Goal: Task Accomplishment & Management: Complete application form

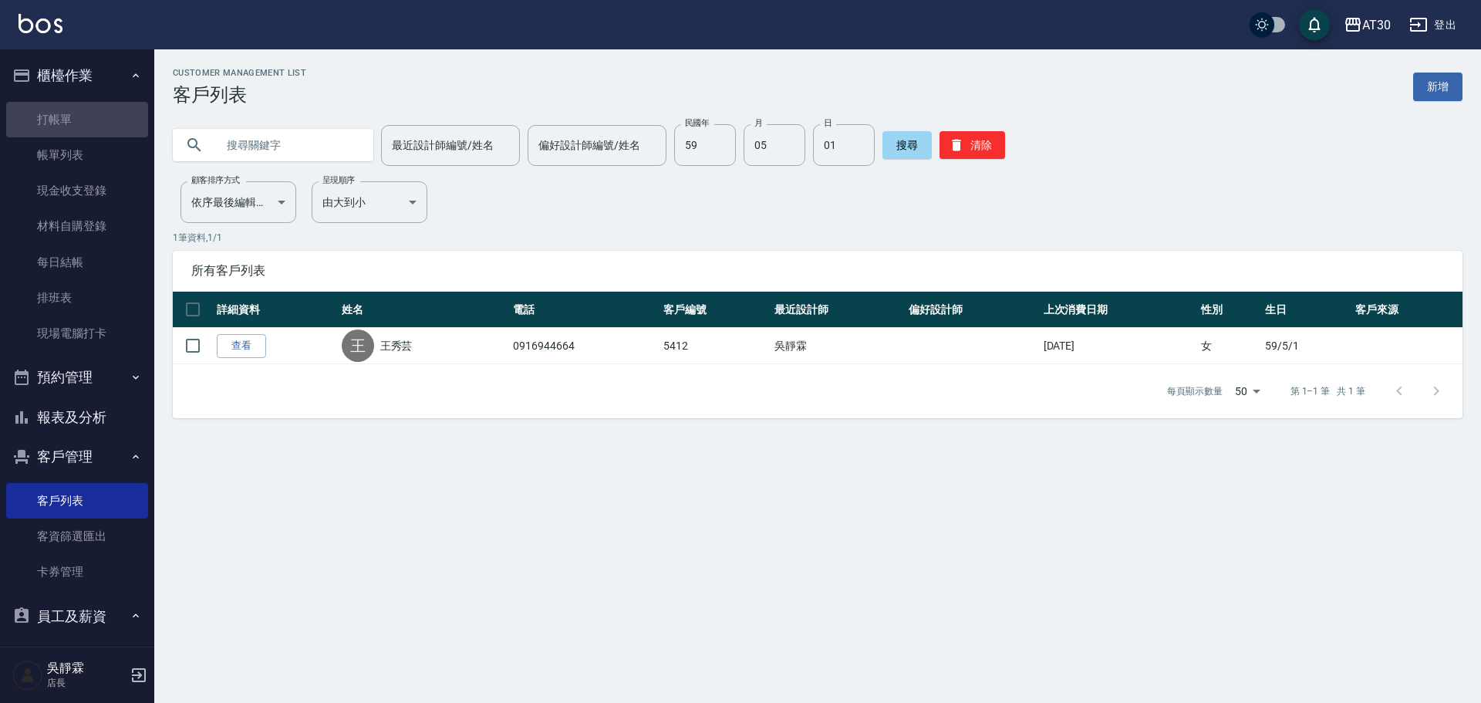
click at [77, 126] on link "打帳單" at bounding box center [77, 119] width 142 height 35
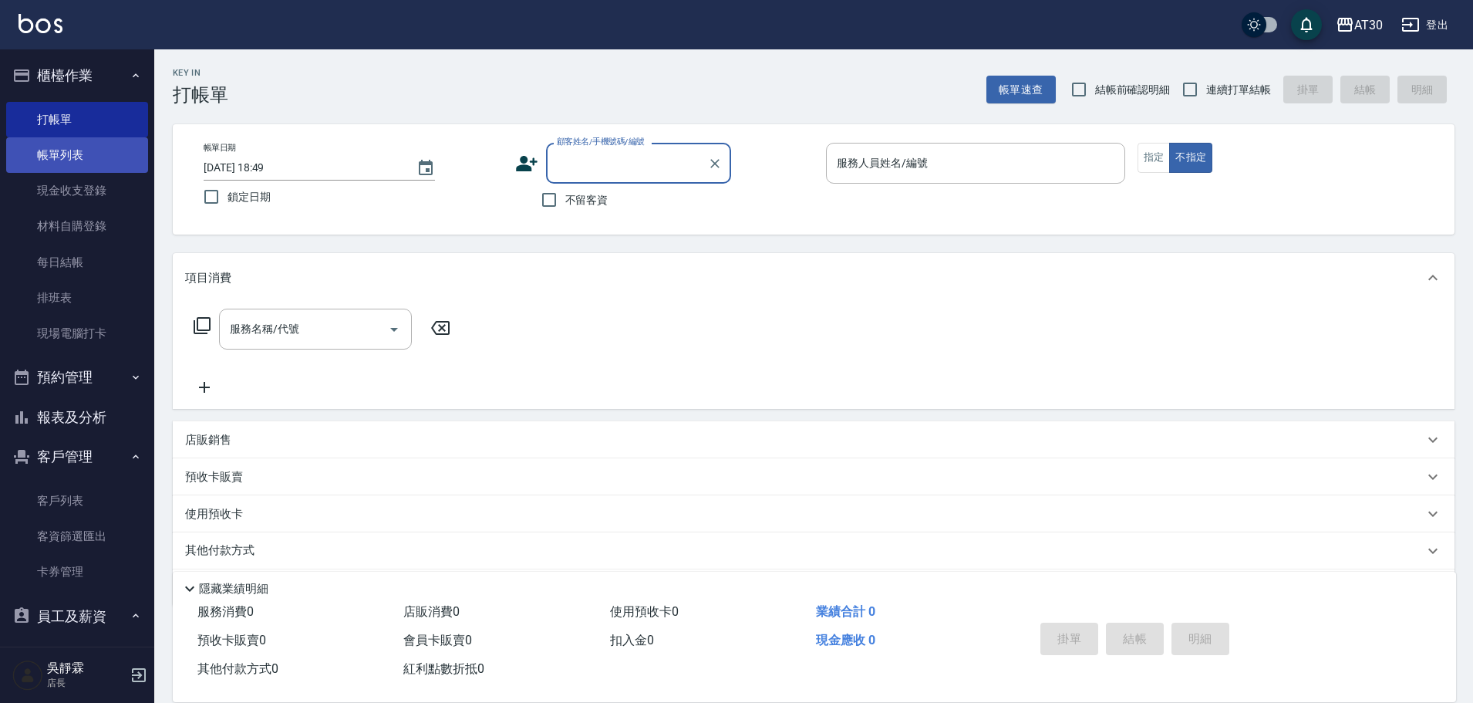
click at [48, 153] on link "帳單列表" at bounding box center [77, 154] width 142 height 35
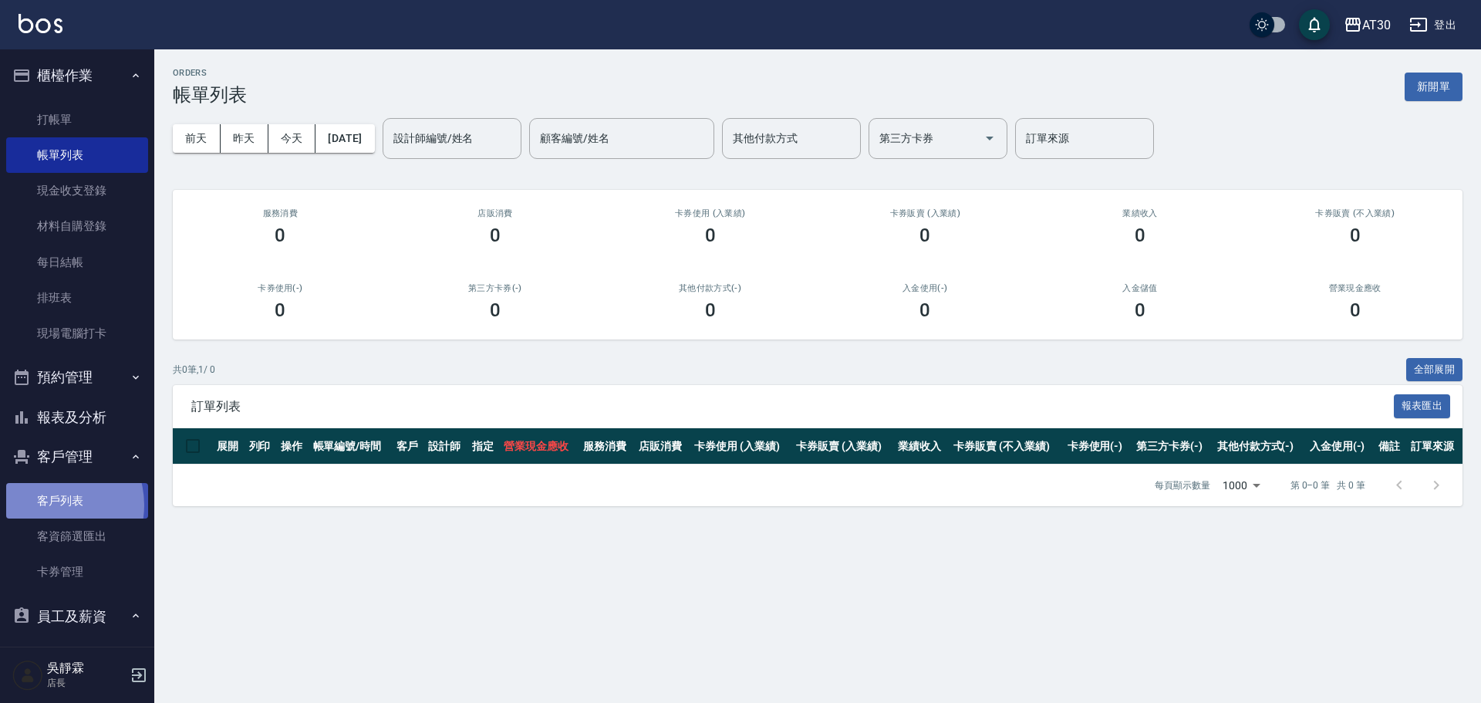
click at [49, 505] on link "客戶列表" at bounding box center [77, 500] width 142 height 35
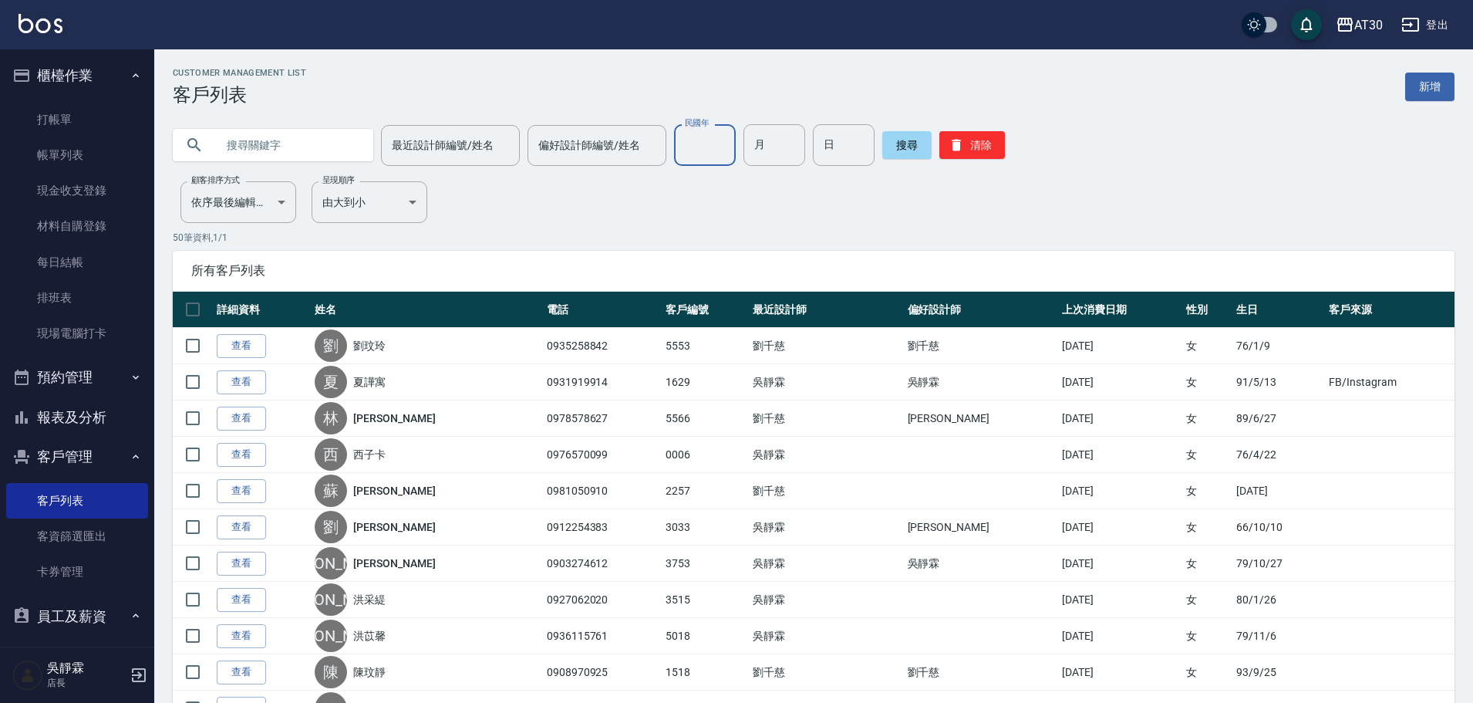
click at [687, 147] on input "民國年" at bounding box center [705, 145] width 62 height 42
type input "59"
type input "05"
type input "01"
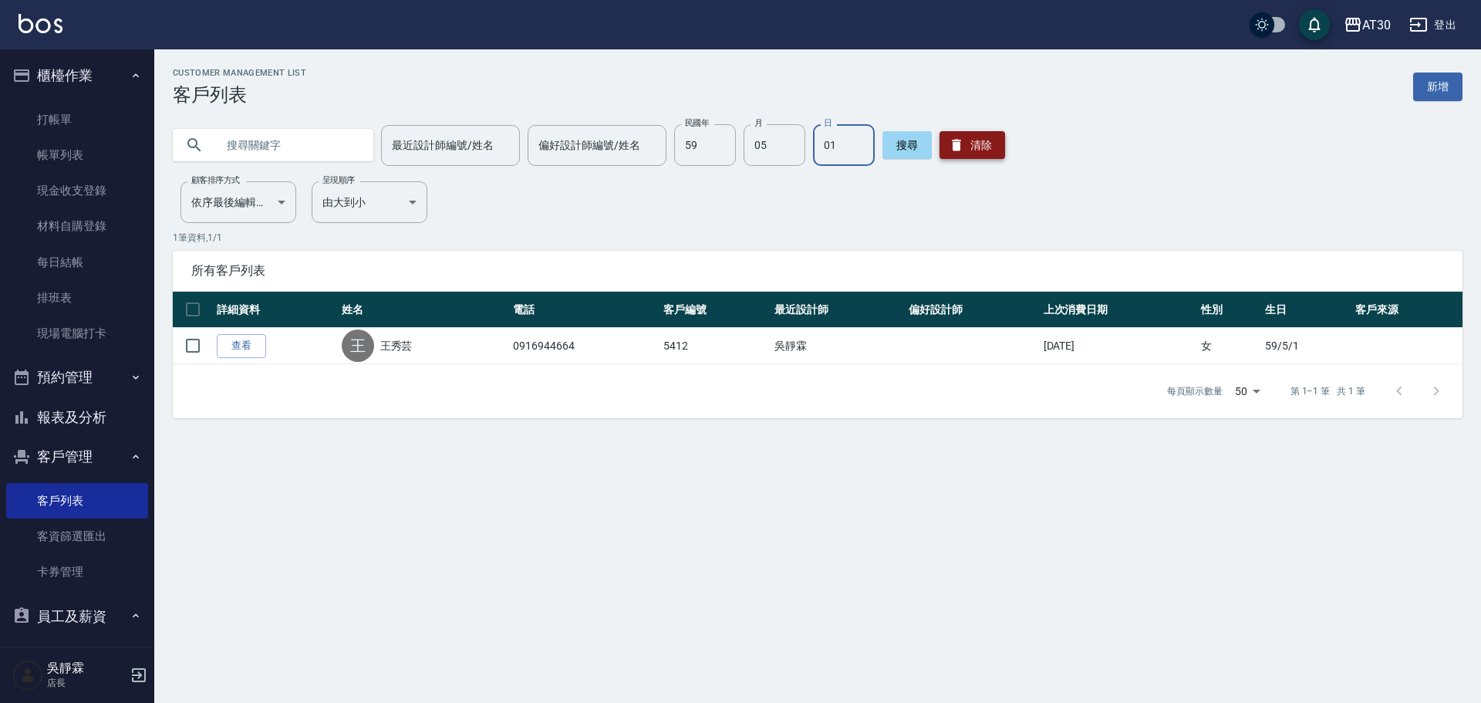
click at [963, 144] on button "清除" at bounding box center [972, 145] width 66 height 28
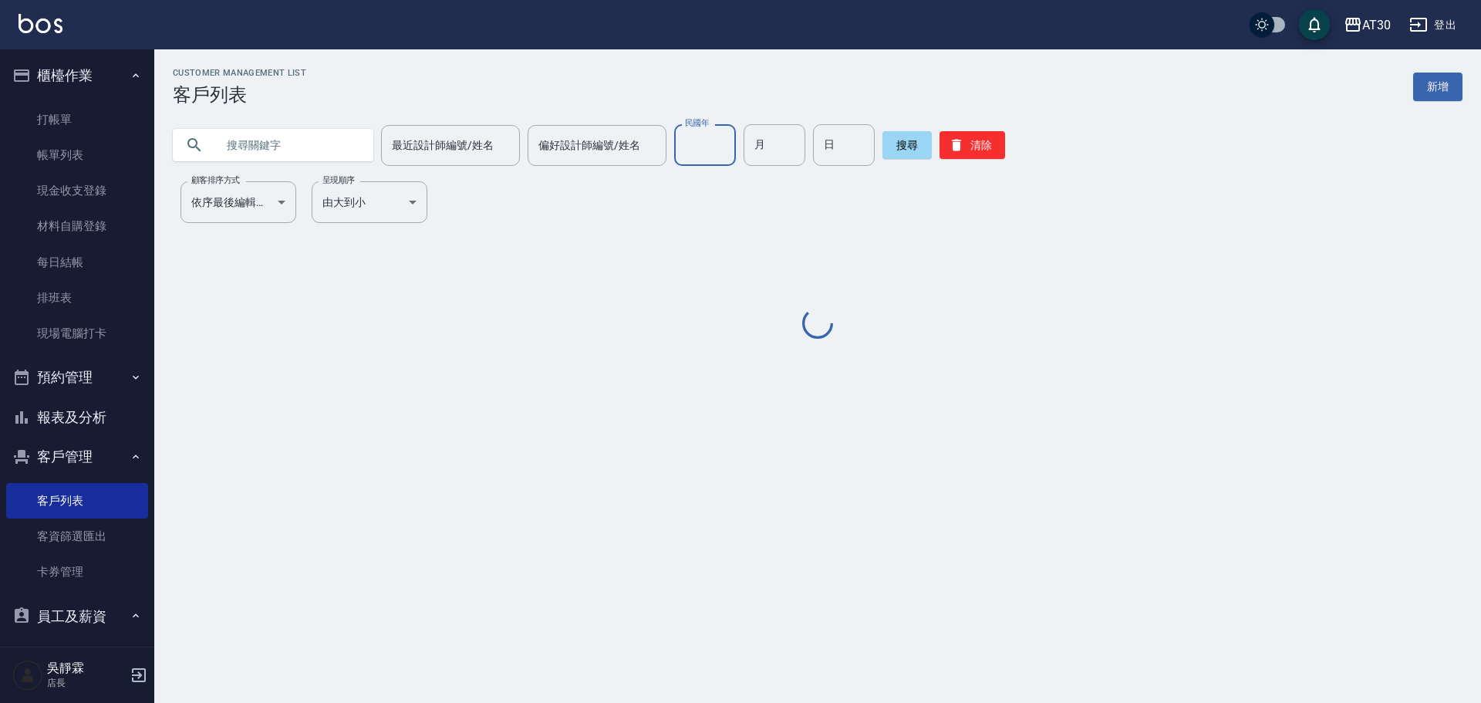
click at [719, 137] on input "民國年" at bounding box center [705, 145] width 62 height 42
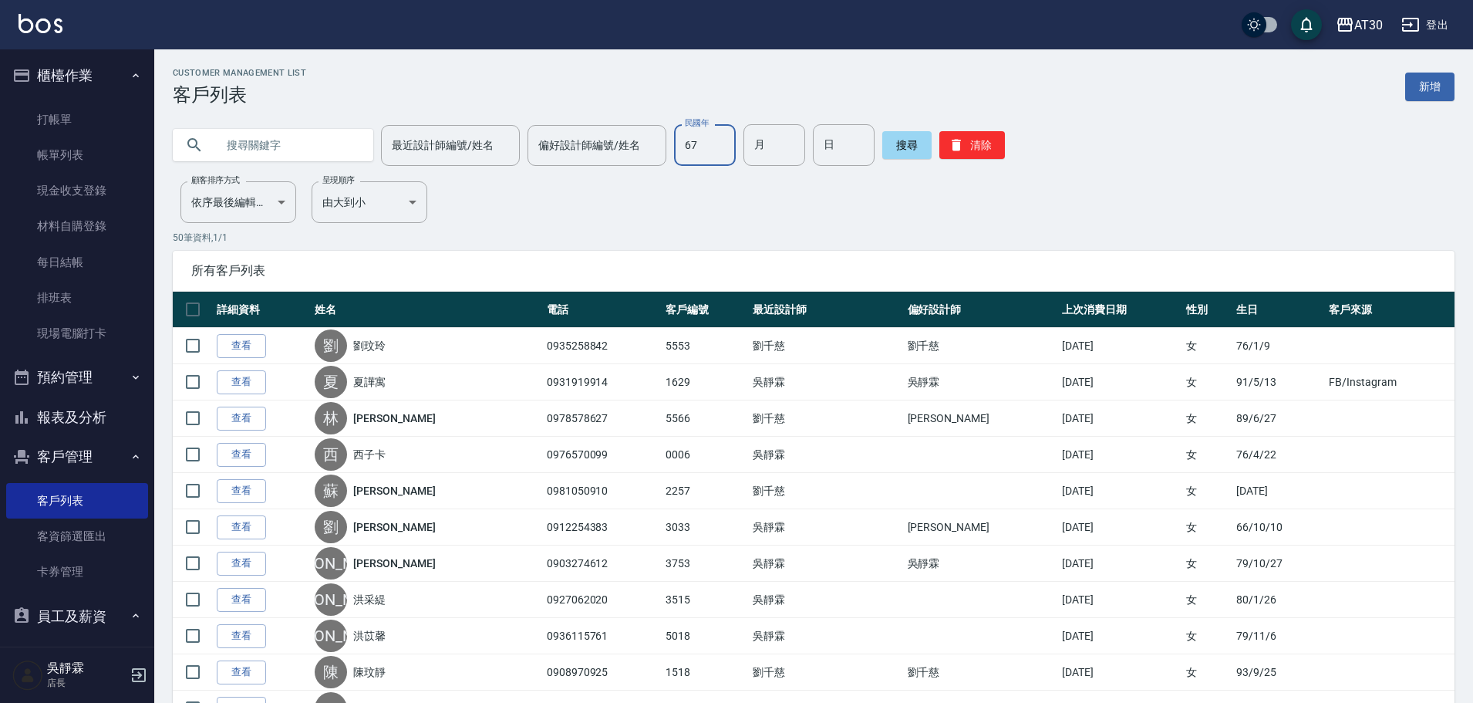
type input "67"
click at [786, 147] on input "05" at bounding box center [775, 145] width 62 height 42
type input "01"
type input "17"
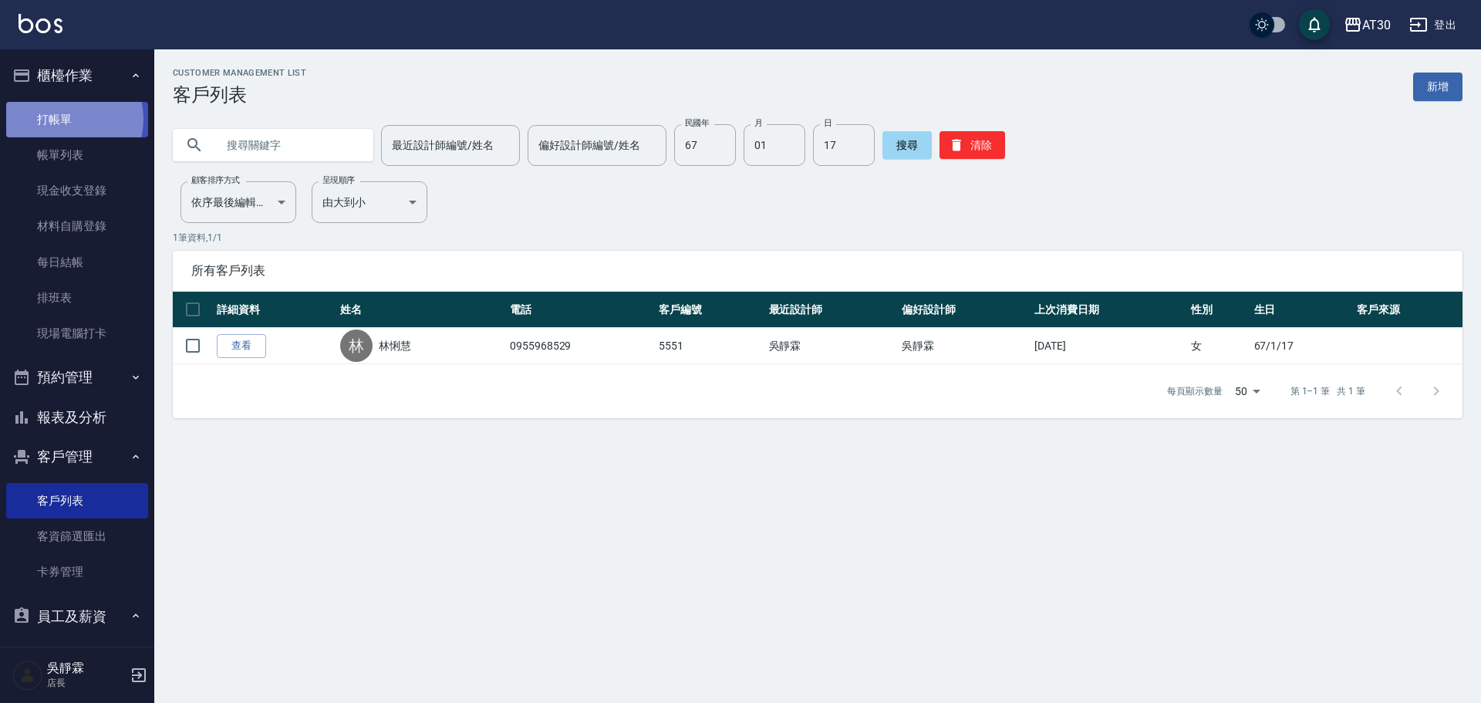
click at [63, 119] on link "打帳單" at bounding box center [77, 119] width 142 height 35
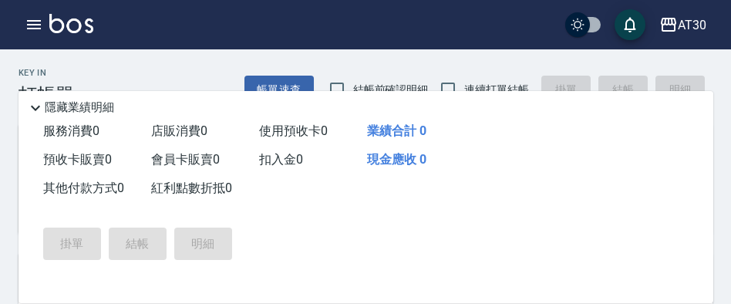
type input "[PERSON_NAME]/0916944664/5412"
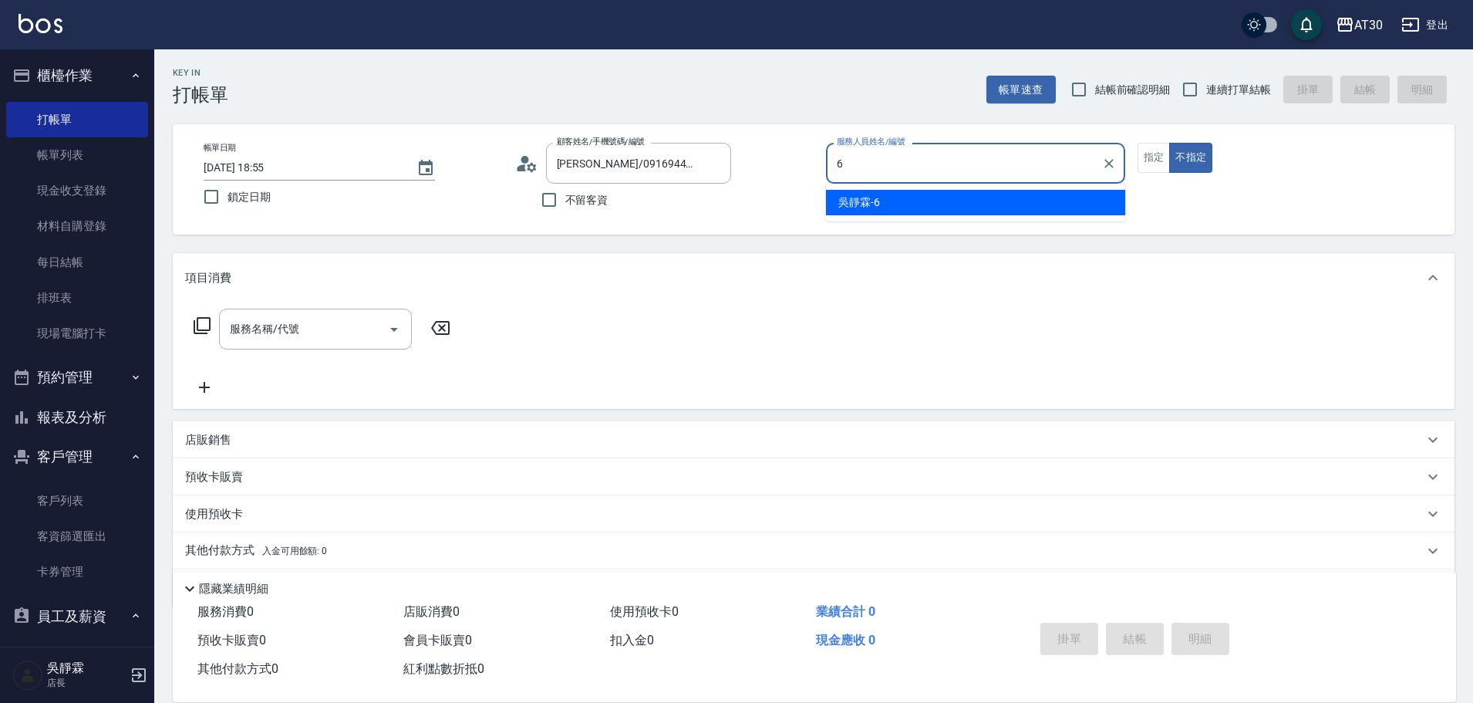
type input "吳靜霖-6"
type button "false"
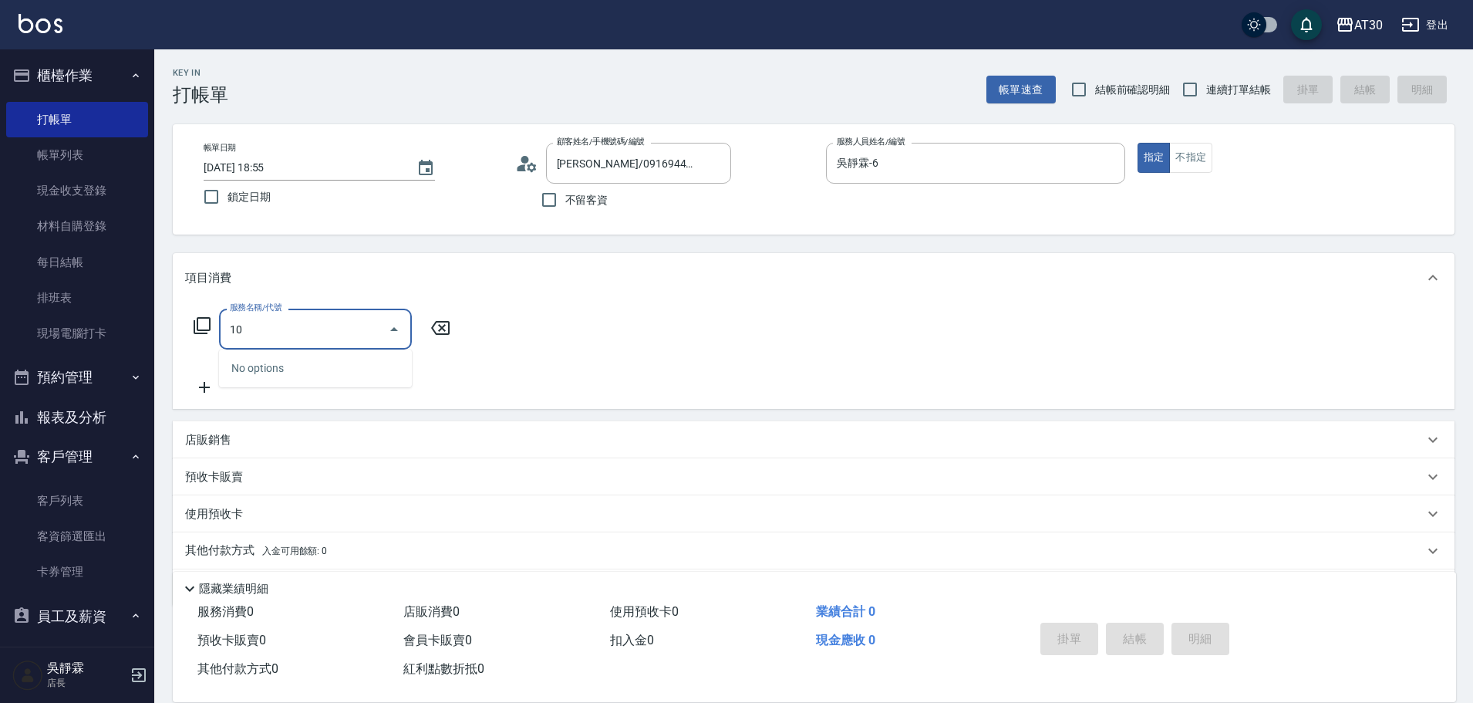
type input "1"
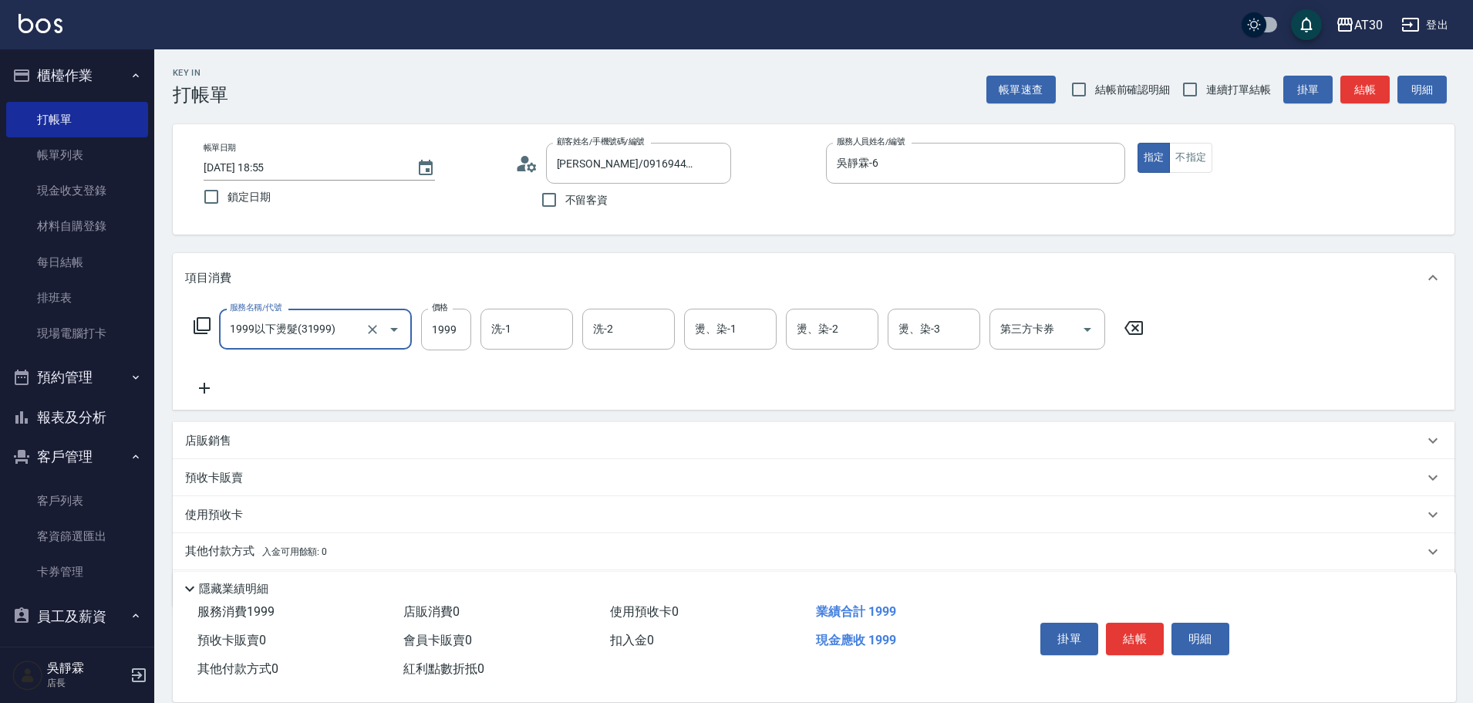
type input "1999以下燙髮(31999)"
type input "1099"
type input "2"
type input "吳靜霖-6"
type input "曾駿育-23"
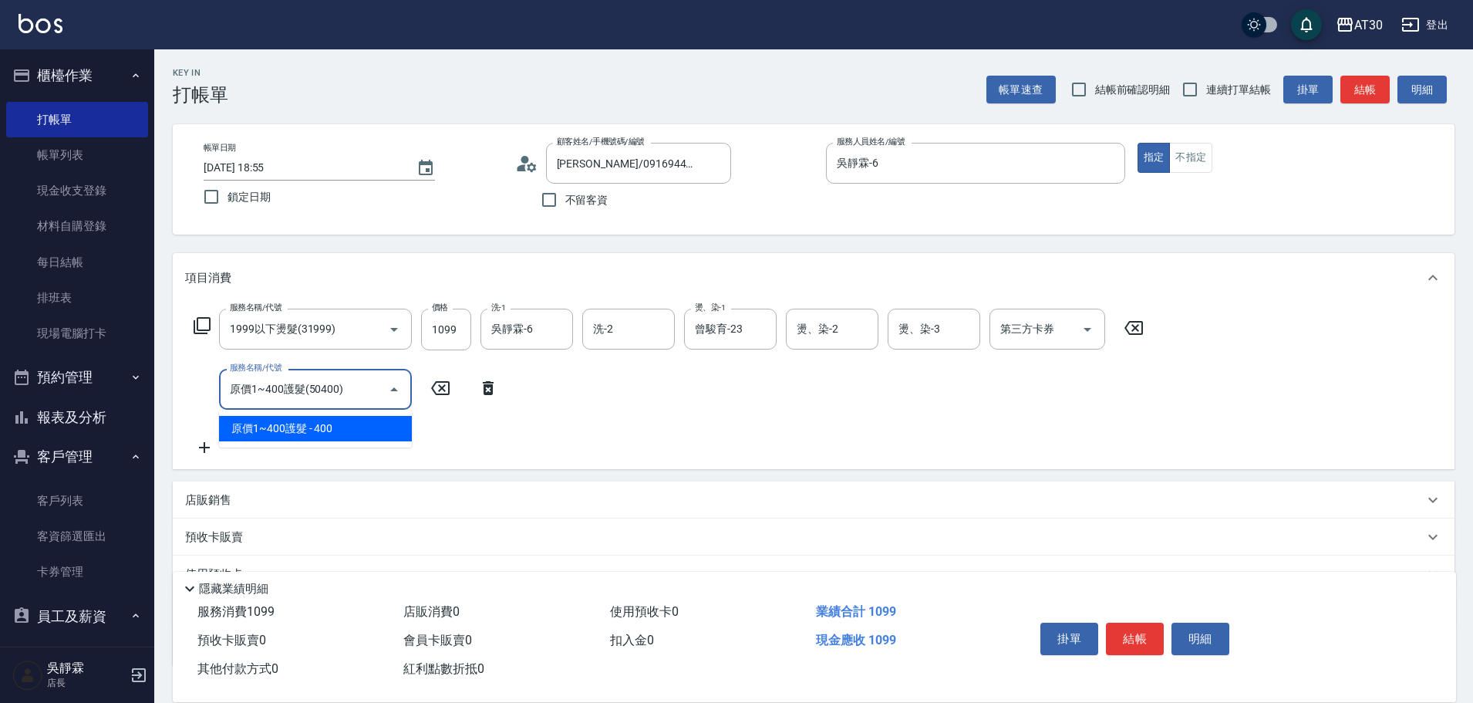
type input "原價1~400護髮(50400)"
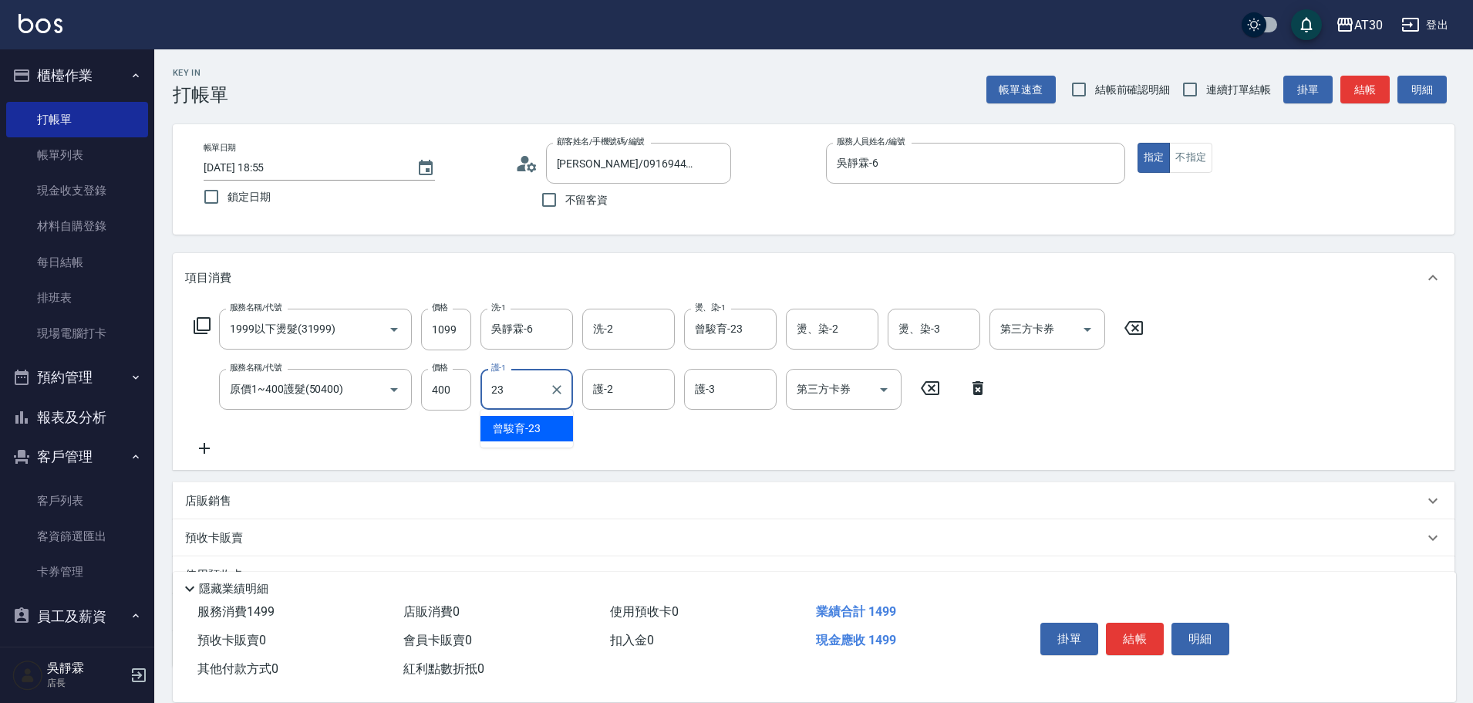
type input "曾駿育-23"
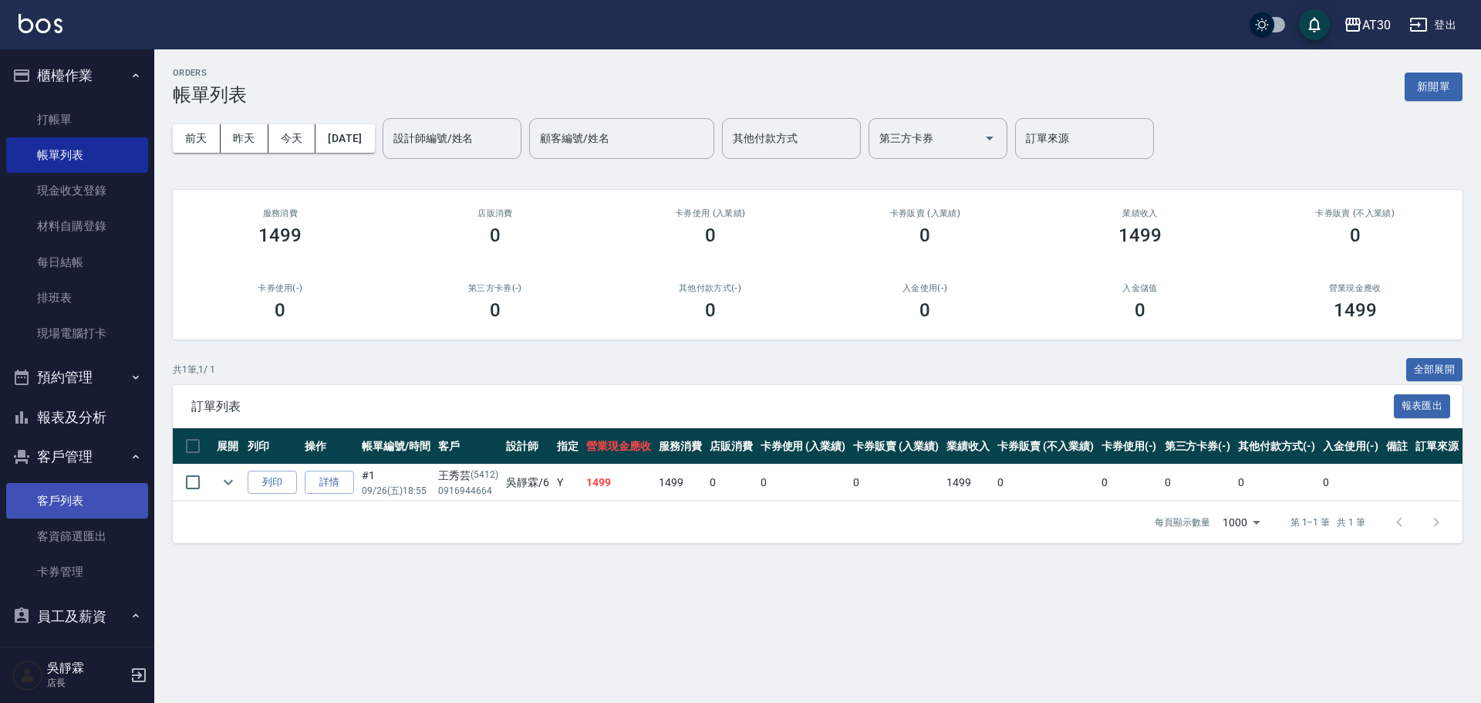
click at [81, 497] on link "客戶列表" at bounding box center [77, 500] width 142 height 35
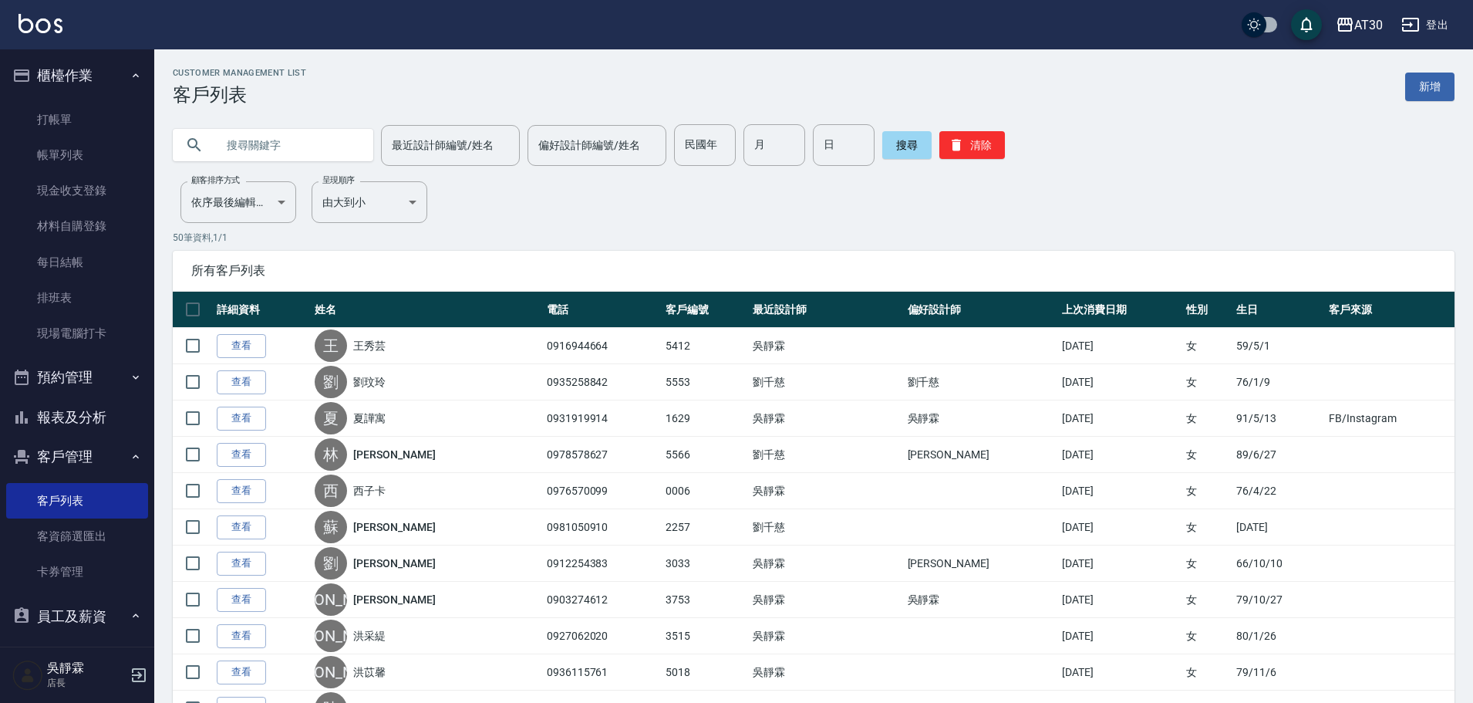
click at [260, 142] on input "text" at bounding box center [288, 145] width 145 height 42
type input "副"
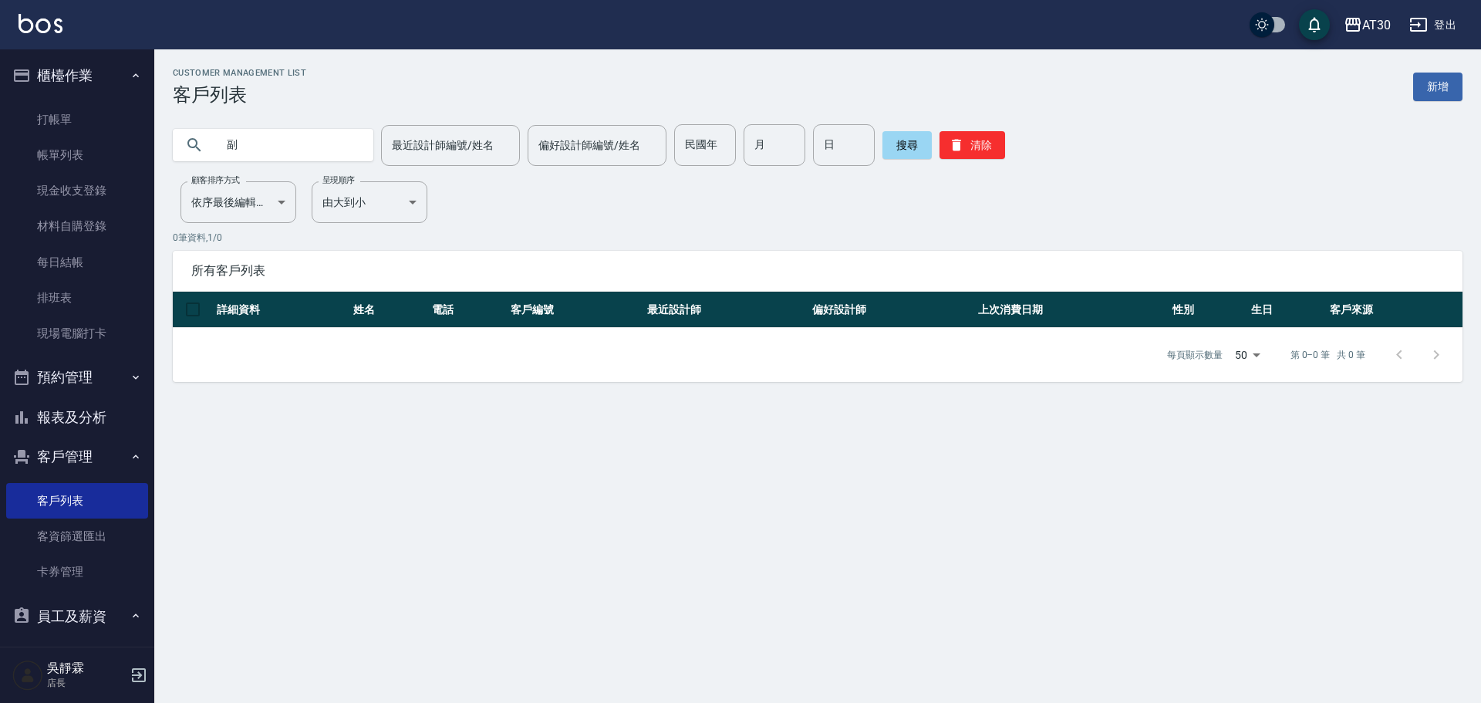
click at [243, 153] on input "副" at bounding box center [288, 145] width 145 height 42
type input "富"
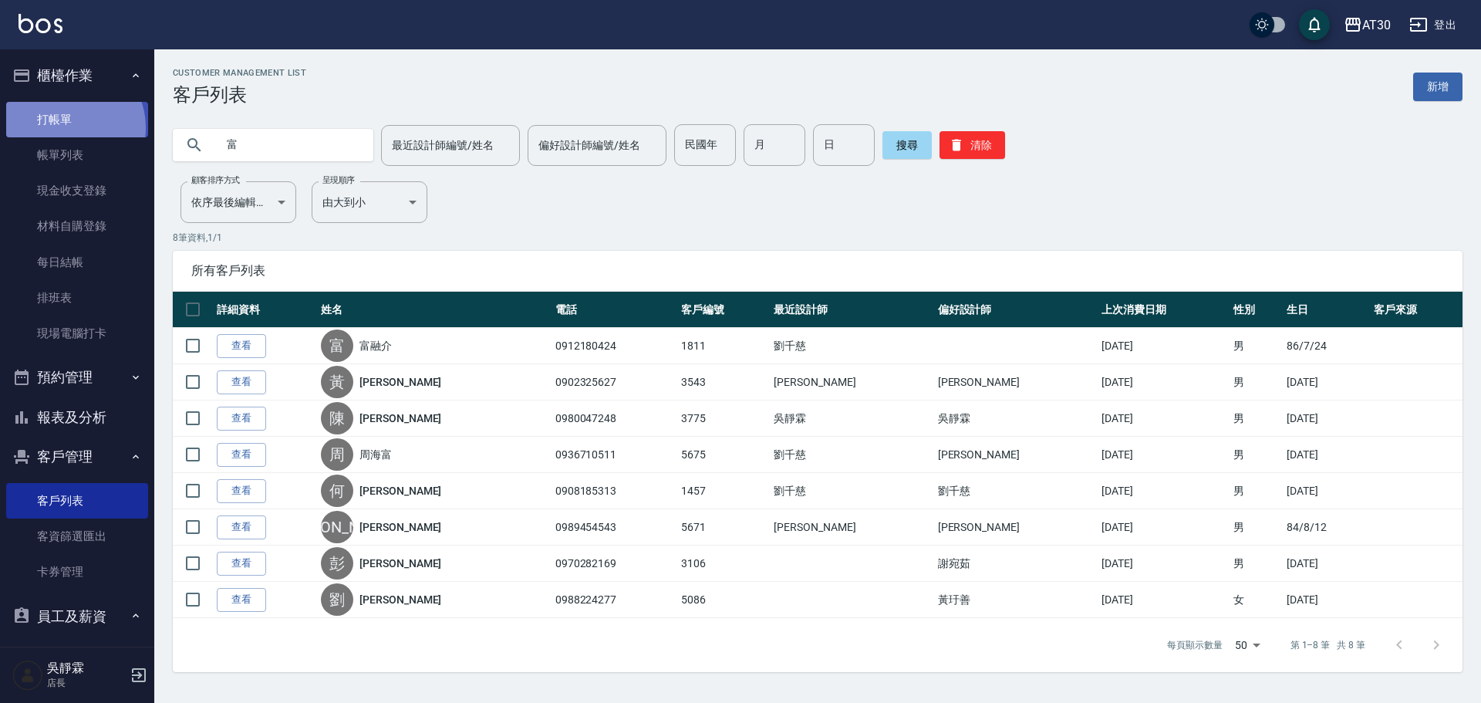
click at [67, 127] on link "打帳單" at bounding box center [77, 119] width 142 height 35
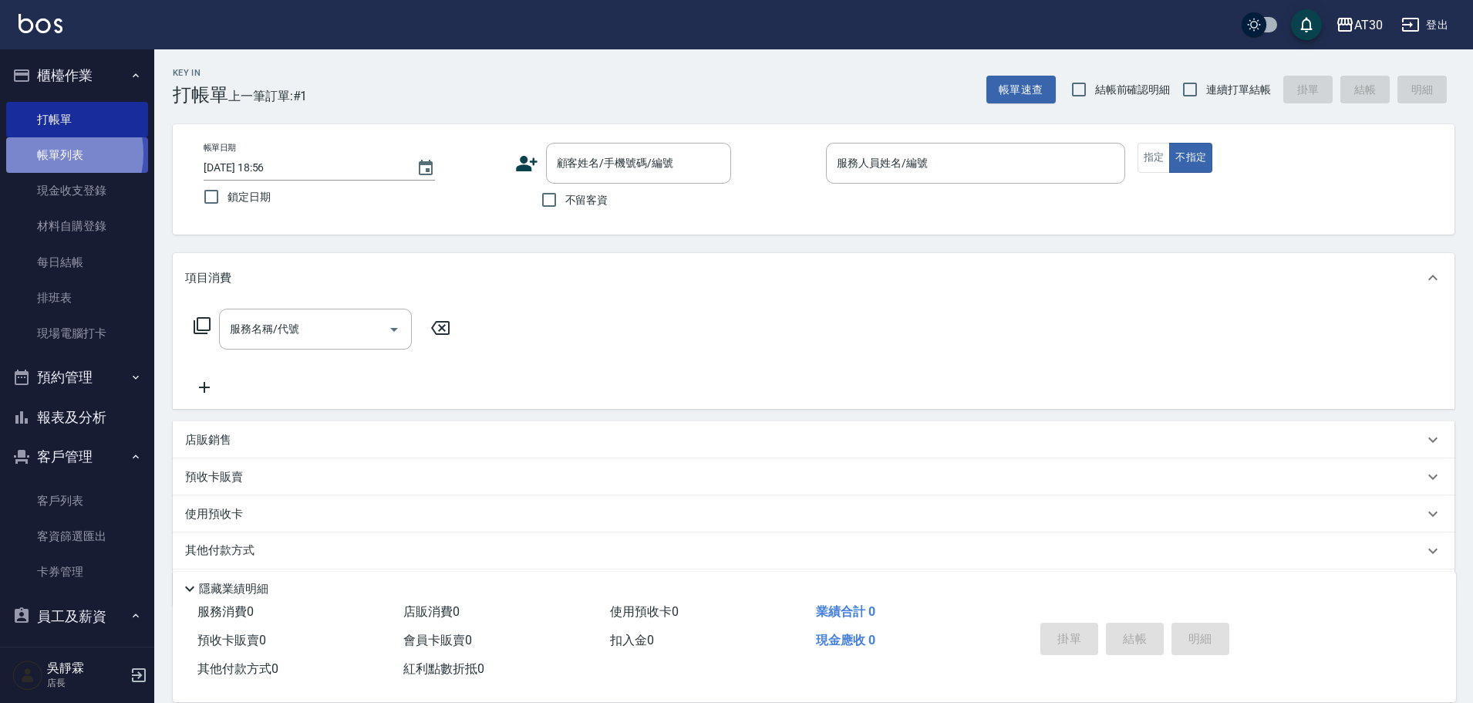
click at [49, 153] on link "帳單列表" at bounding box center [77, 154] width 142 height 35
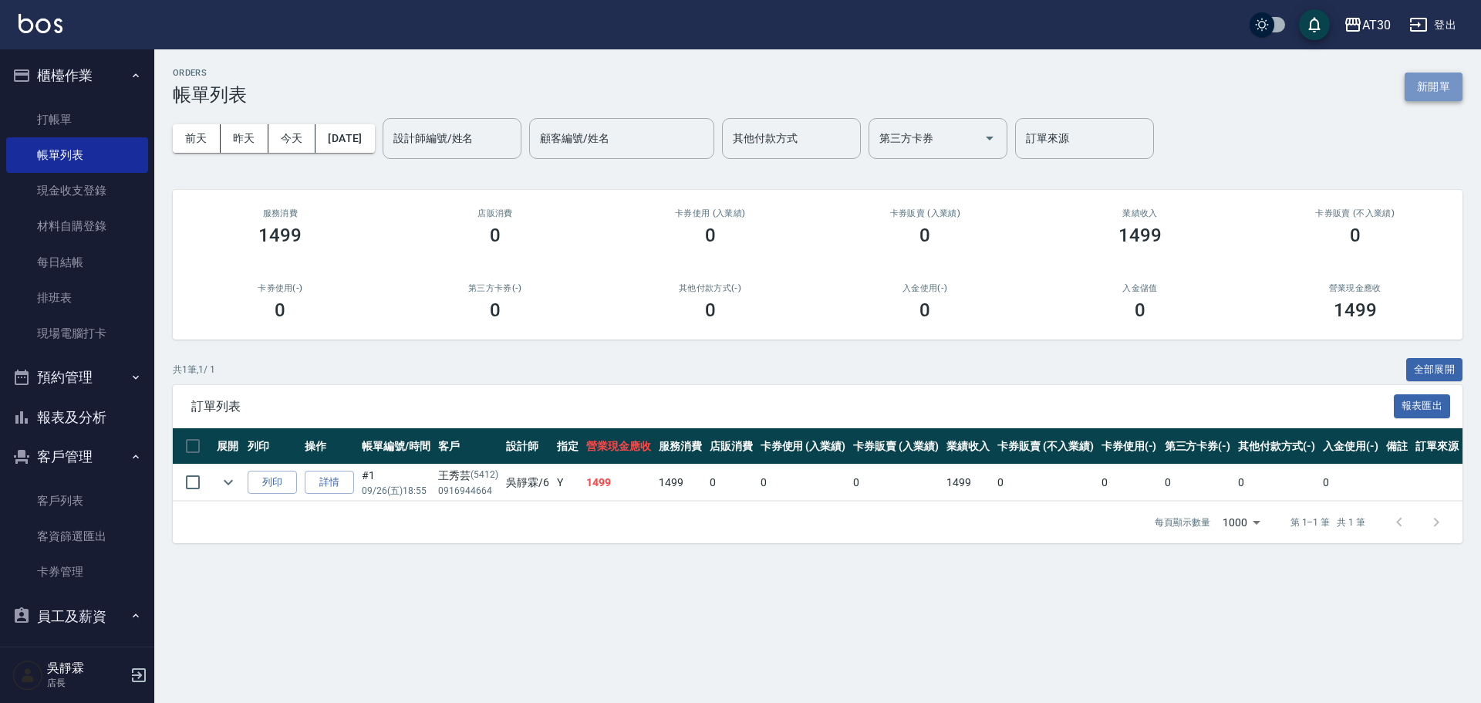
click at [1455, 93] on button "新開單" at bounding box center [1434, 87] width 58 height 29
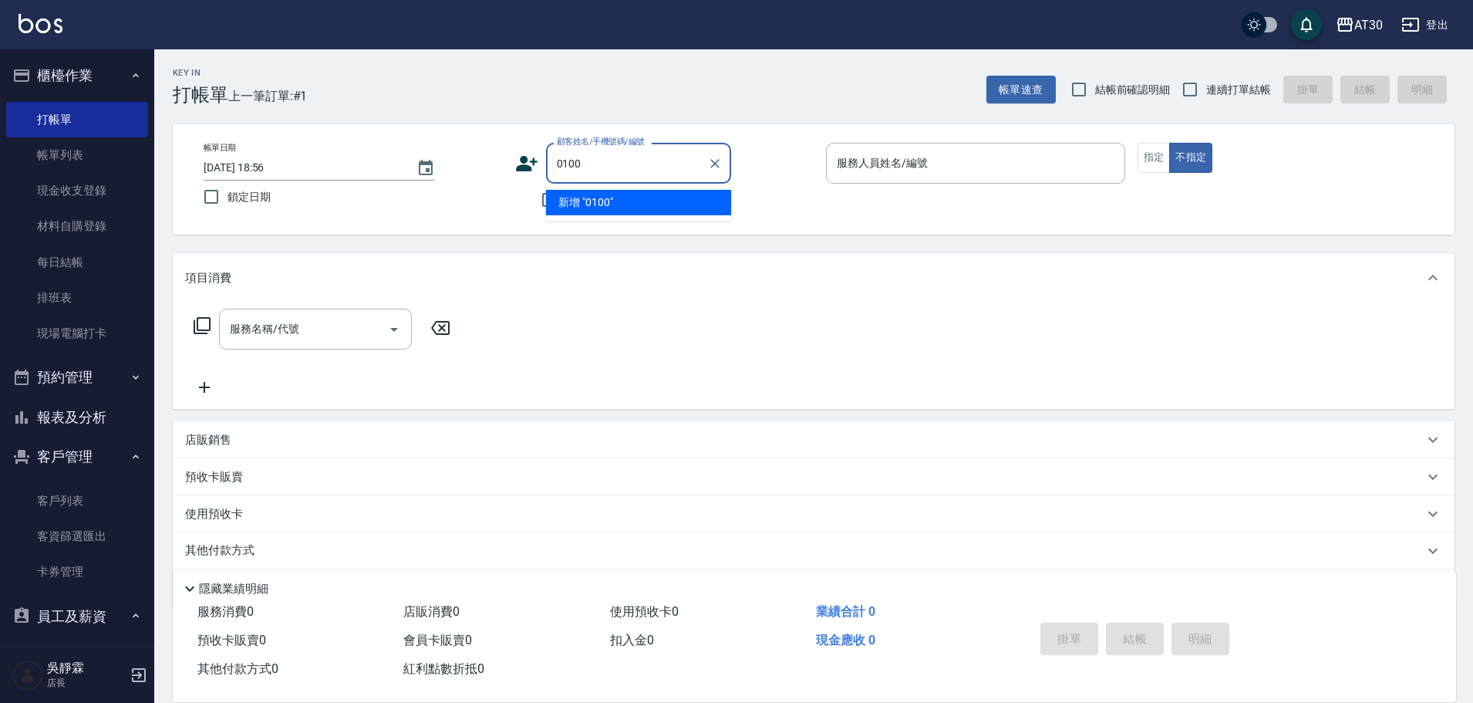
type input "0100"
click at [1471, 149] on div "Key In 打帳單 上一筆訂單:#1 帳單速查 結帳前確認明細 連續打單結帳 掛單 結帳 明細 帳單日期 [DATE] 18:56 鎖定日期 顧客姓名/手機…" at bounding box center [813, 401] width 1319 height 705
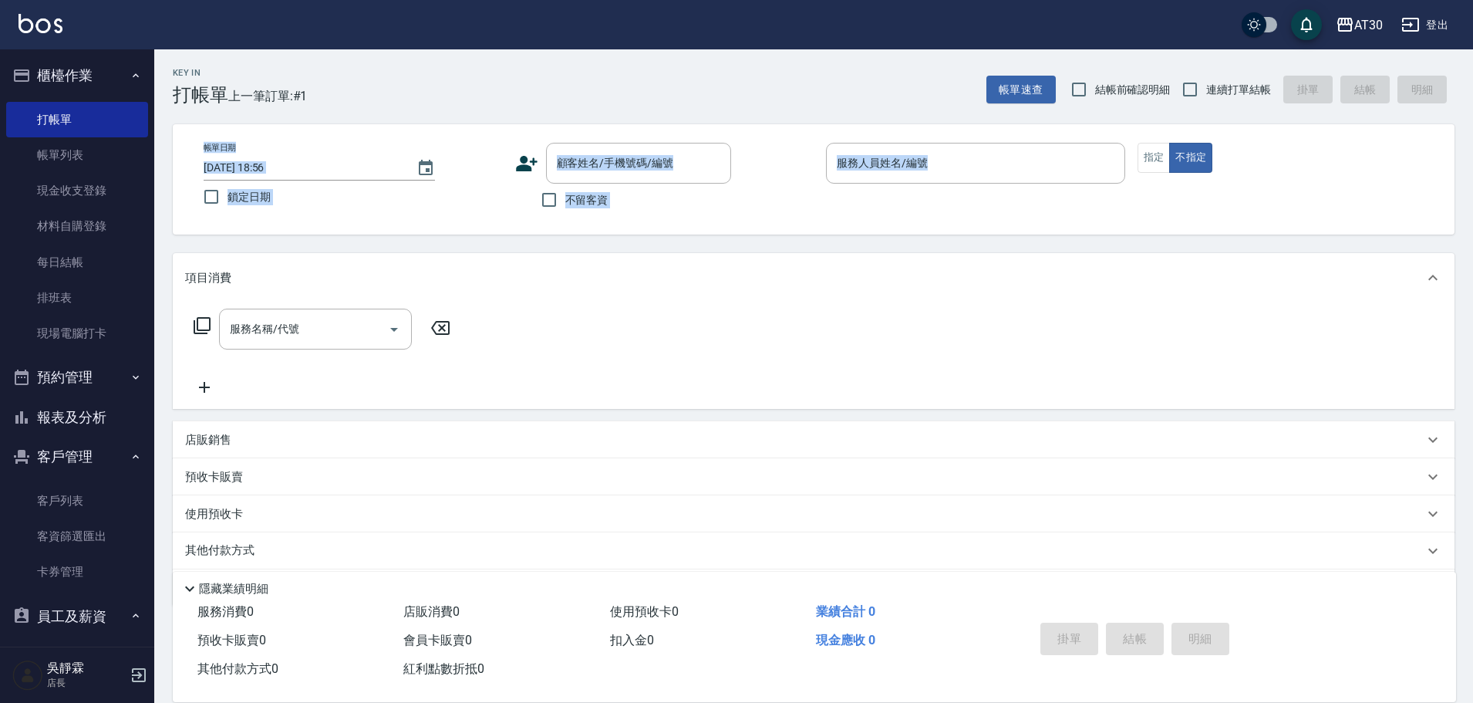
click at [728, 214] on div "不留客資" at bounding box center [623, 200] width 216 height 32
click at [716, 160] on icon "Clear" at bounding box center [714, 163] width 15 height 15
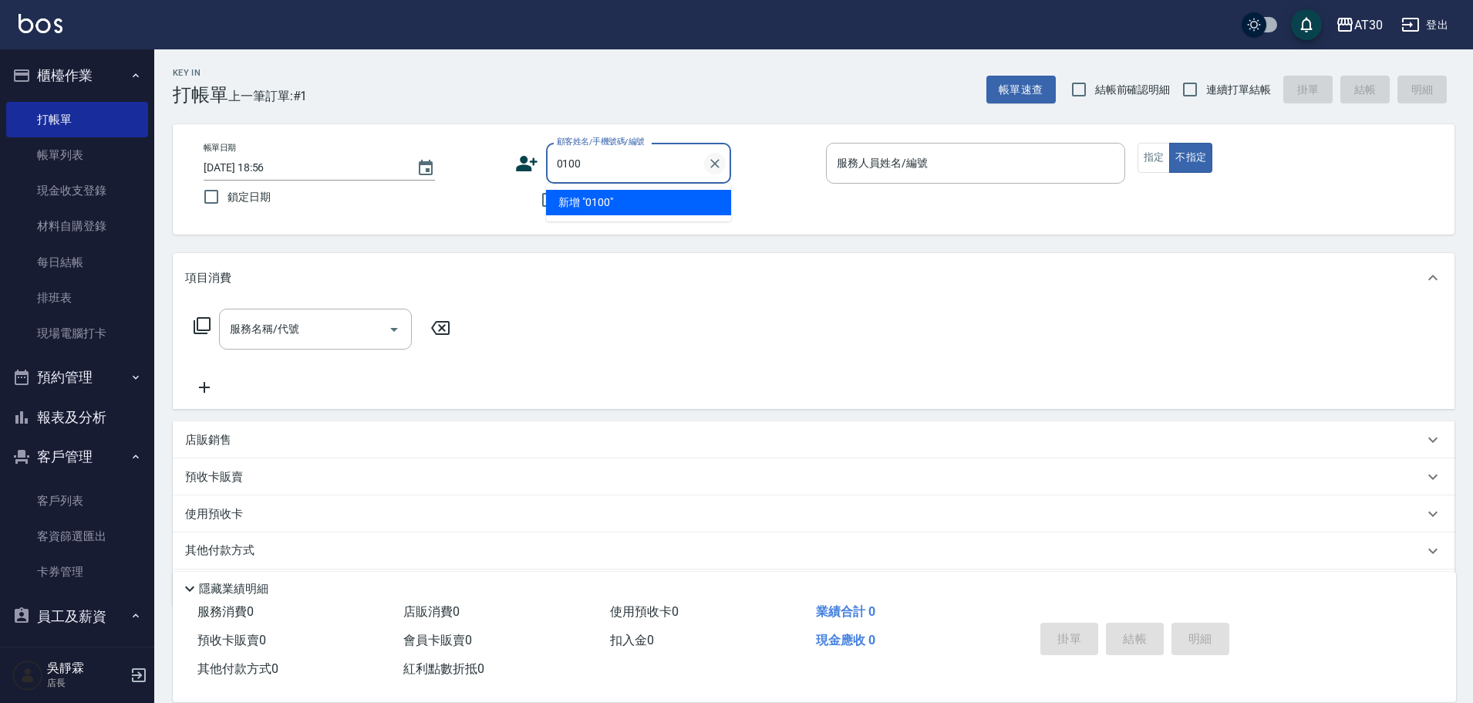
type input "0100"
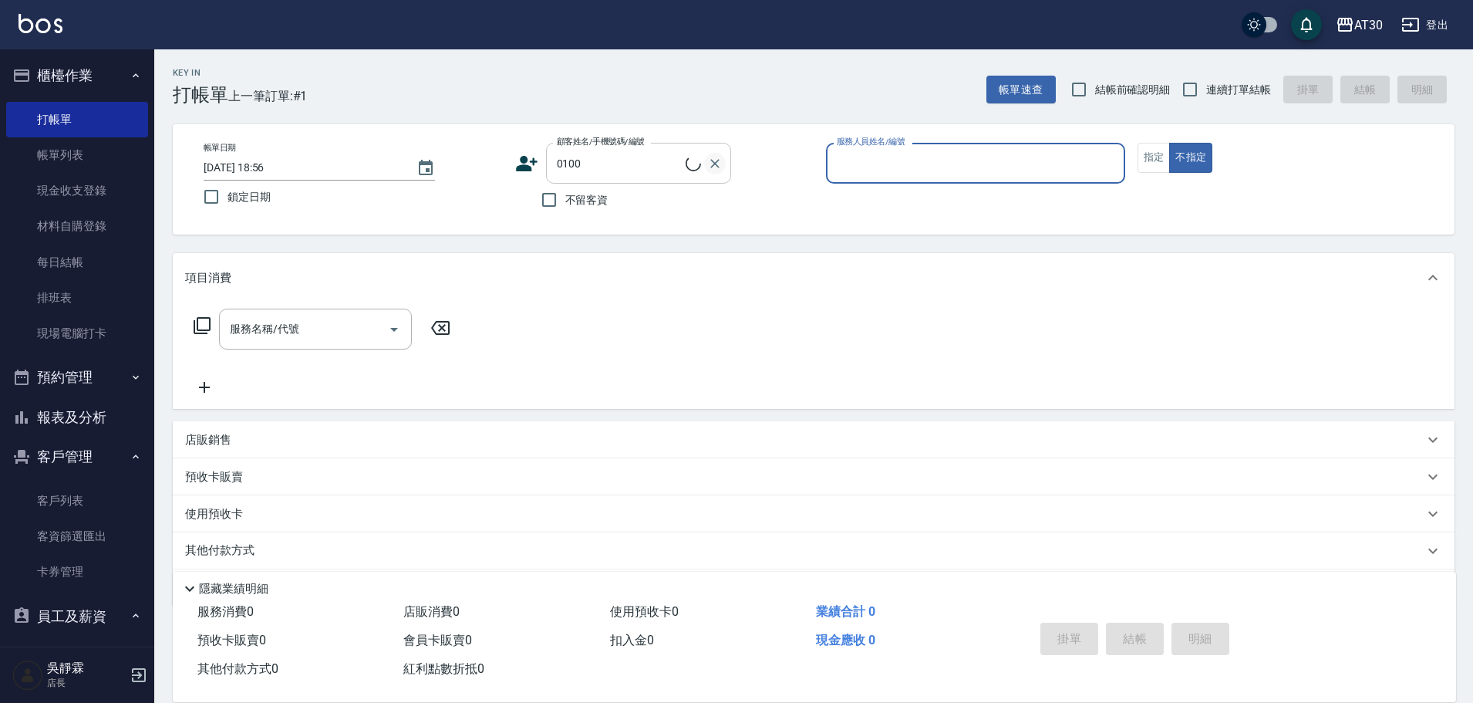
type input "1"
type input "[PERSON_NAME]/0984117768/0100"
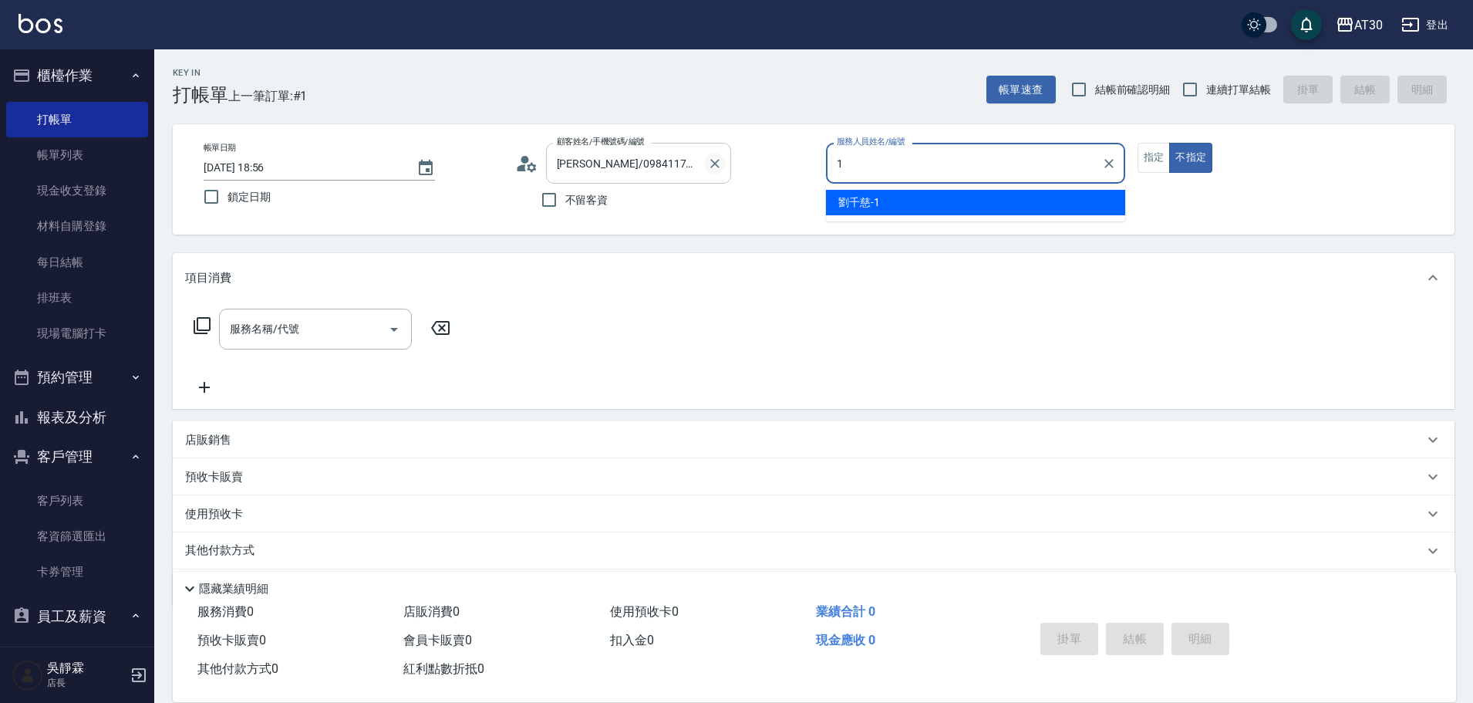
type input "[PERSON_NAME]1"
type button "false"
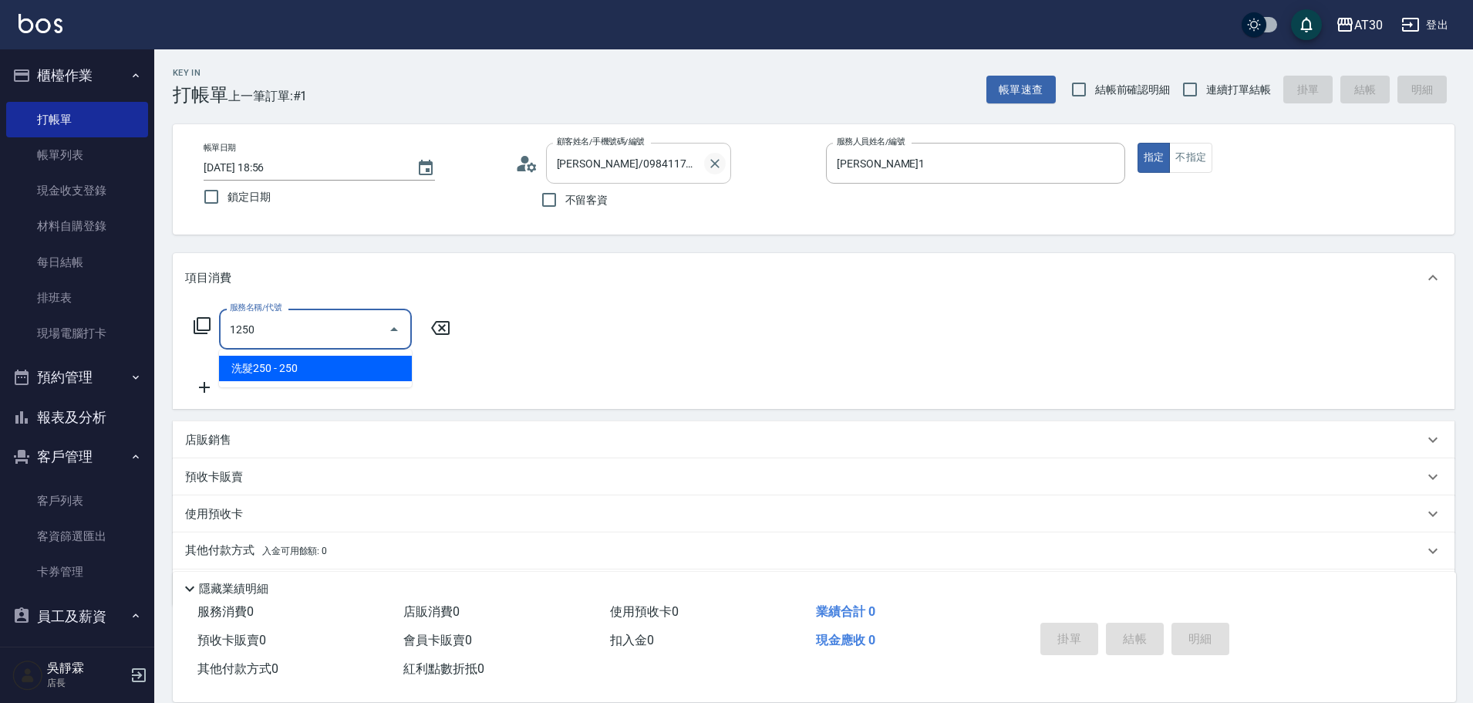
type input "洗髮250(1250)"
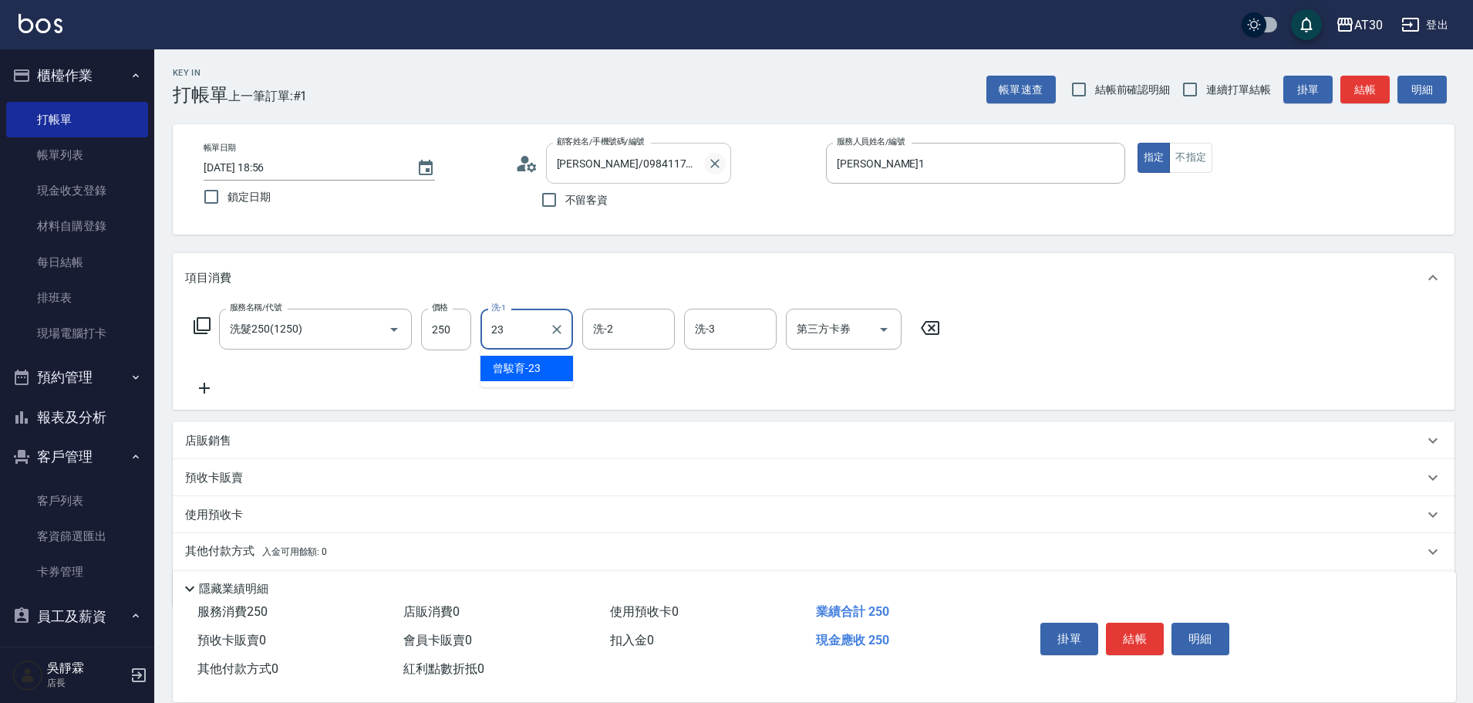
type input "曾駿育-23"
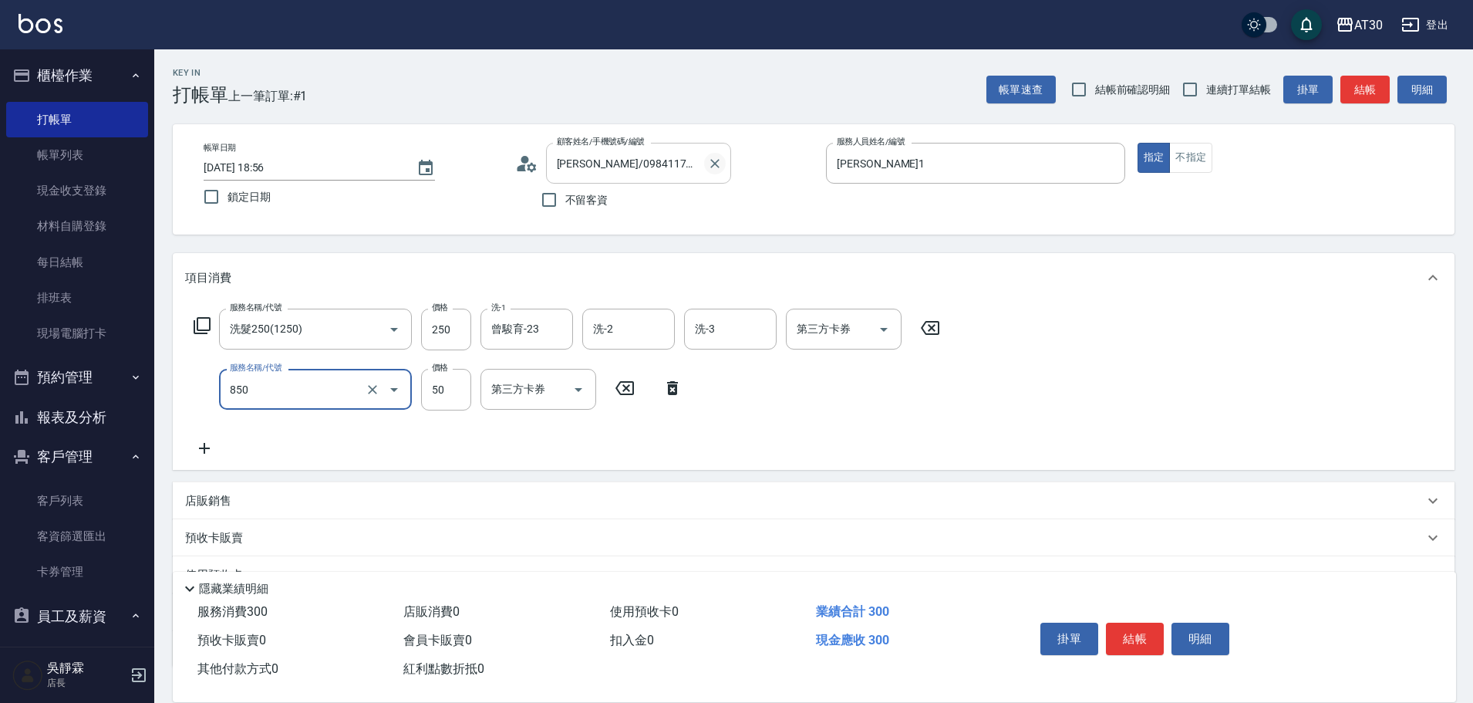
type input "吹捲(850)"
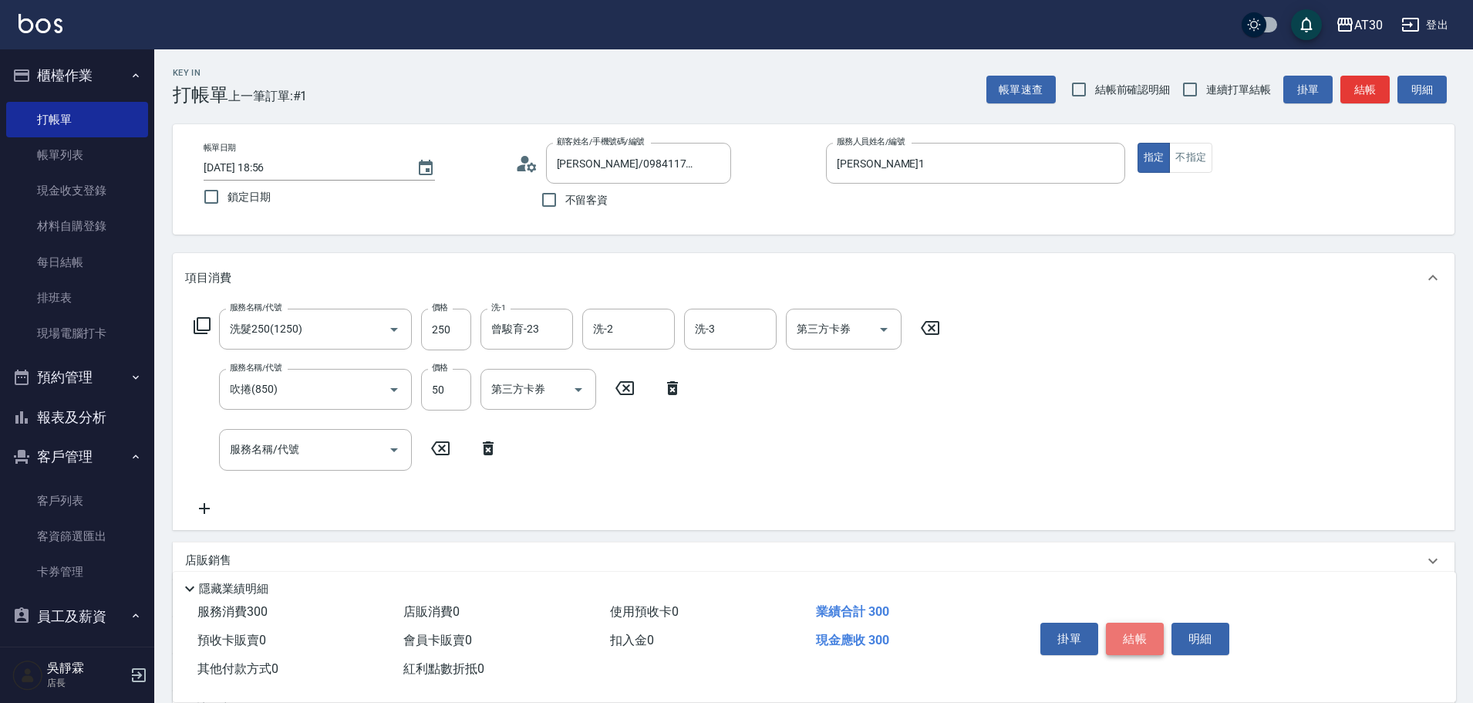
click at [1140, 629] on button "結帳" at bounding box center [1135, 638] width 58 height 32
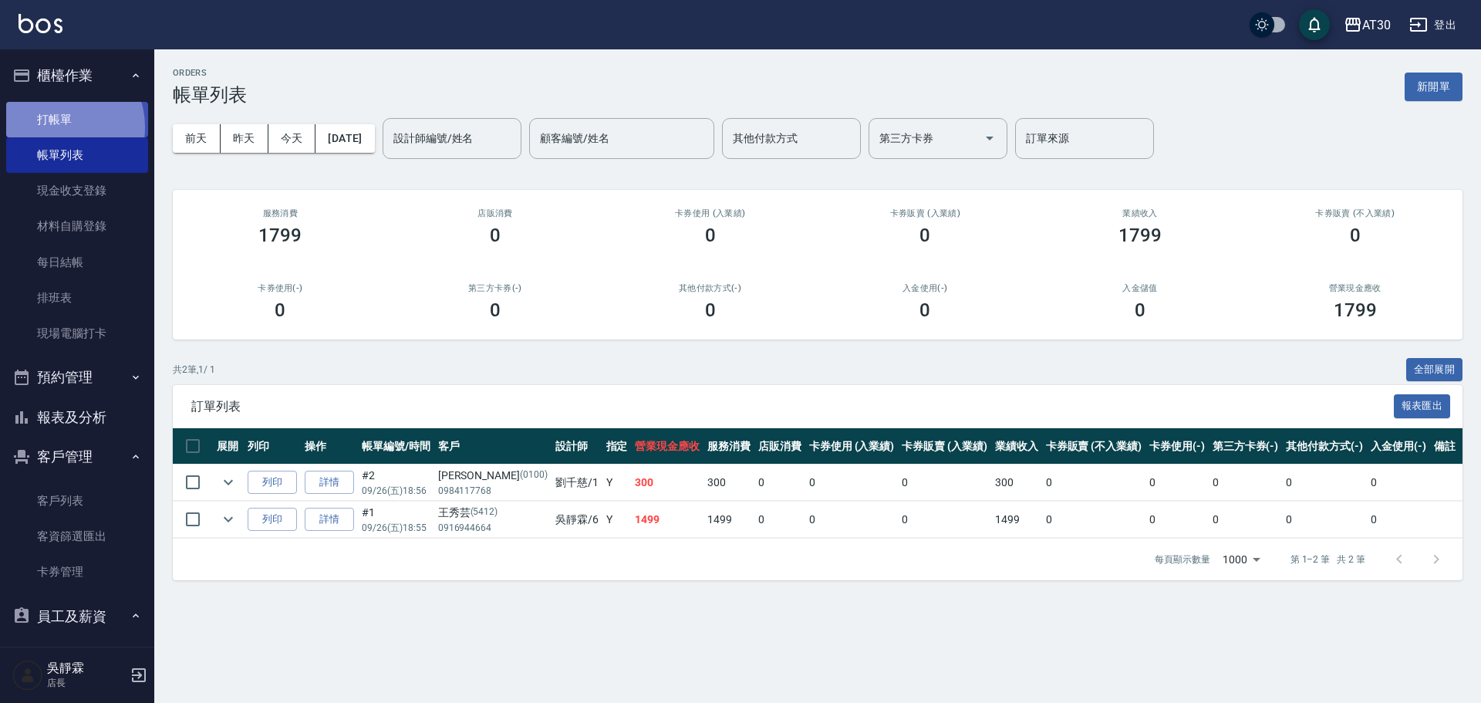
click at [59, 126] on link "打帳單" at bounding box center [77, 119] width 142 height 35
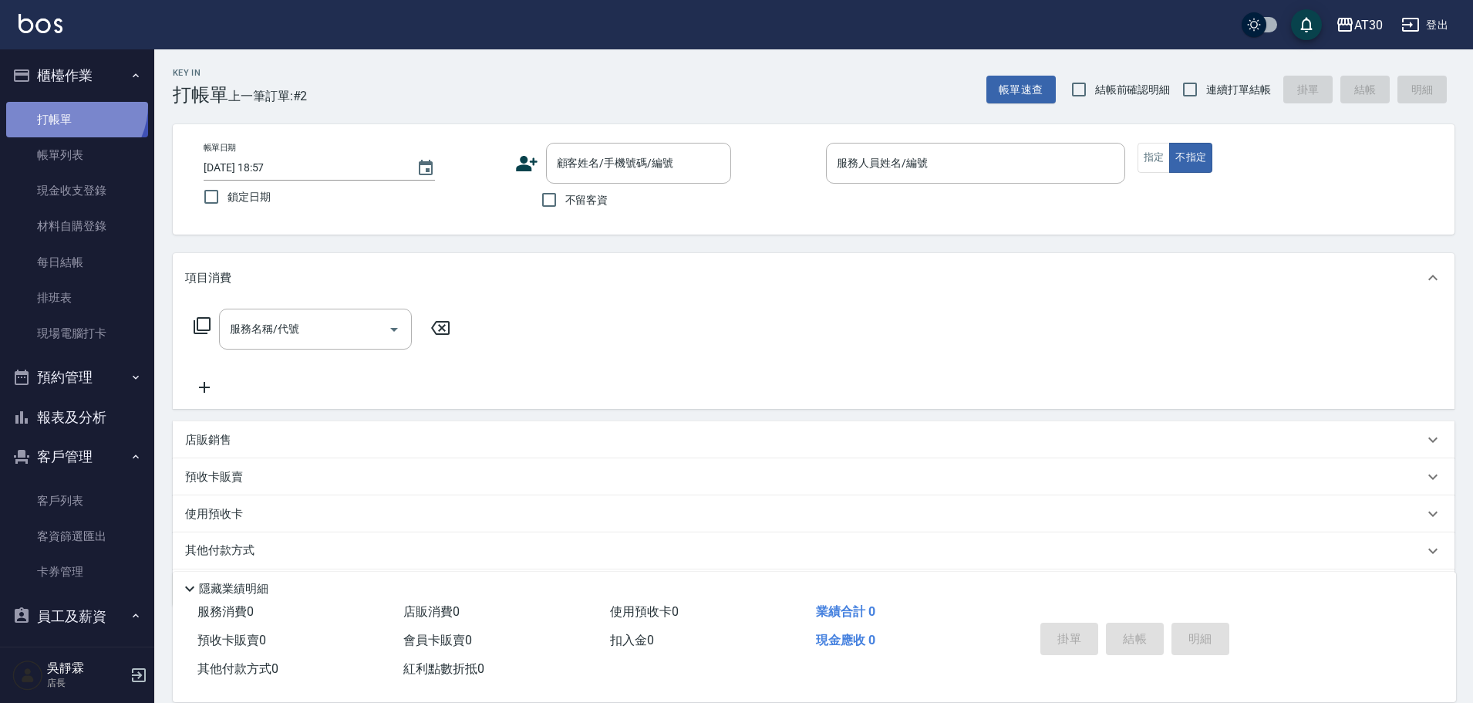
click at [66, 104] on link "打帳單" at bounding box center [77, 119] width 142 height 35
click at [63, 128] on link "打帳單" at bounding box center [77, 119] width 142 height 35
click at [95, 162] on link "帳單列表" at bounding box center [77, 154] width 142 height 35
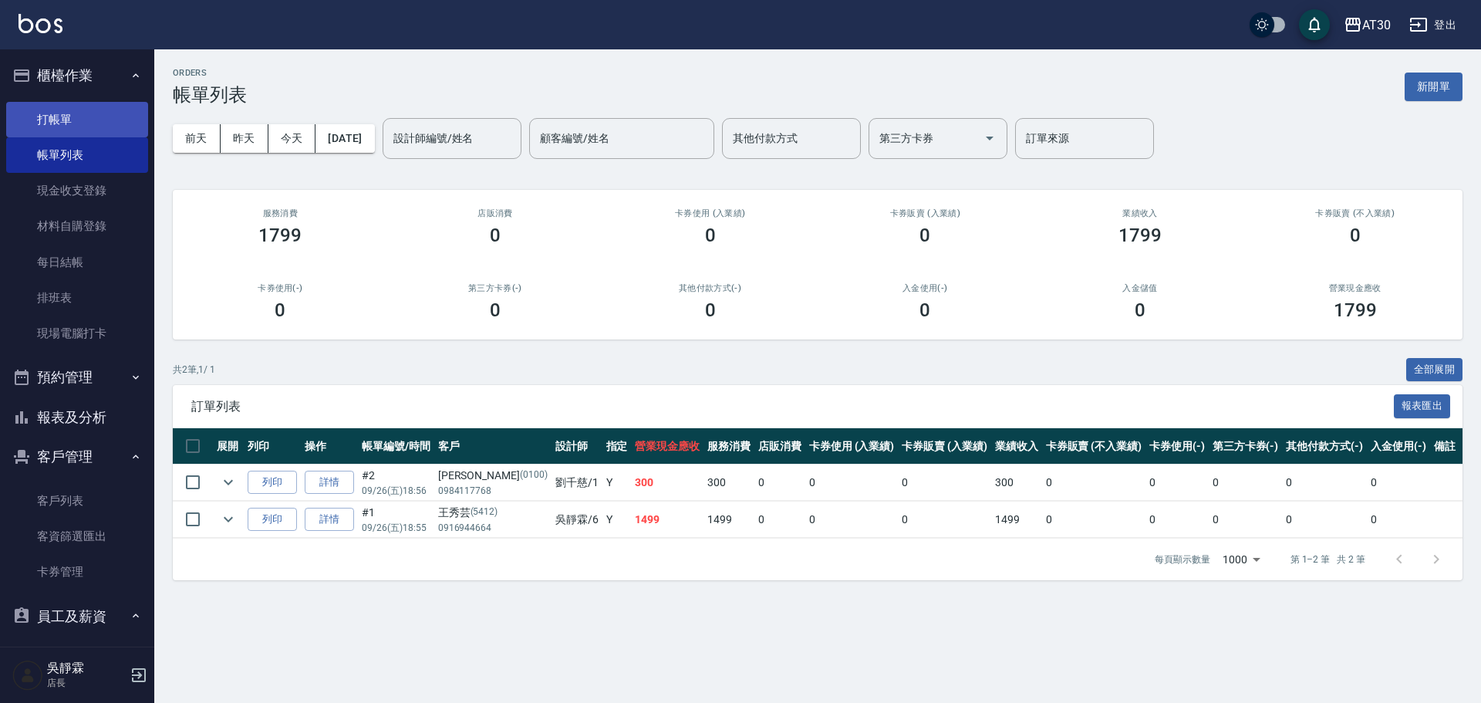
click at [60, 103] on link "打帳單" at bounding box center [77, 119] width 142 height 35
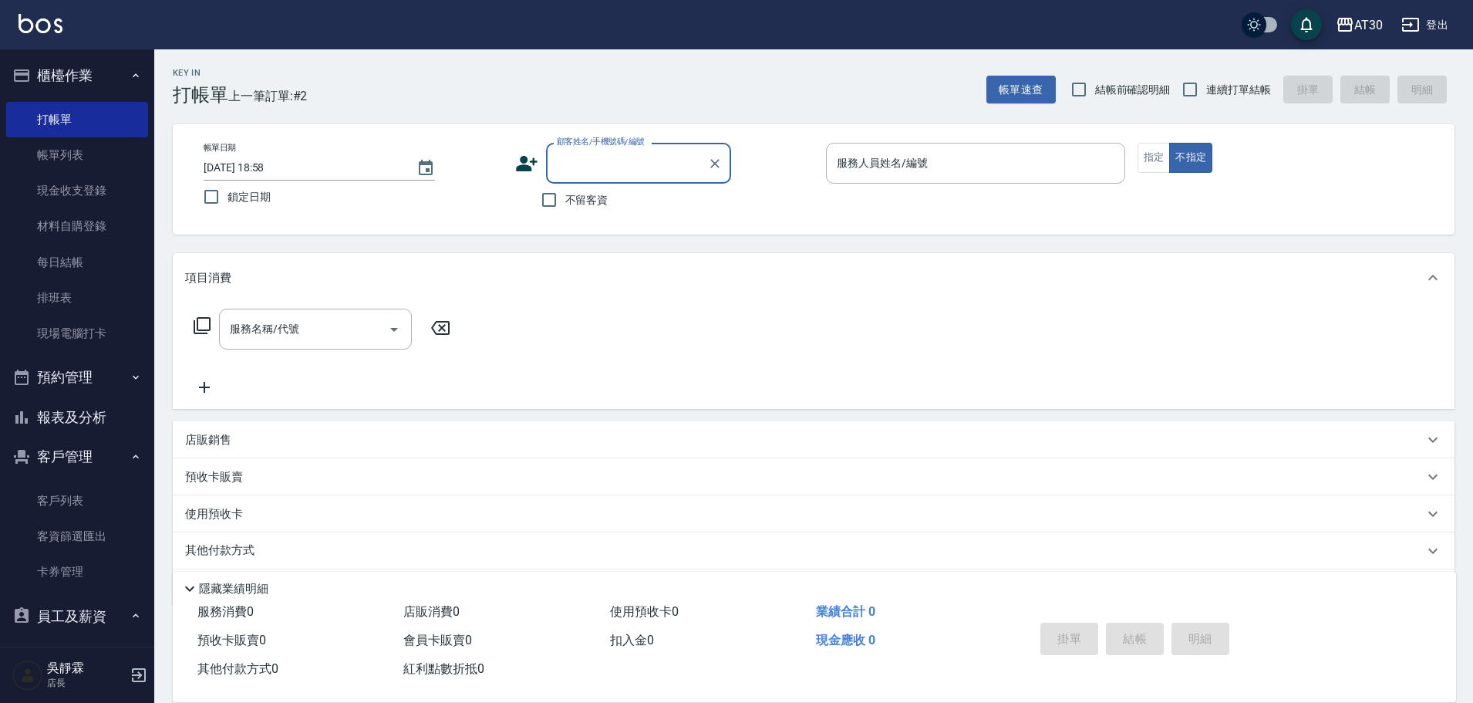
click at [532, 157] on icon at bounding box center [526, 163] width 23 height 23
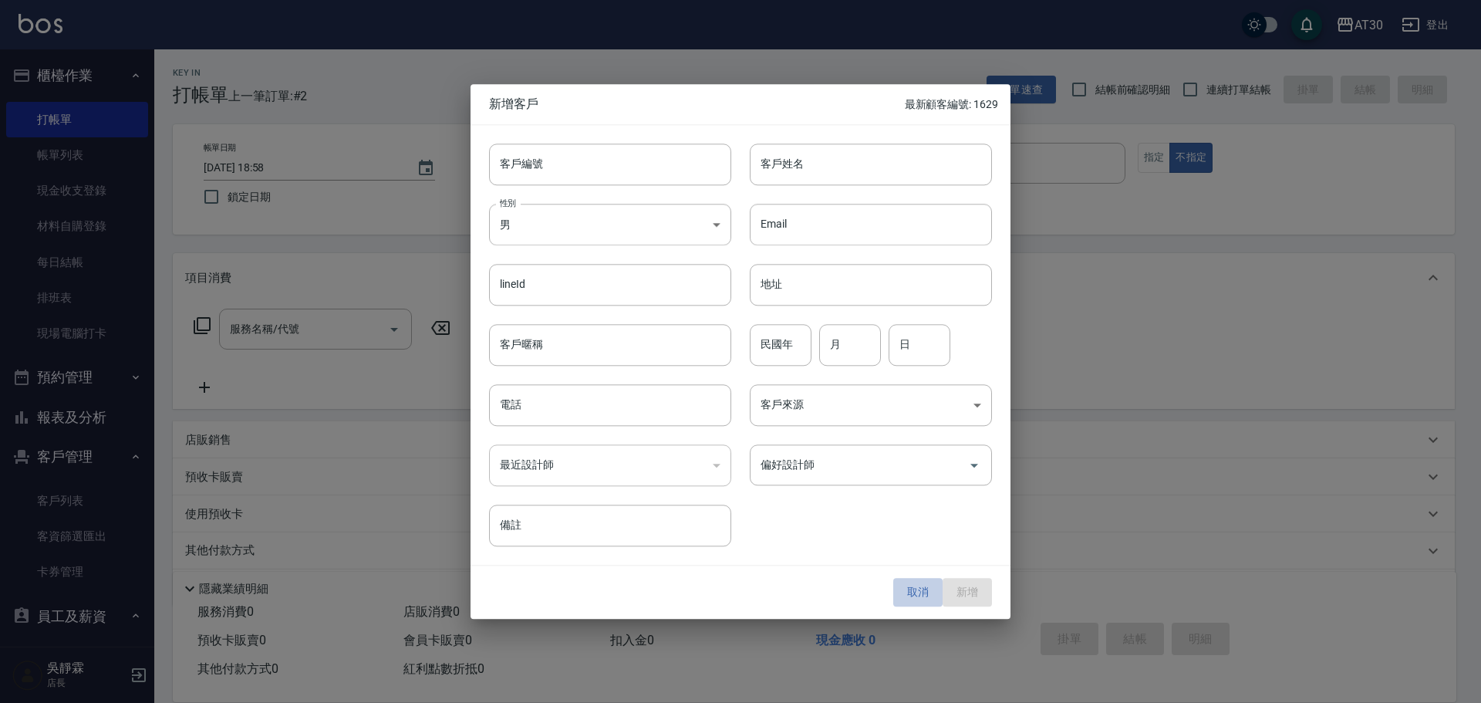
click at [901, 578] on button "取消" at bounding box center [917, 592] width 49 height 29
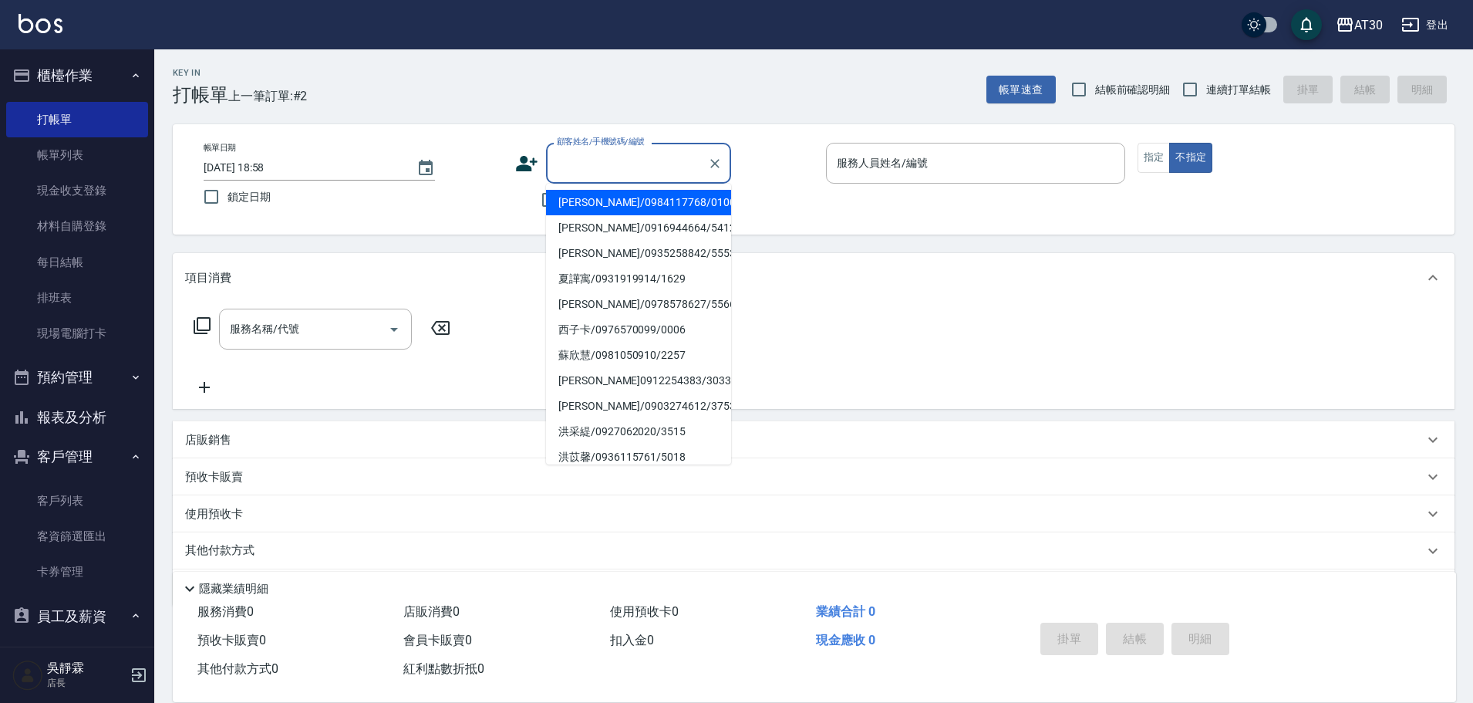
click at [610, 165] on input "顧客姓名/手機號碼/編號" at bounding box center [627, 163] width 148 height 27
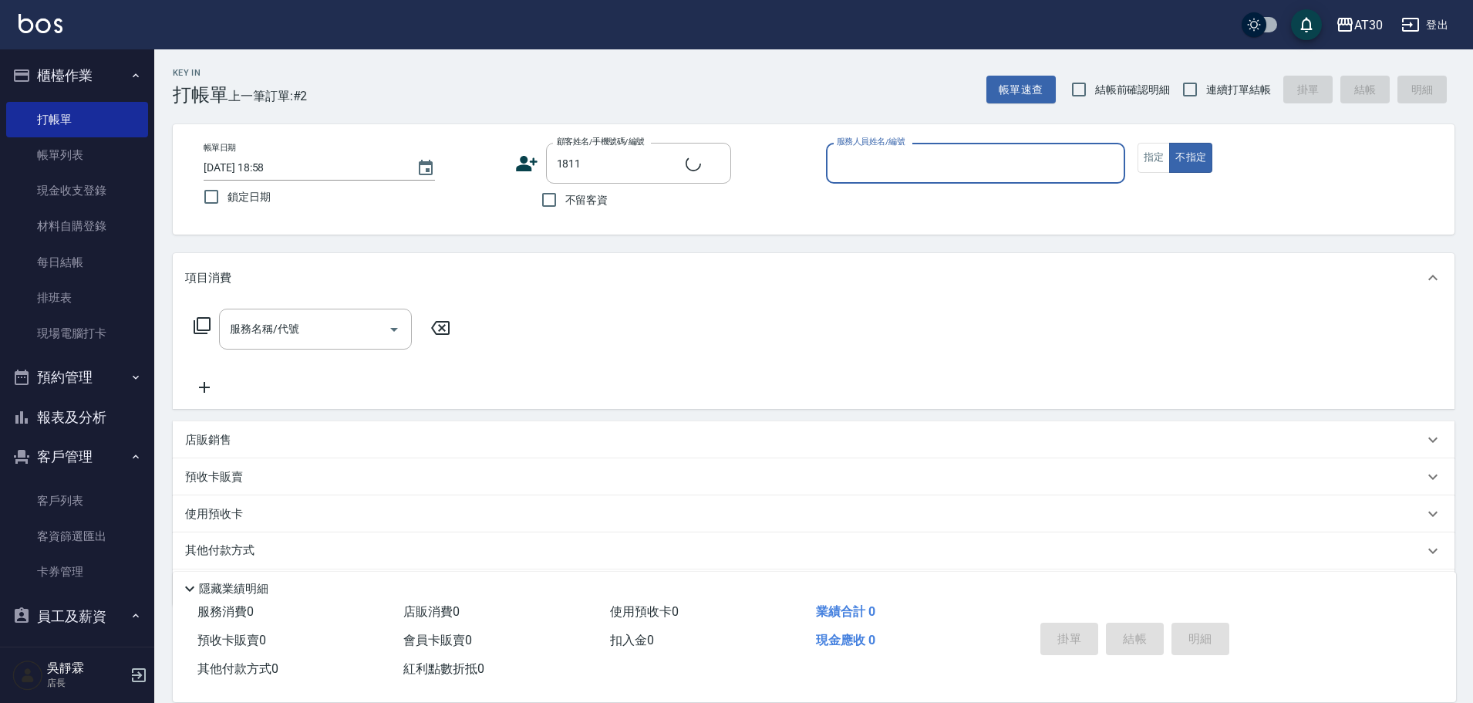
type input "富融介/0912180424/1811"
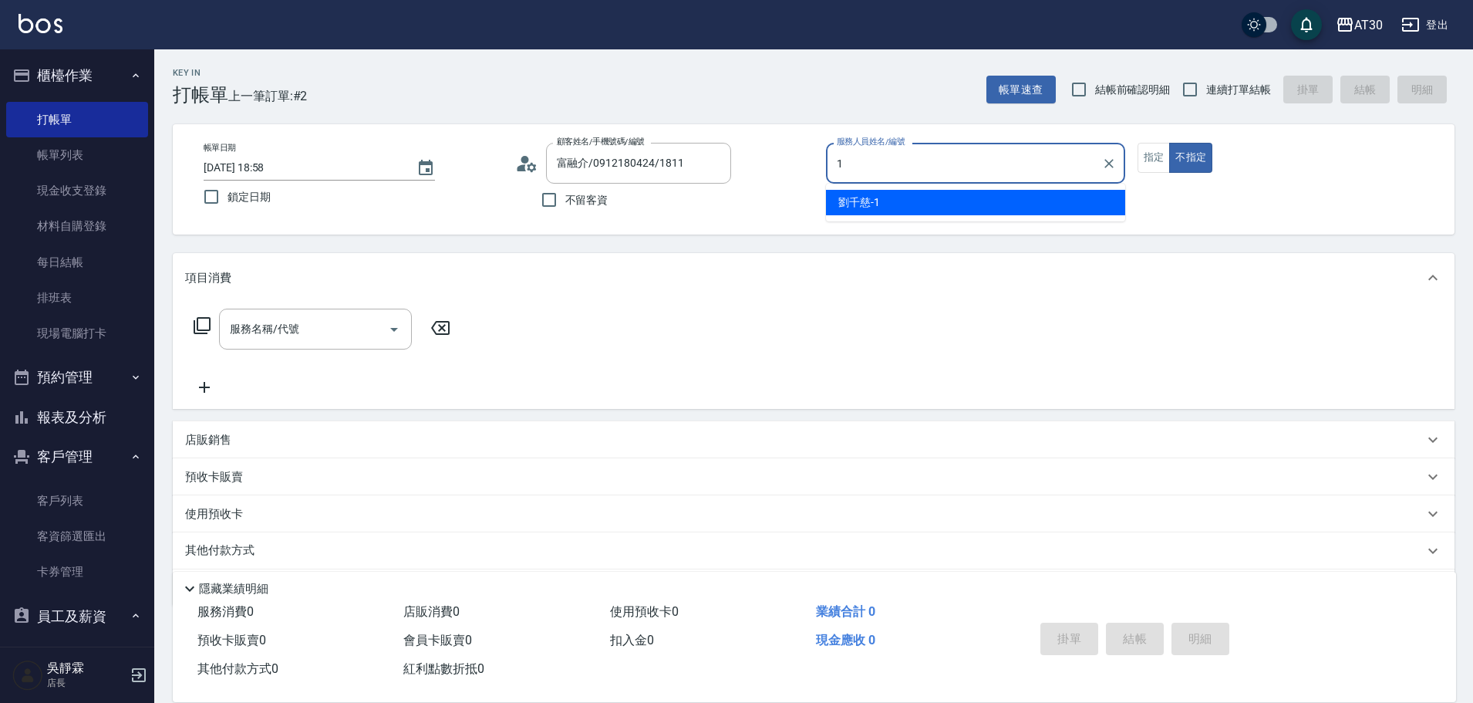
type input "[PERSON_NAME]1"
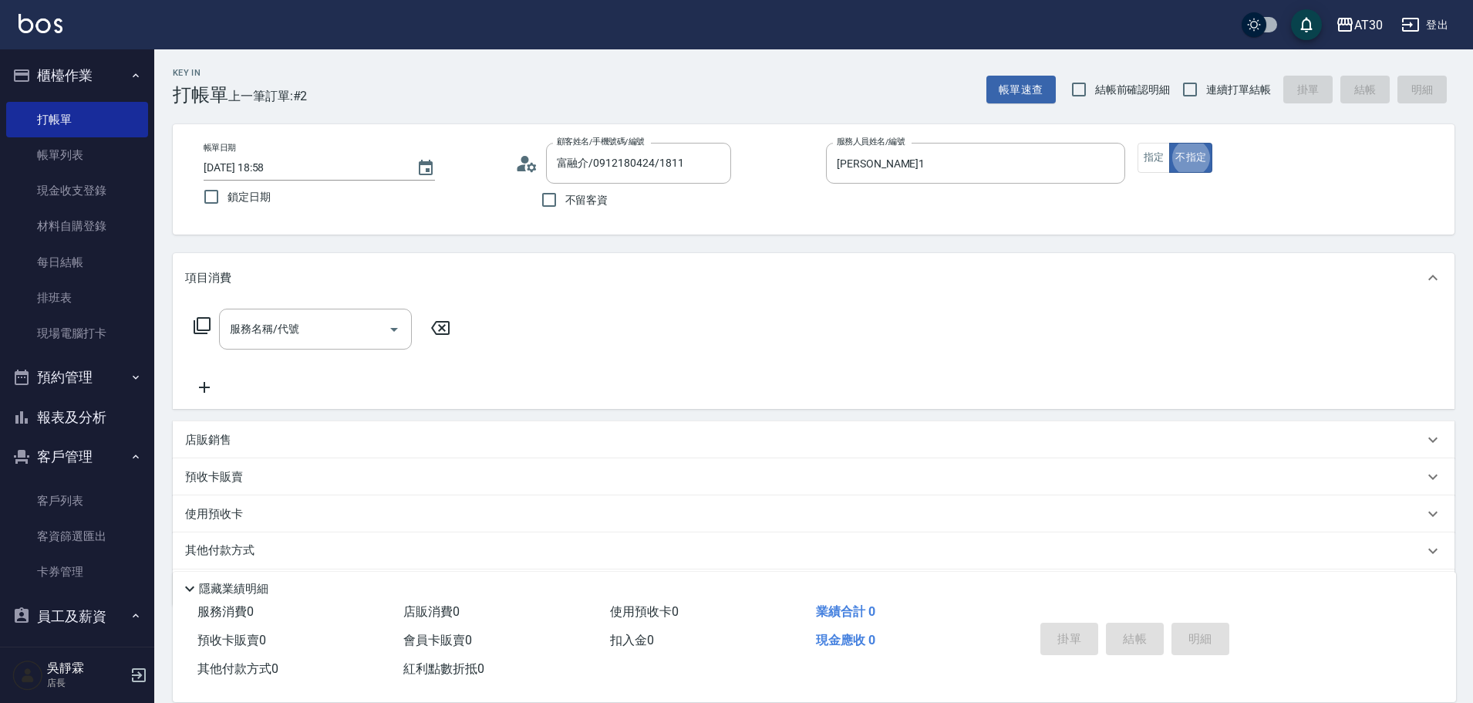
type button "false"
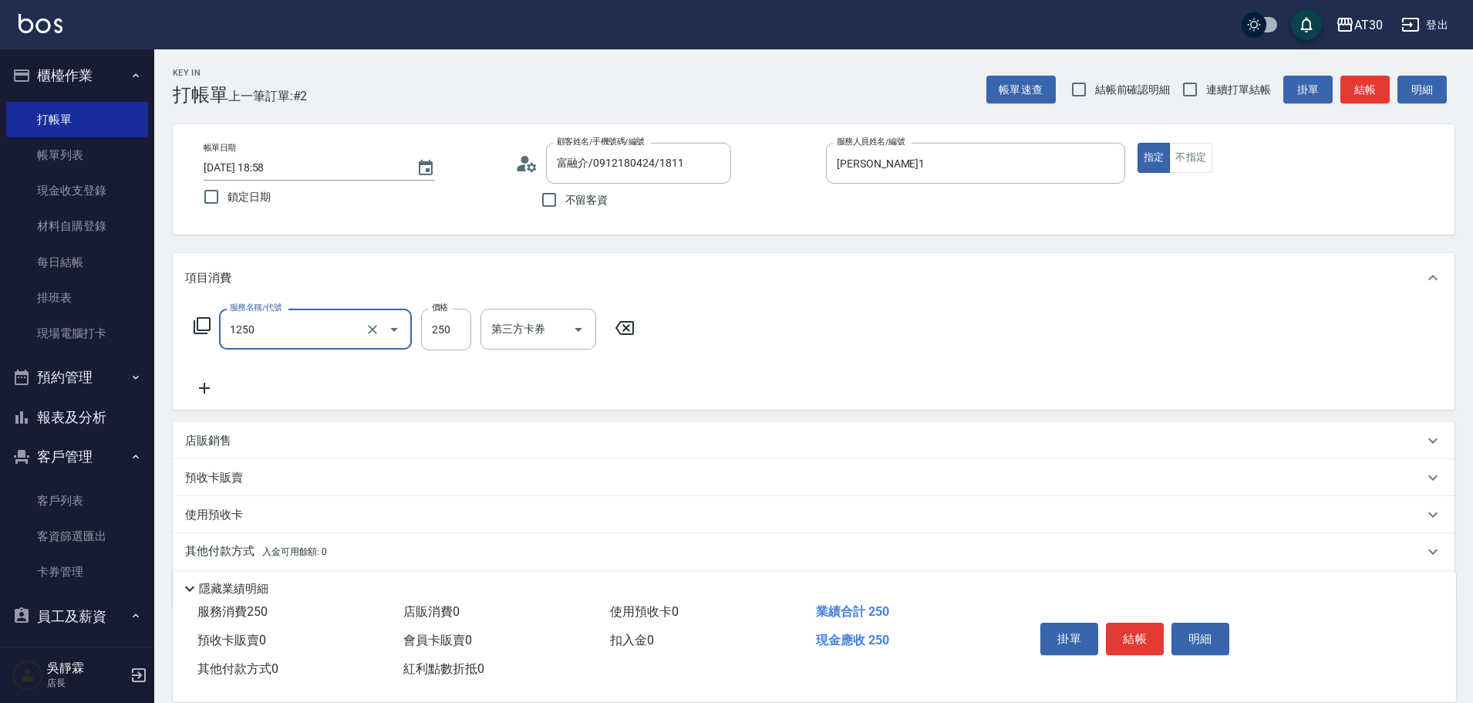
type input "洗髮250(1250)"
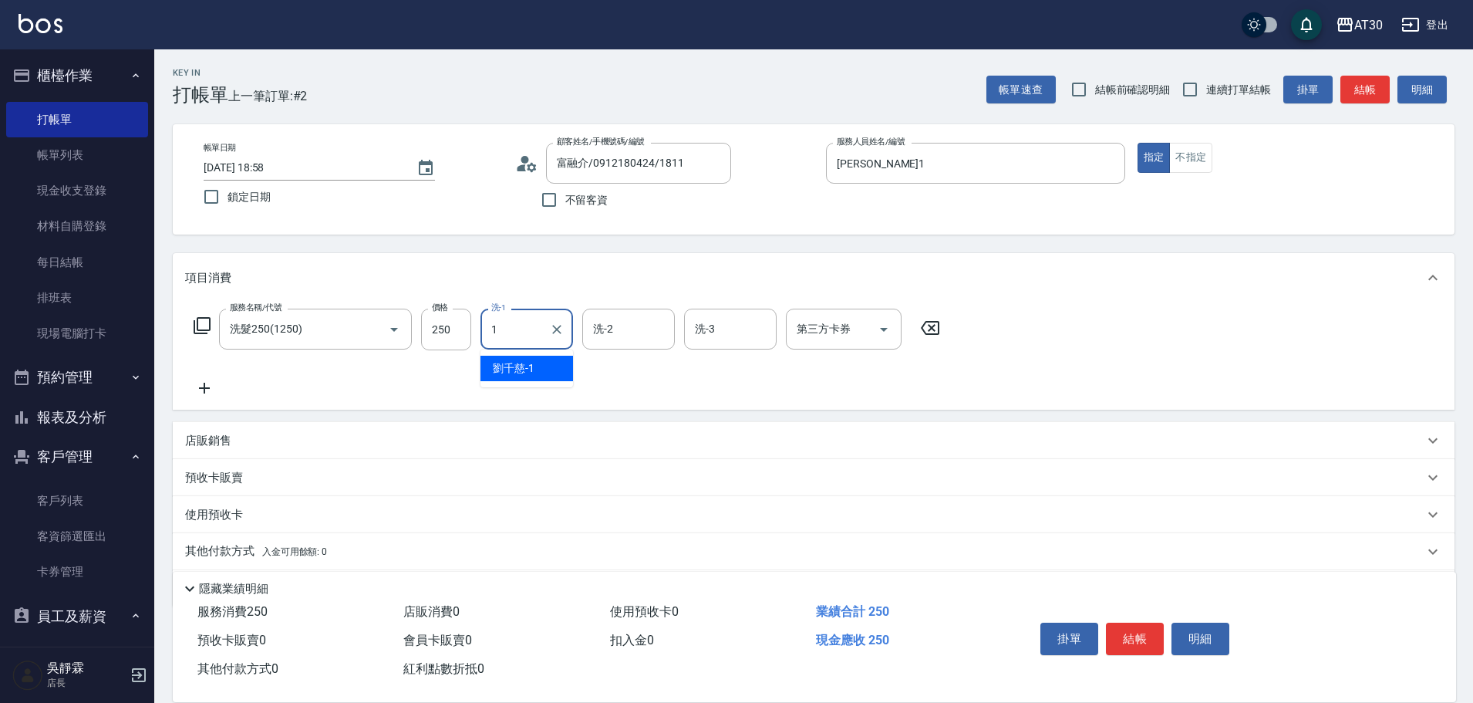
type input "[PERSON_NAME]1"
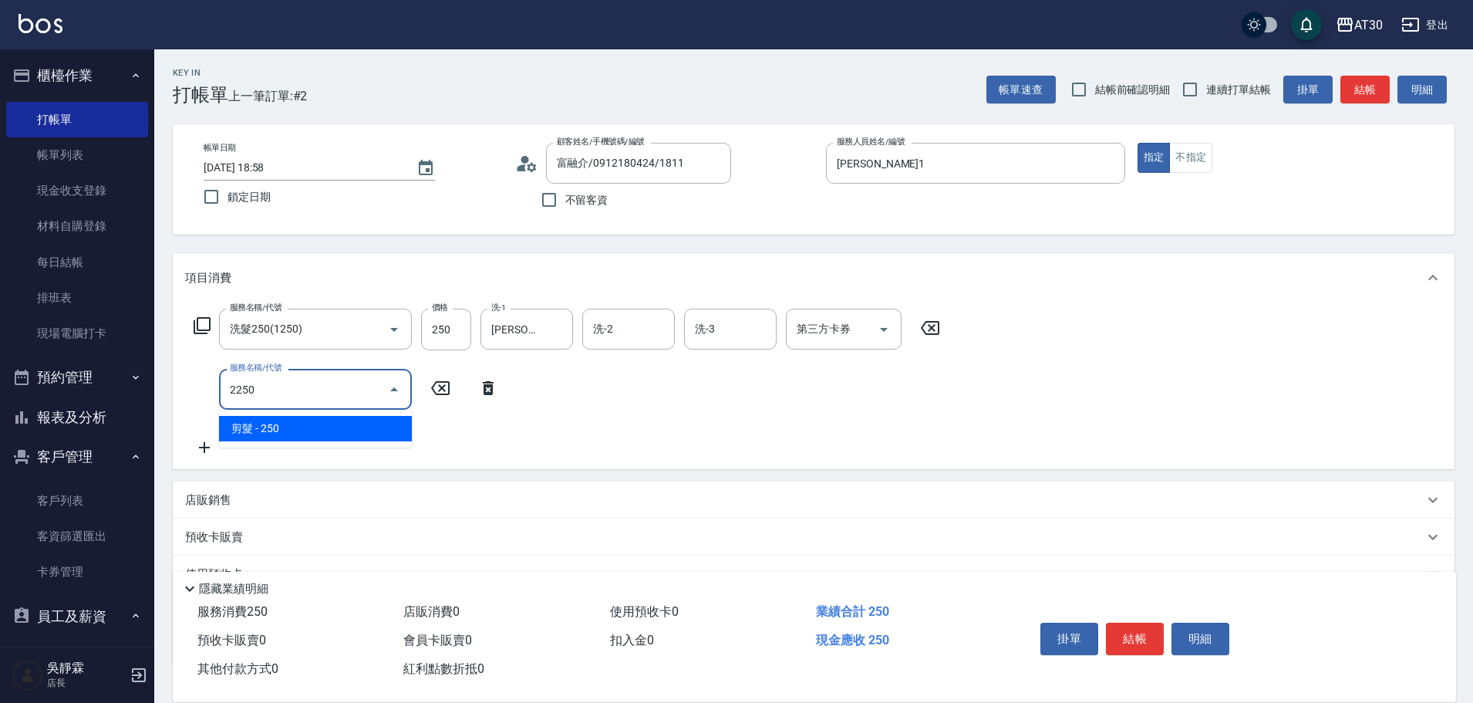
type input "剪髮(2250)"
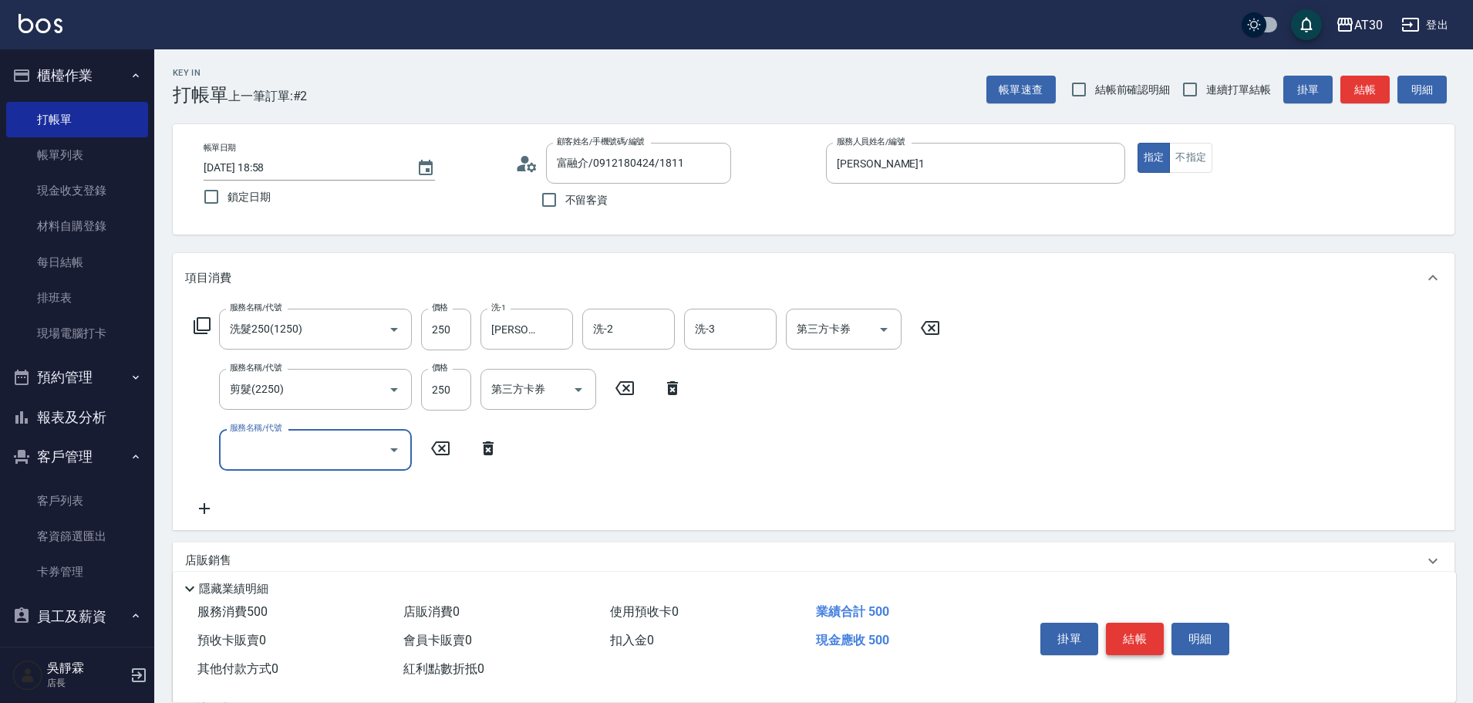
click at [1135, 632] on button "結帳" at bounding box center [1135, 638] width 58 height 32
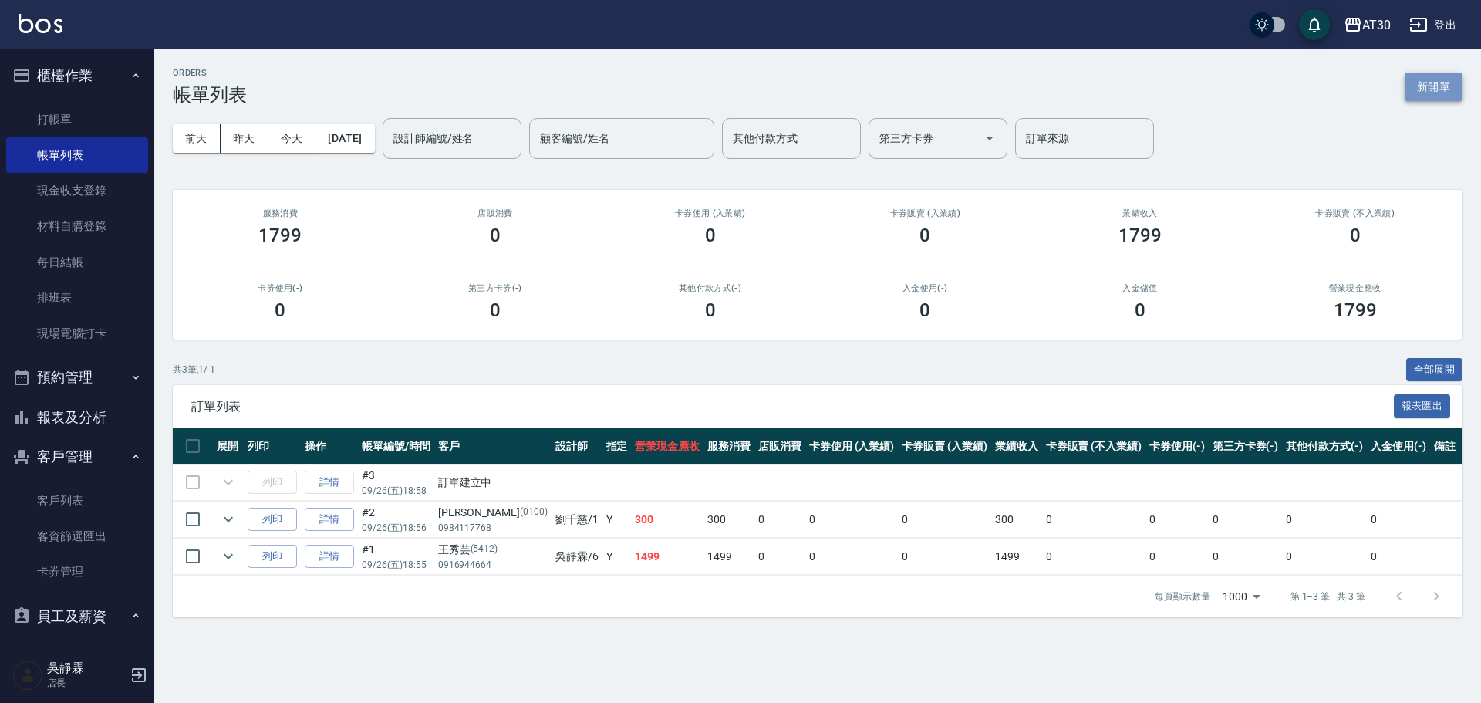
click at [1435, 84] on button "新開單" at bounding box center [1434, 87] width 58 height 29
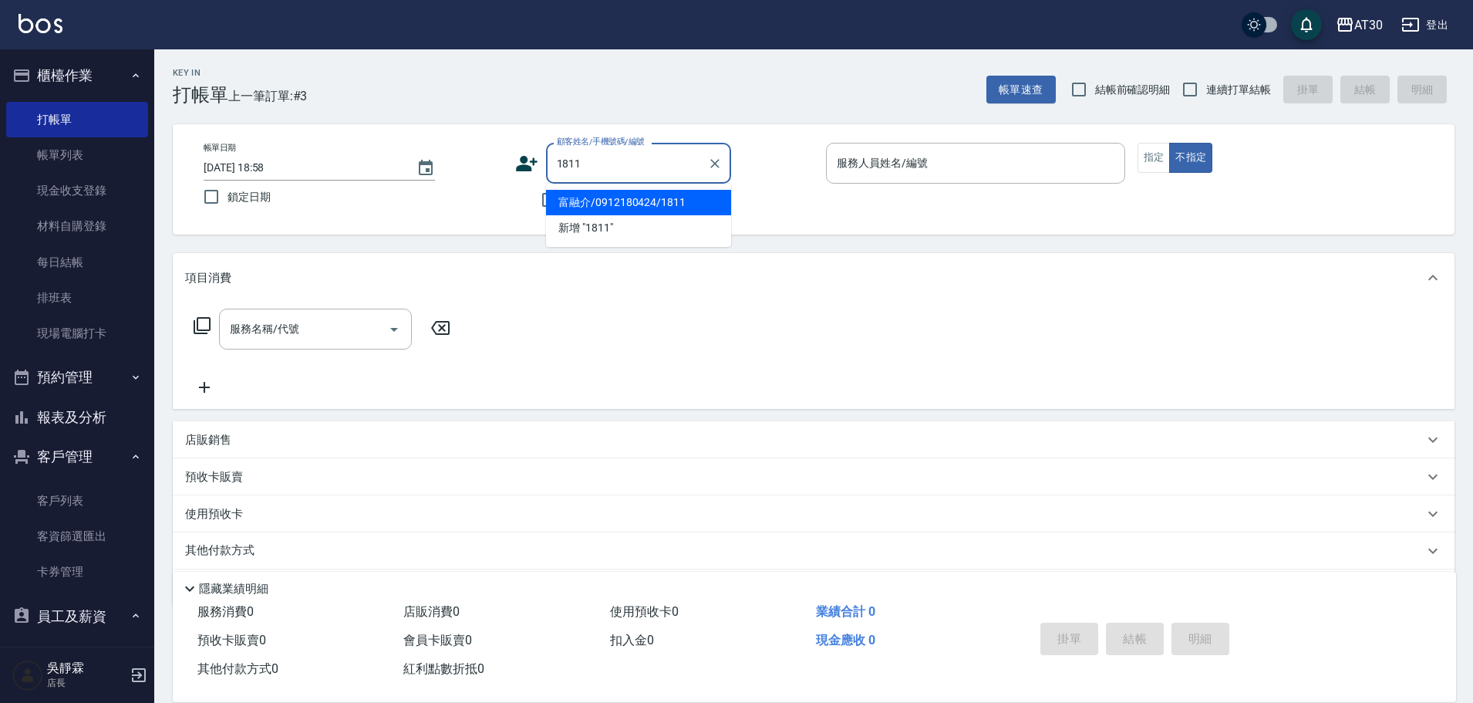
type input "富融介/0912180424/1811"
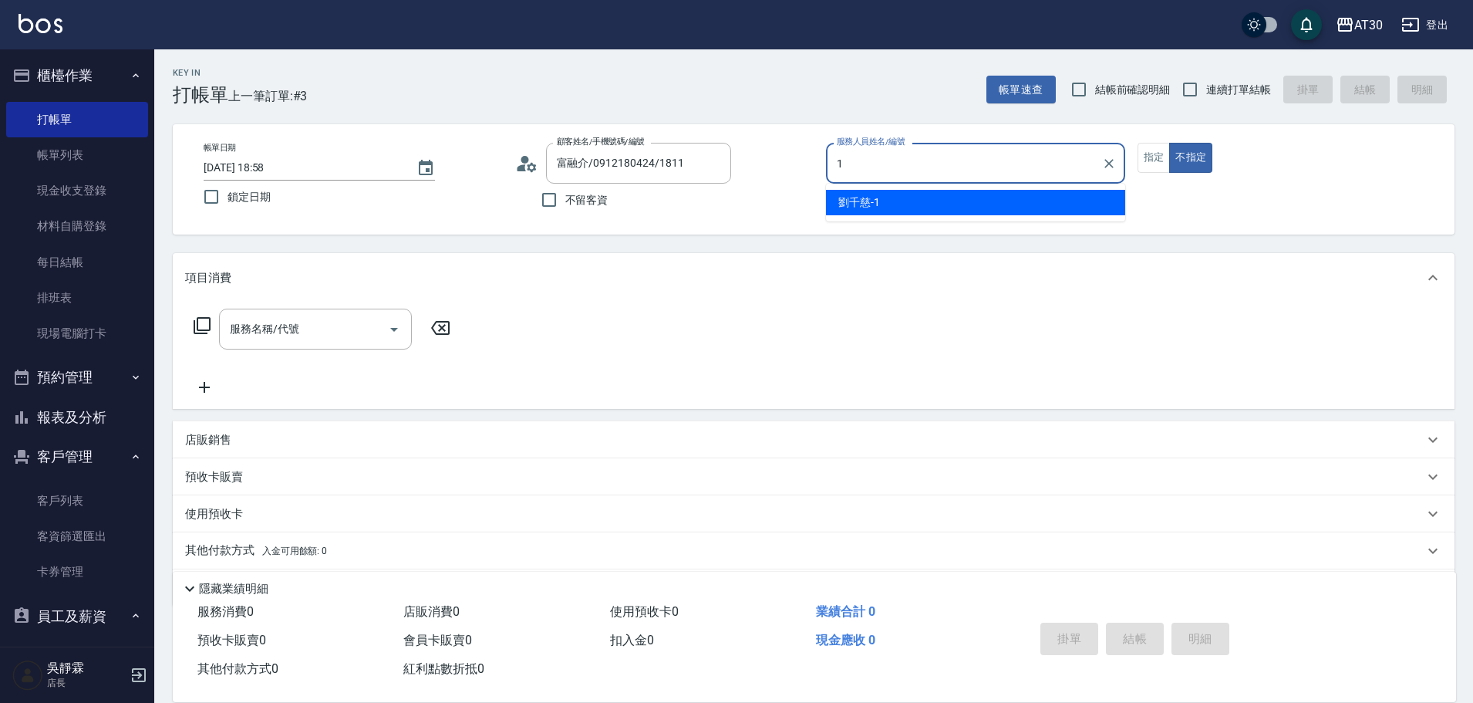
type input "[PERSON_NAME]1"
type button "false"
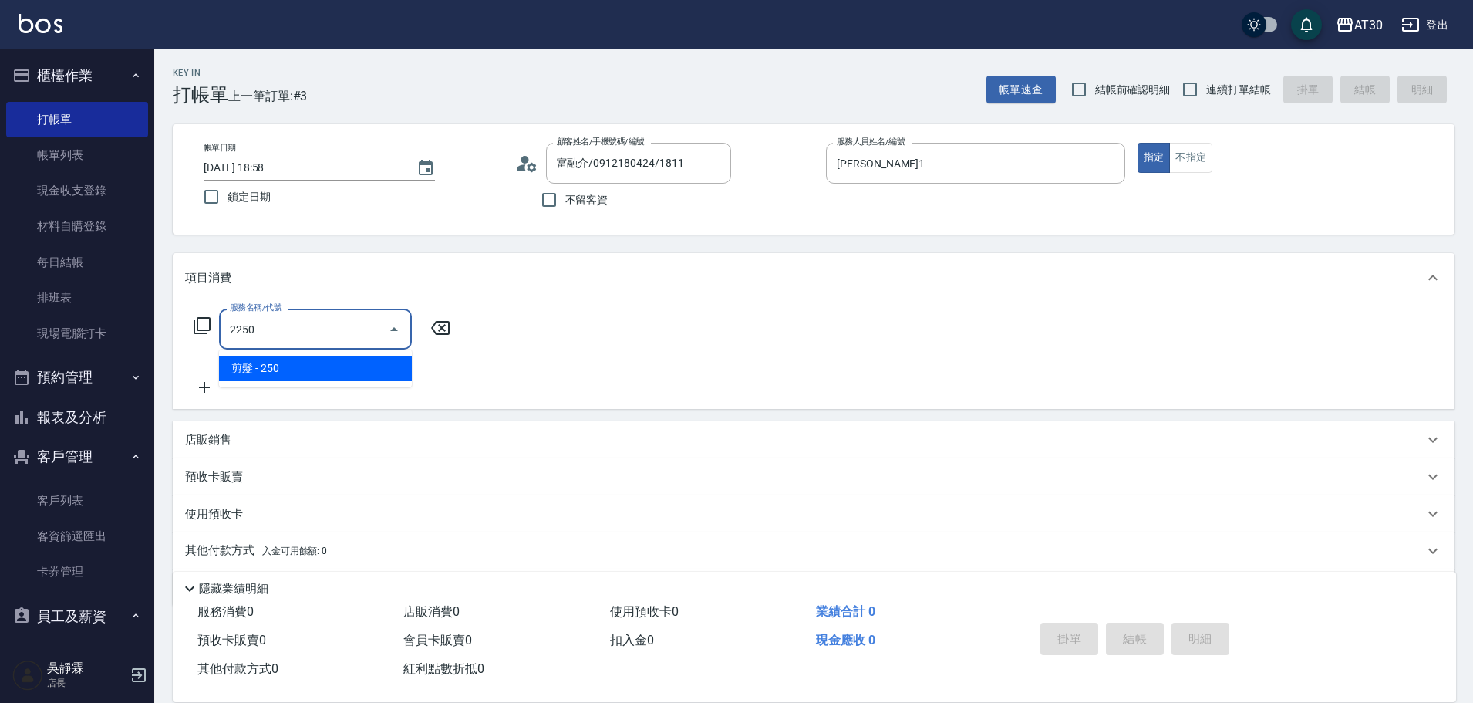
type input "剪髮(2250)"
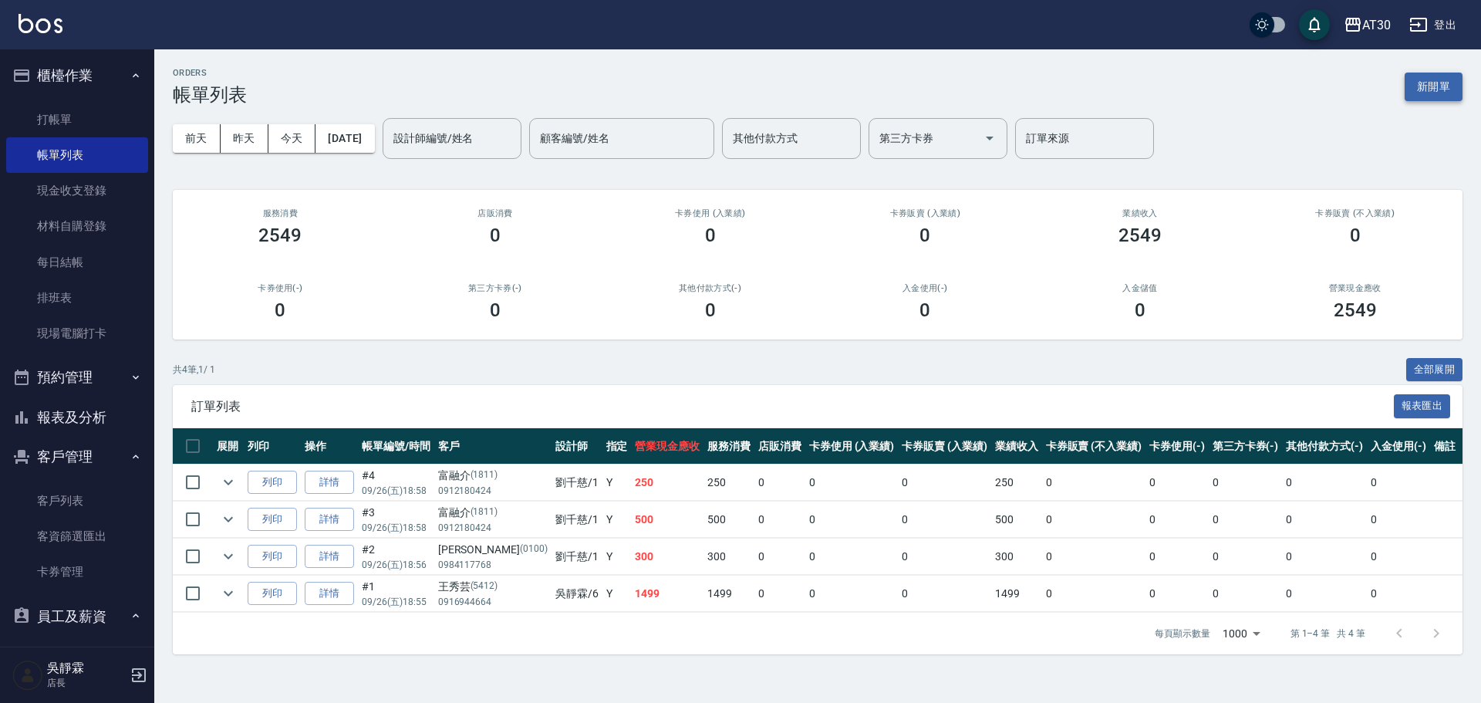
click at [1462, 79] on button "新開單" at bounding box center [1434, 87] width 58 height 29
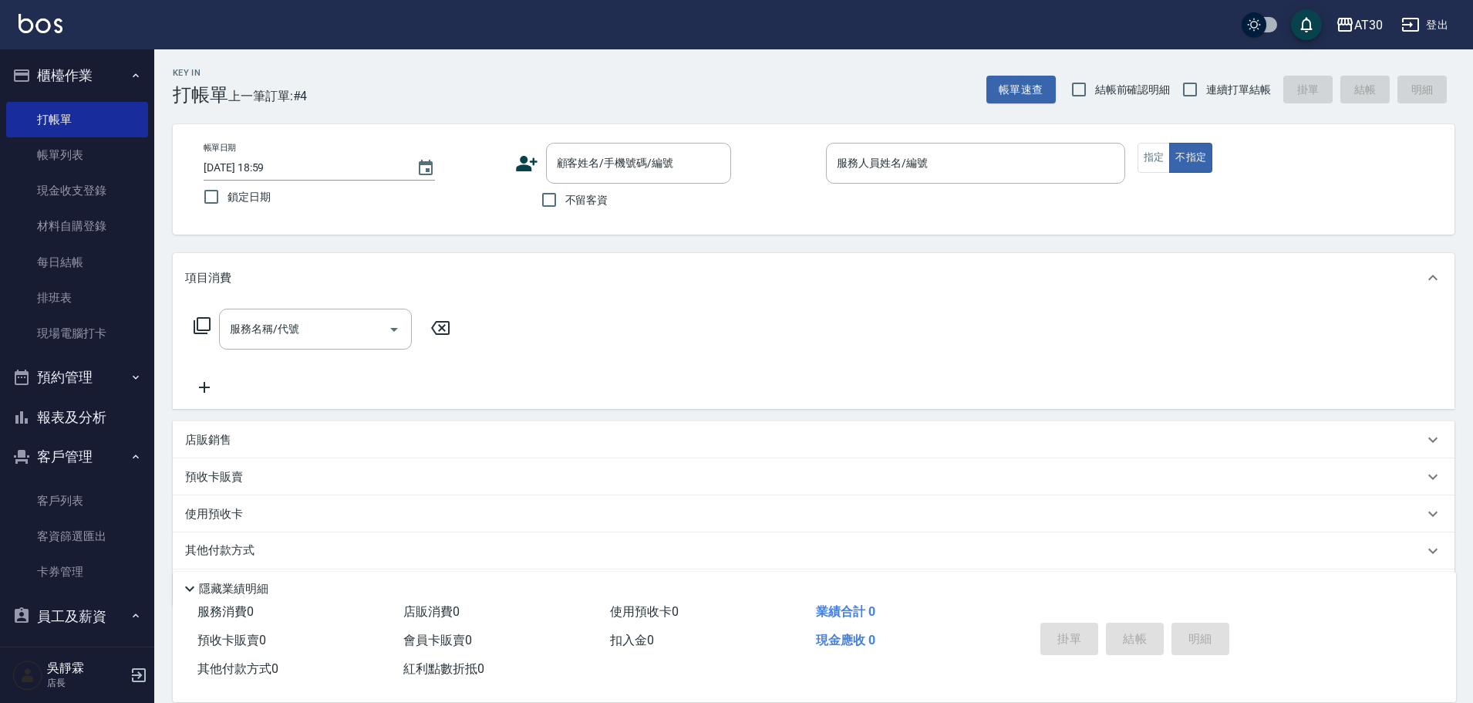
click at [528, 160] on icon at bounding box center [526, 163] width 23 height 23
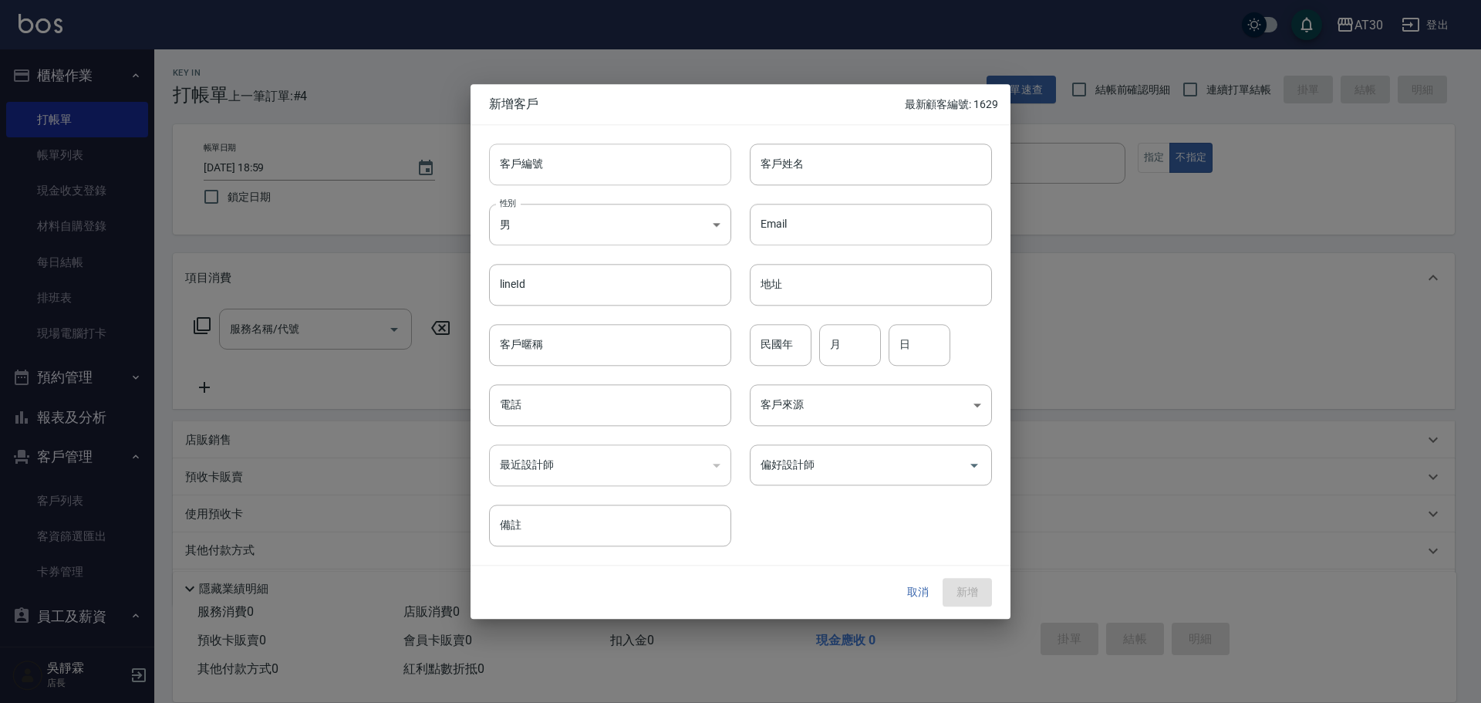
click at [564, 152] on input "客戶編號" at bounding box center [610, 164] width 242 height 42
type input "2749"
type input "[PERSON_NAME]"
click at [767, 342] on input "民國年" at bounding box center [781, 345] width 62 height 42
type input "89"
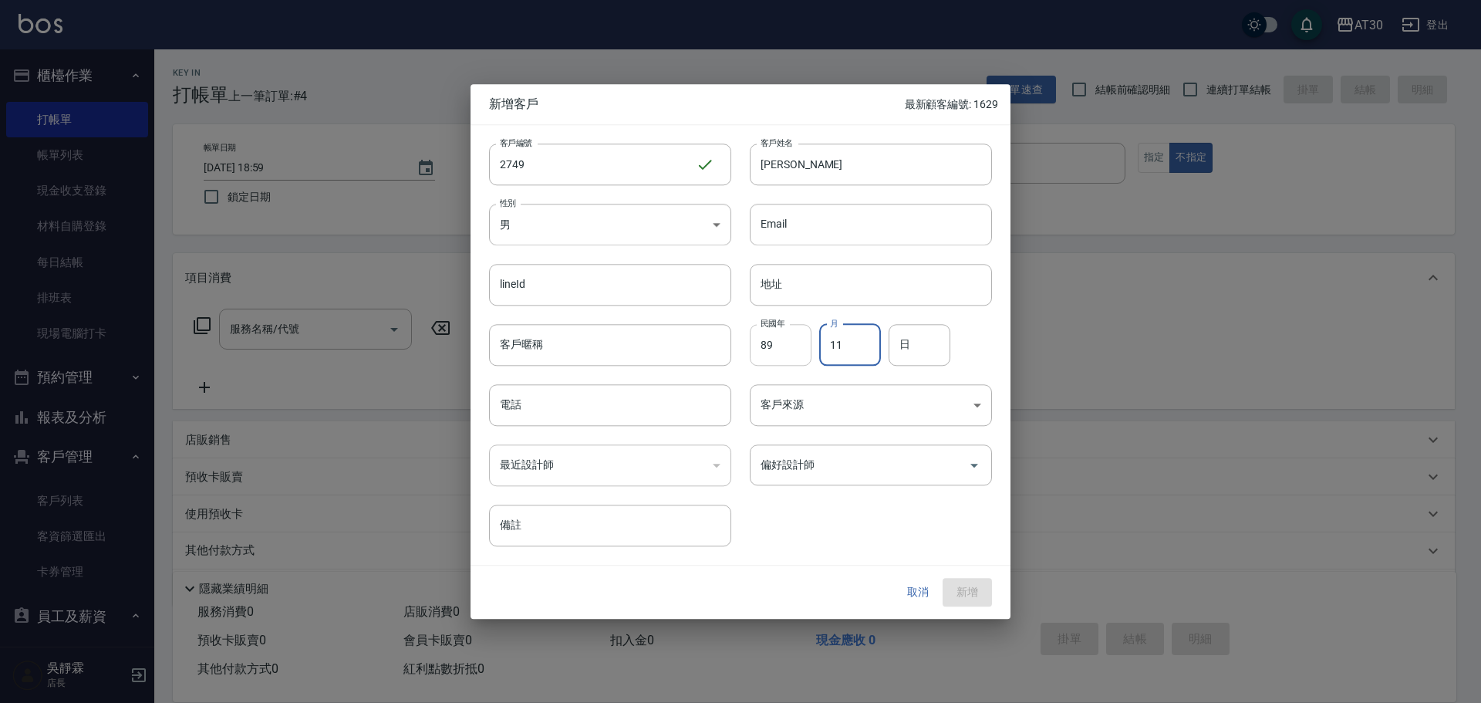
type input "11"
type input "06"
type input "0905622282"
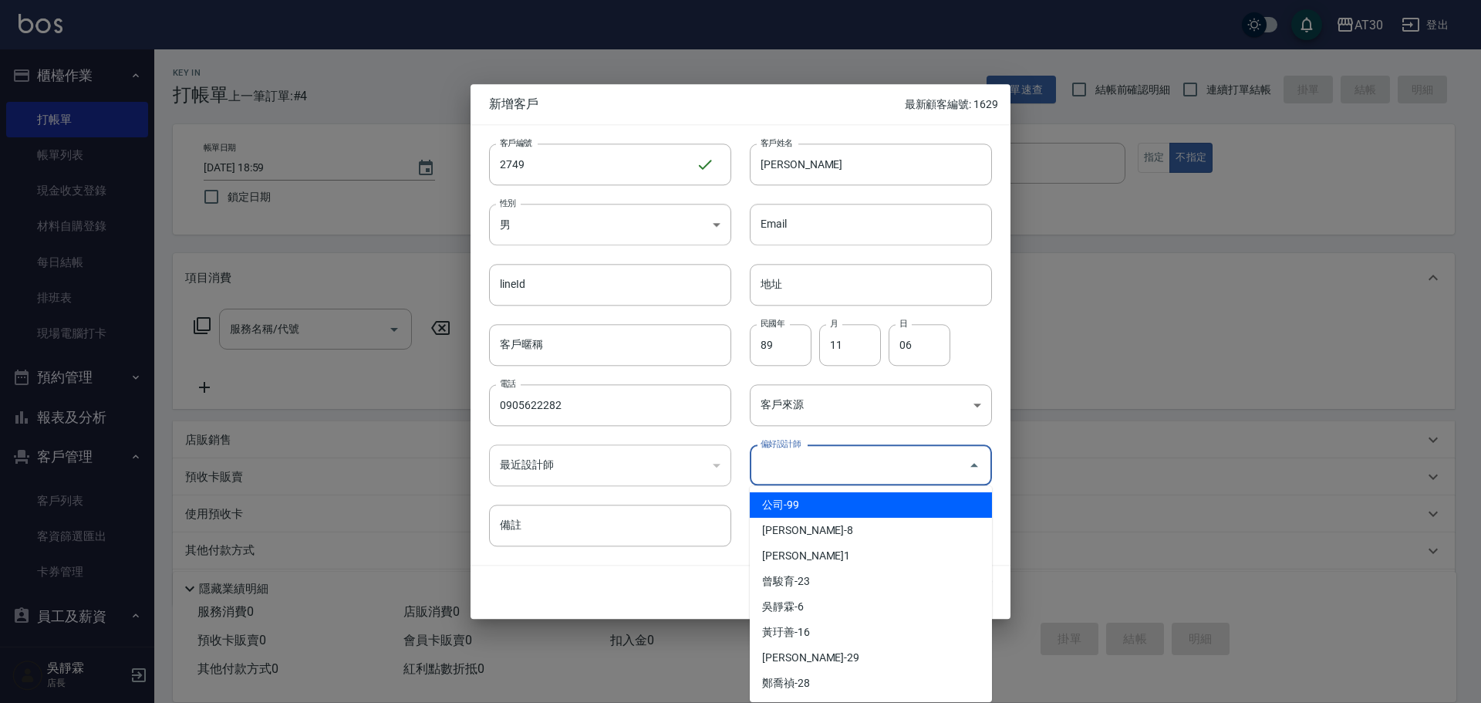
click at [848, 463] on input "偏好設計師" at bounding box center [859, 464] width 205 height 27
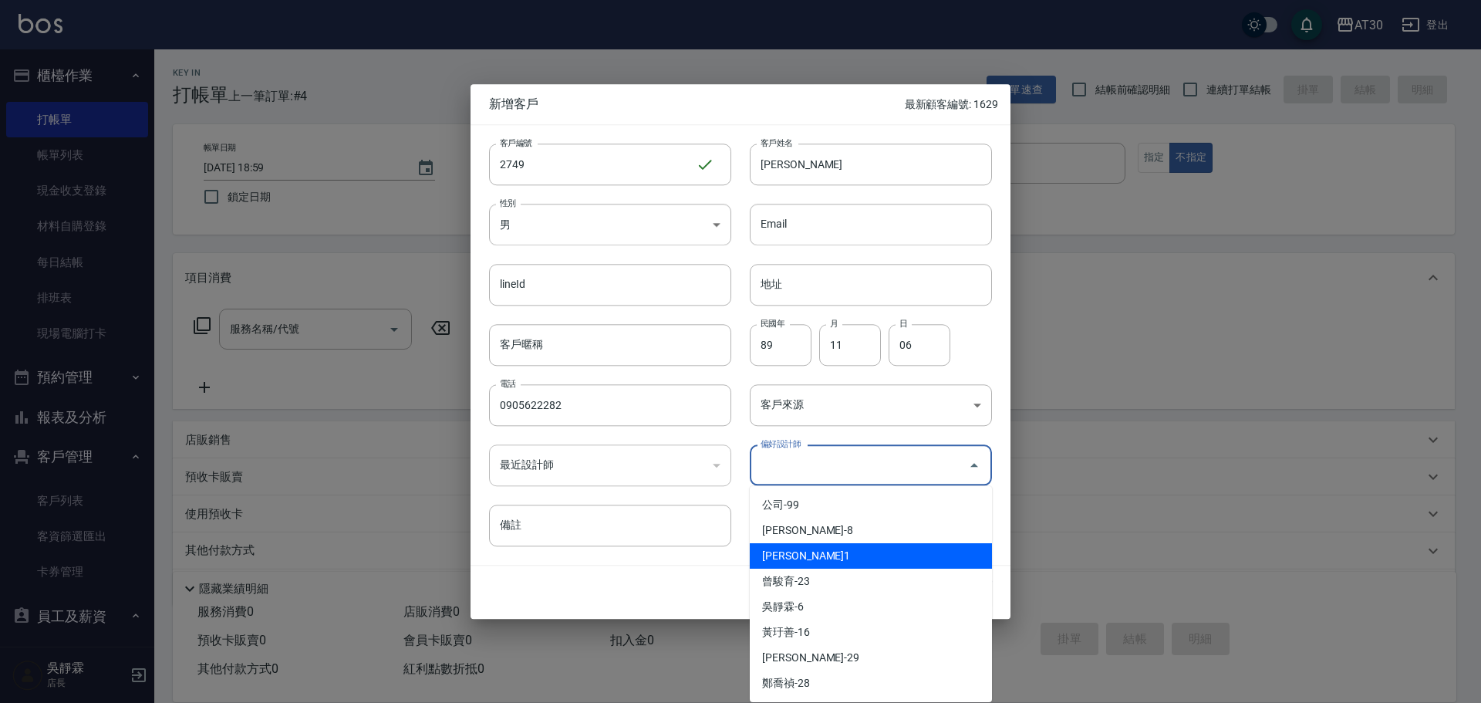
click at [803, 558] on li "[PERSON_NAME]1" at bounding box center [871, 555] width 242 height 25
type input "劉千慈"
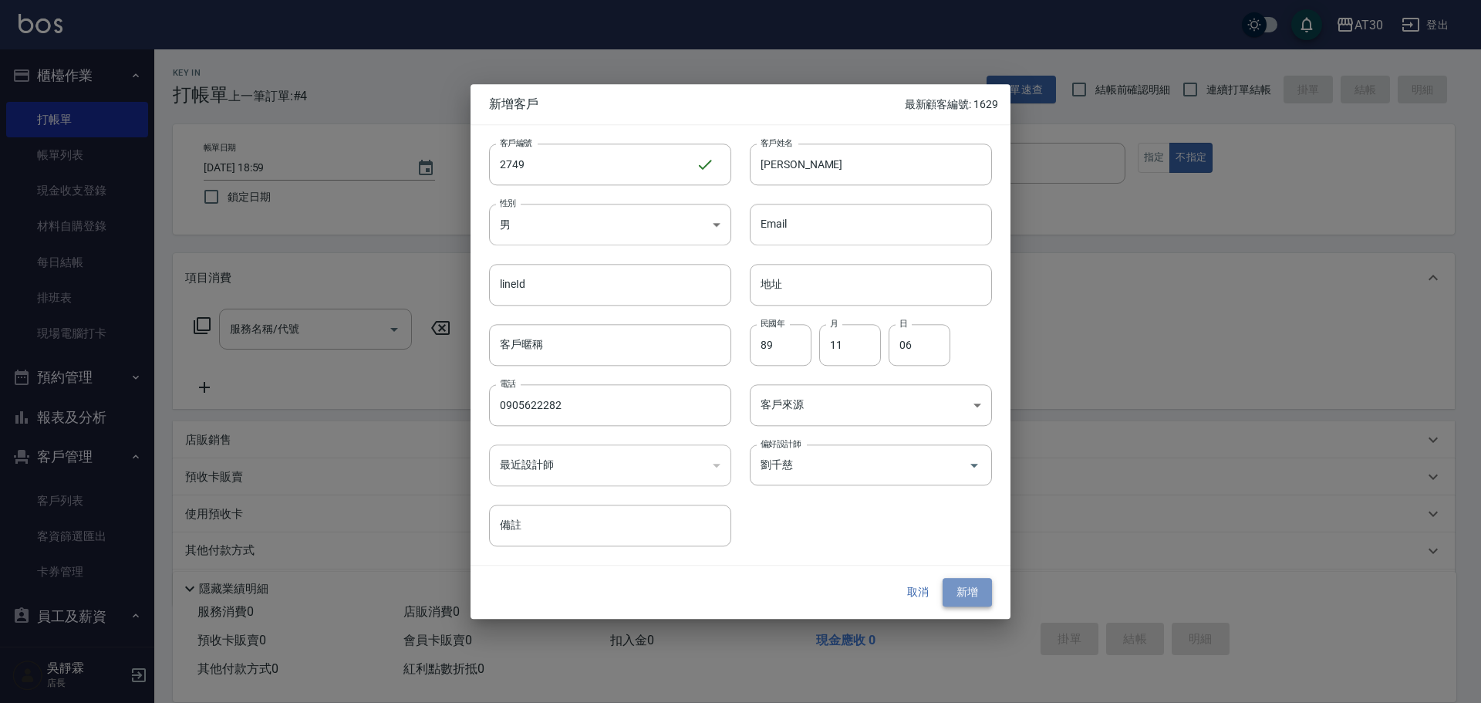
click at [965, 597] on button "新增" at bounding box center [967, 592] width 49 height 29
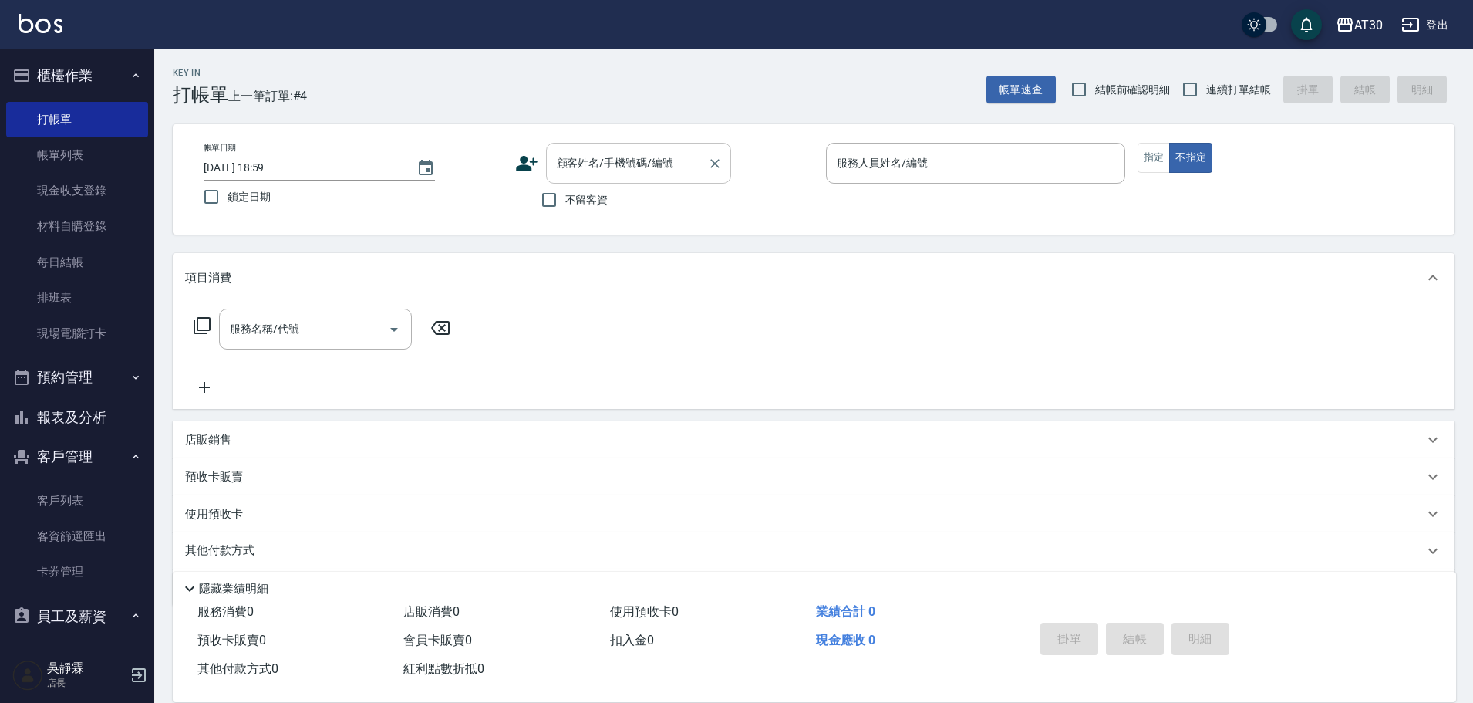
click at [628, 159] on input "顧客姓名/手機號碼/編號" at bounding box center [627, 163] width 148 height 27
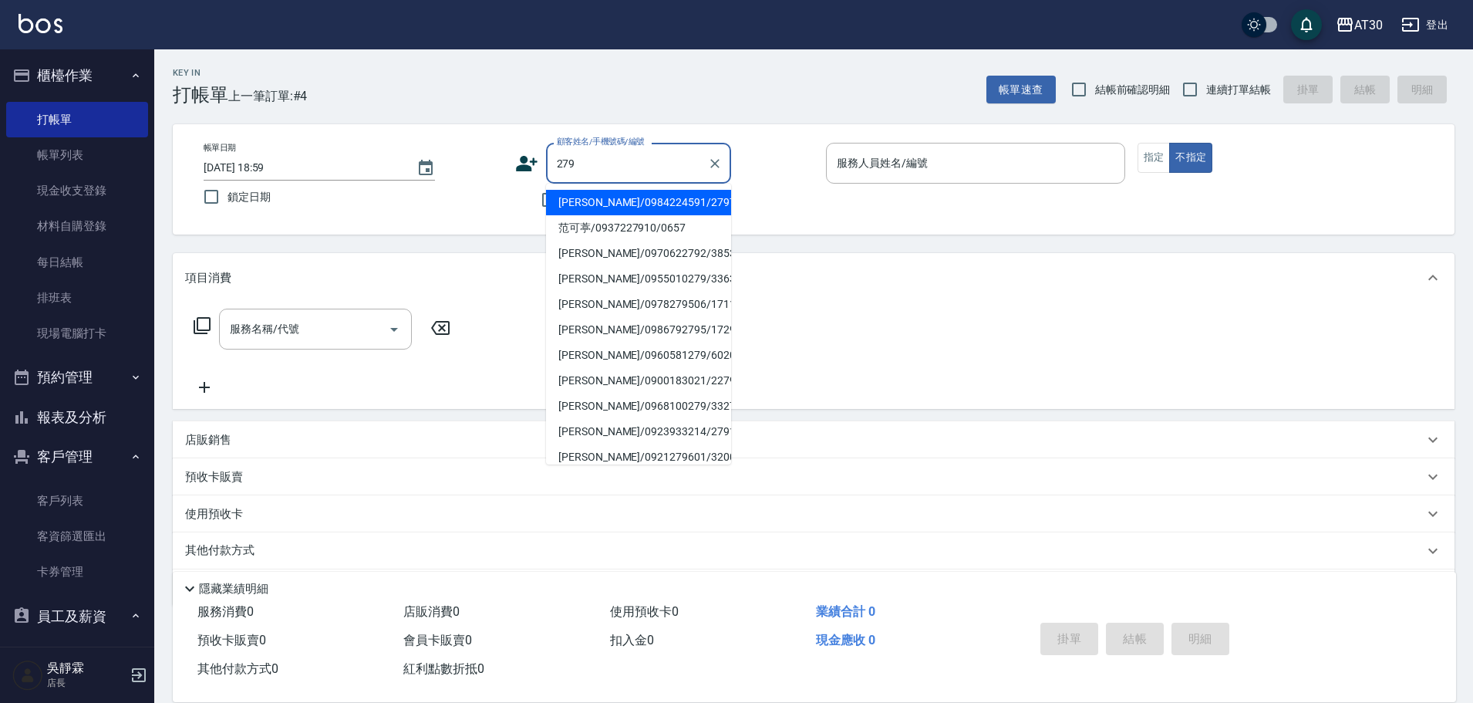
drag, startPoint x: 628, startPoint y: 159, endPoint x: 531, endPoint y: 191, distance: 102.4
click at [528, 197] on div "顧客姓名/手機號碼/編號 279 顧客姓名/手機號碼/編號 不留客資" at bounding box center [664, 179] width 299 height 73
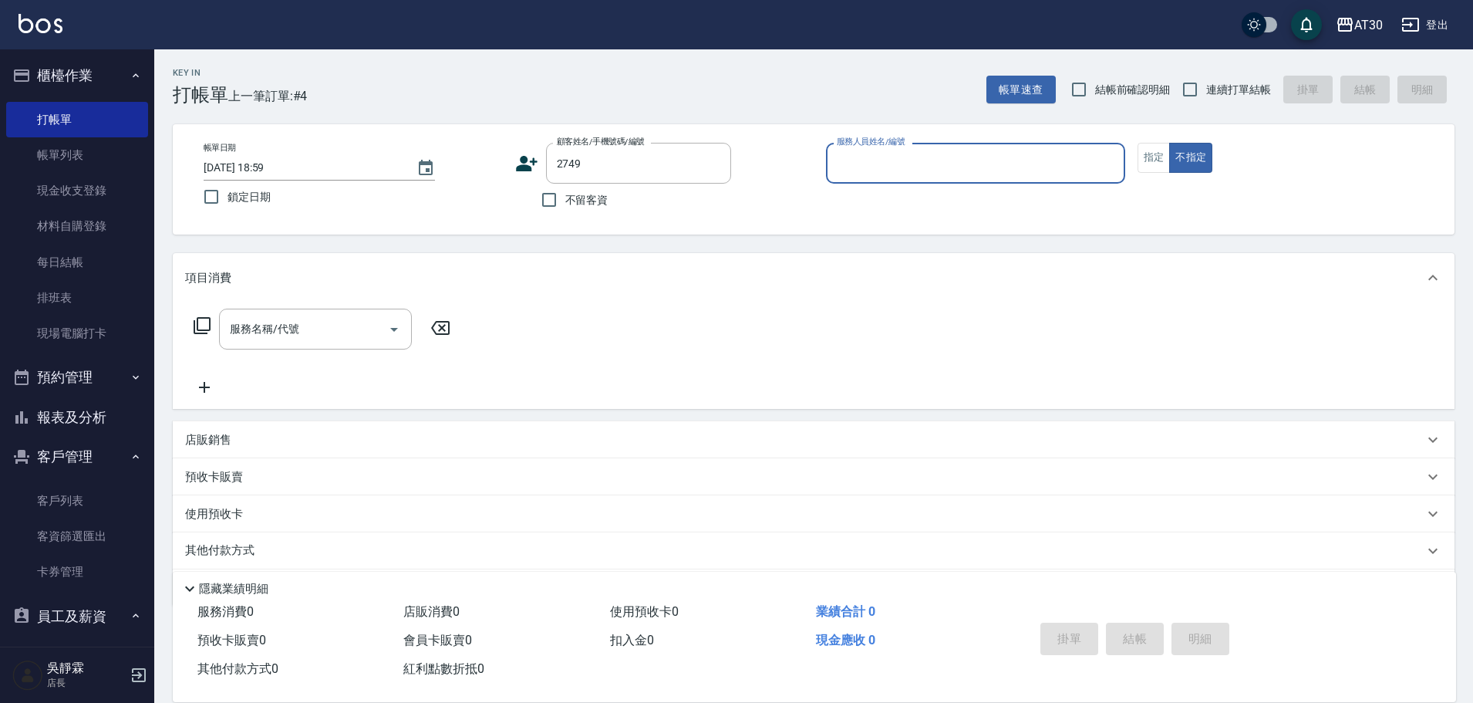
type input "[PERSON_NAME]/0905622282/2749"
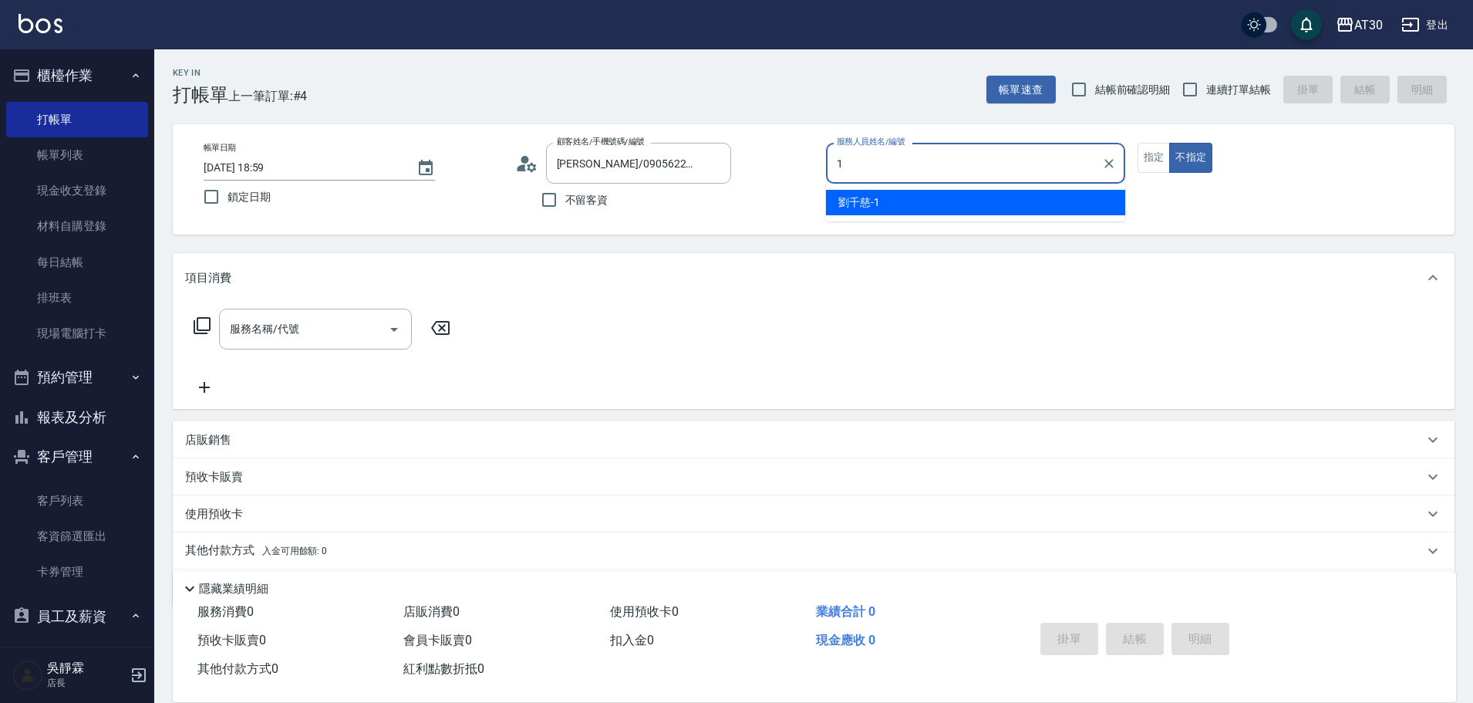
type input "[PERSON_NAME]1"
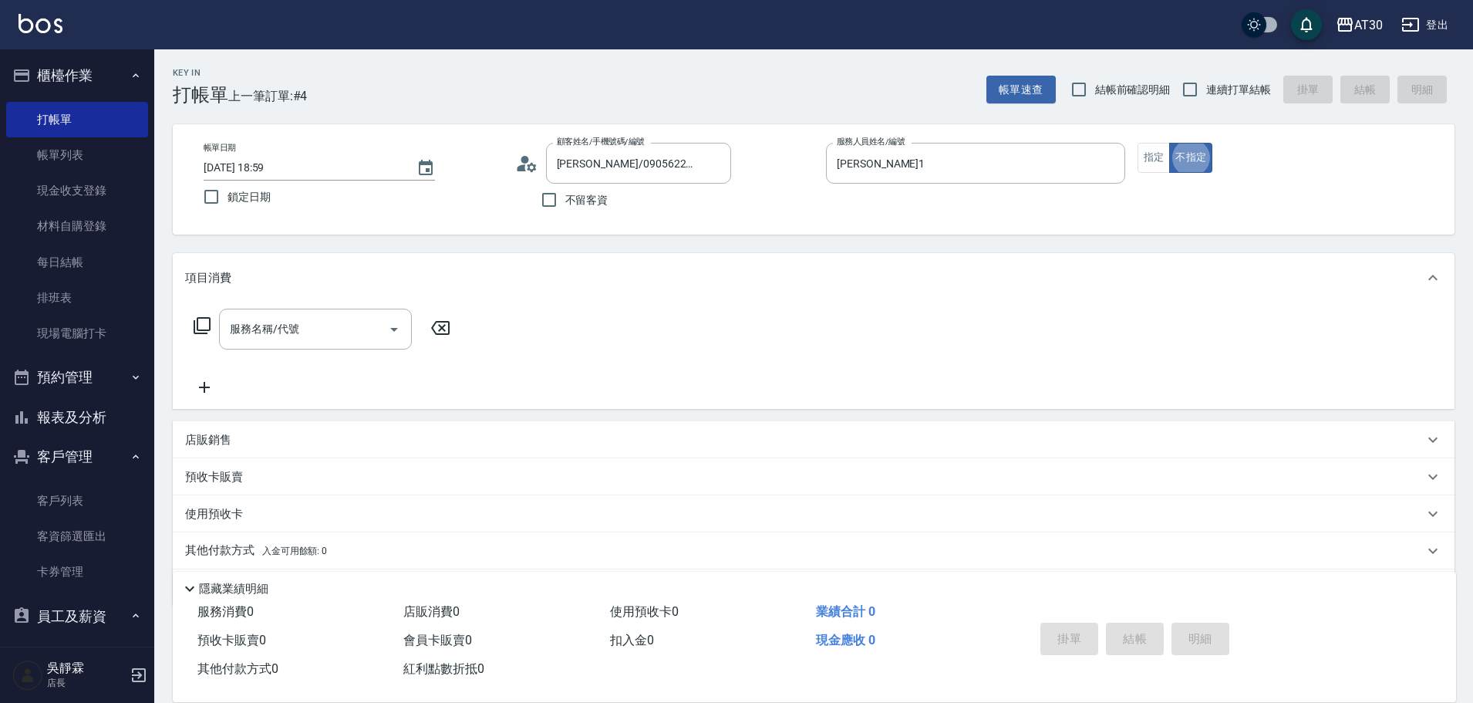
type button "false"
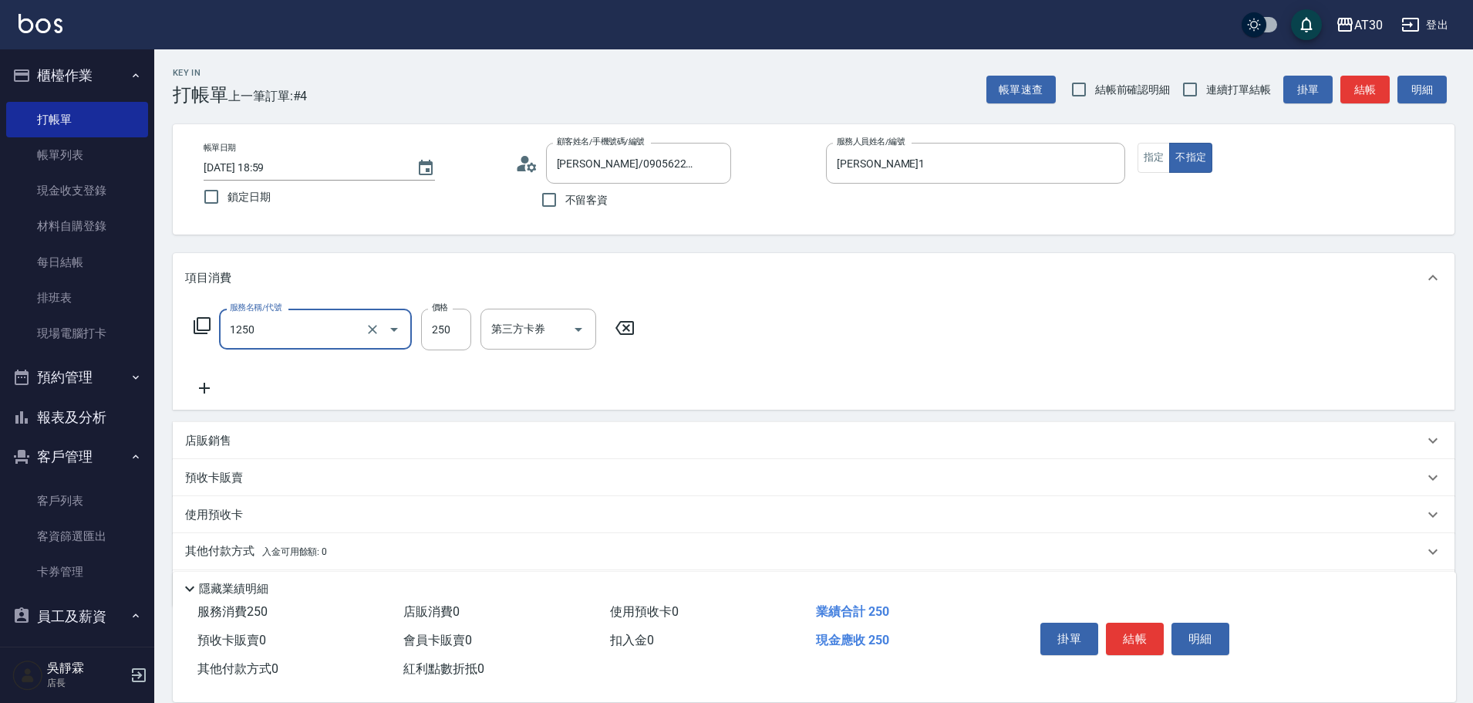
type input "洗髮250(1250)"
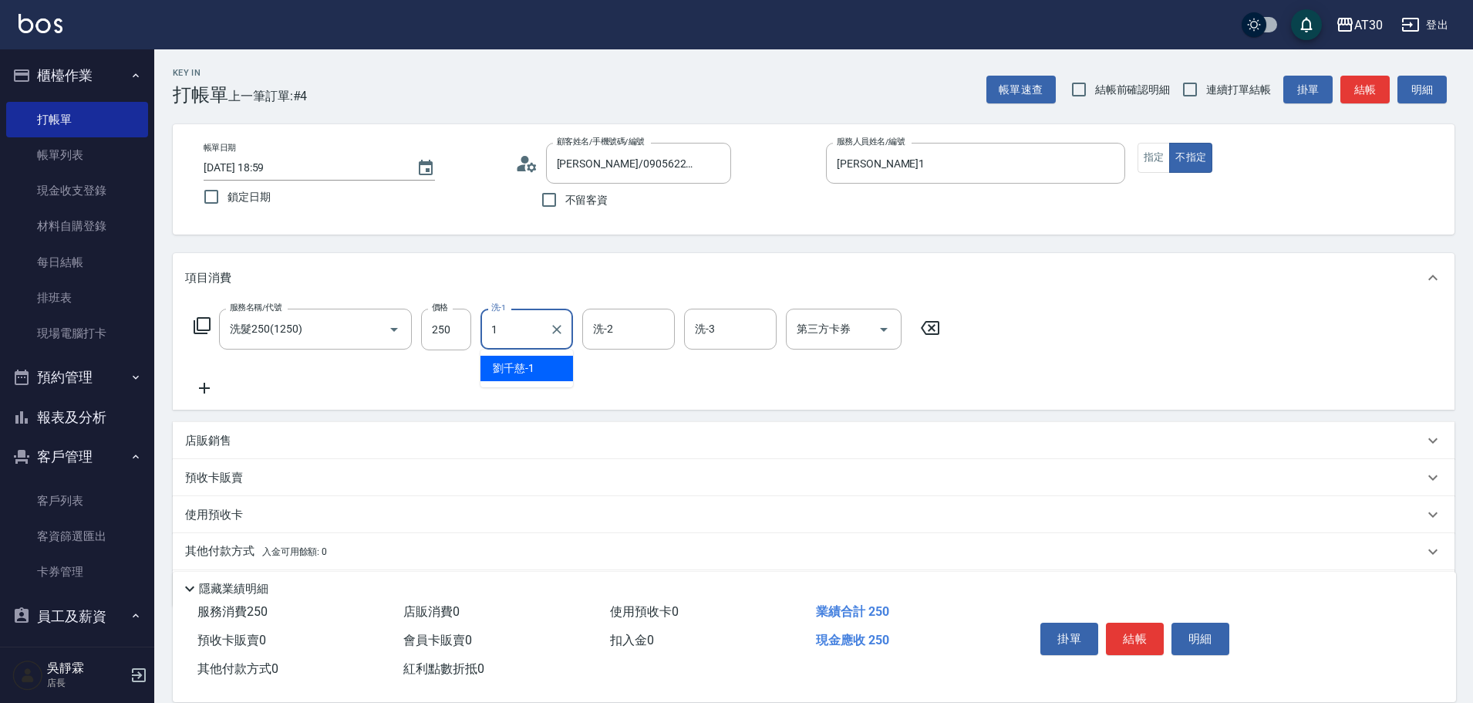
type input "[PERSON_NAME]1"
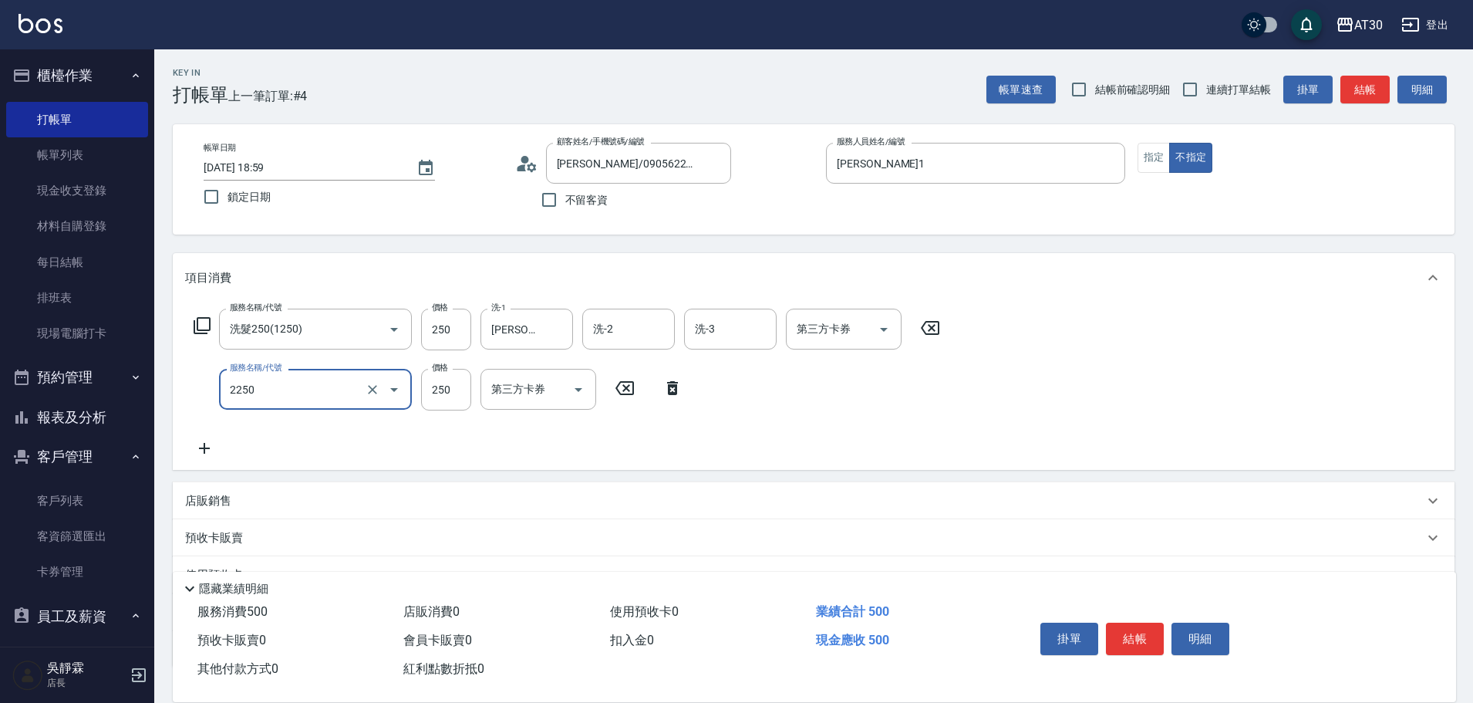
type input "剪髮(2250)"
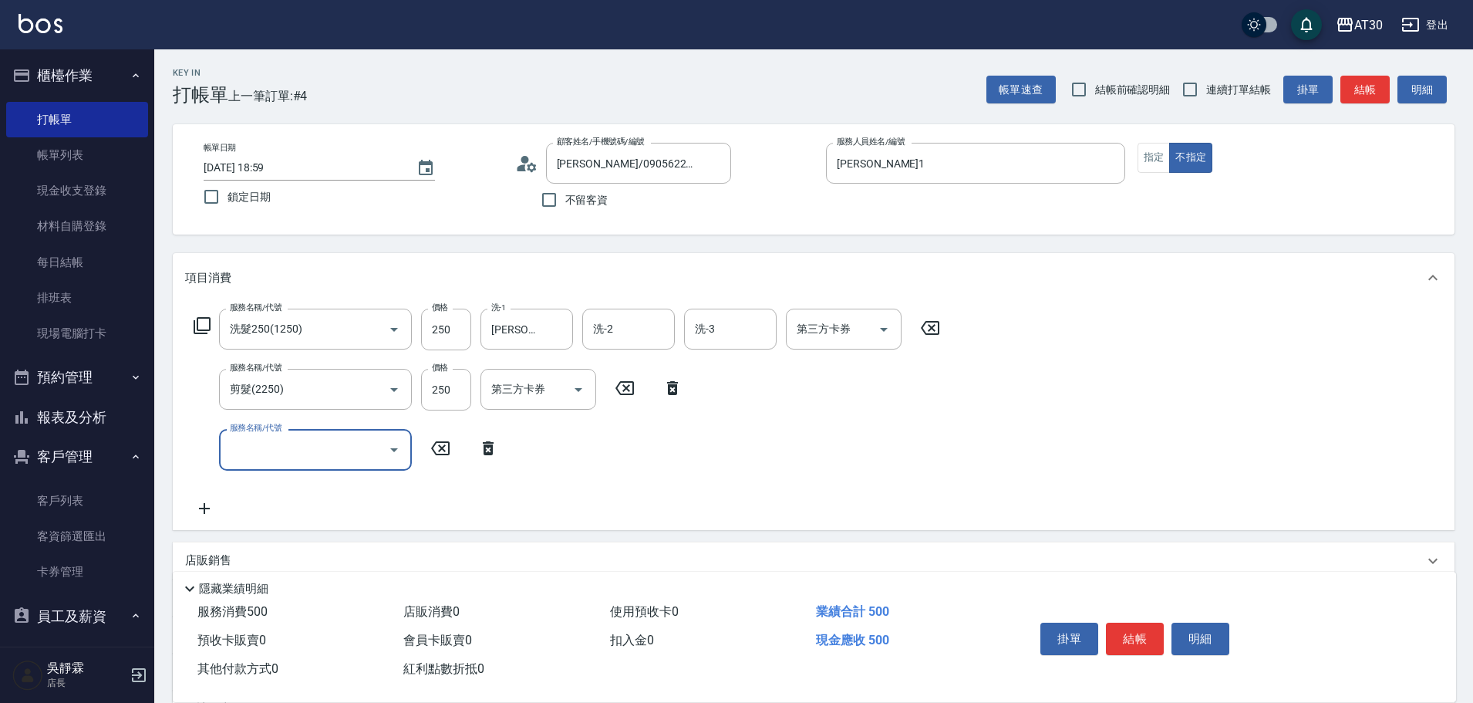
click at [1148, 635] on button "結帳" at bounding box center [1135, 638] width 58 height 32
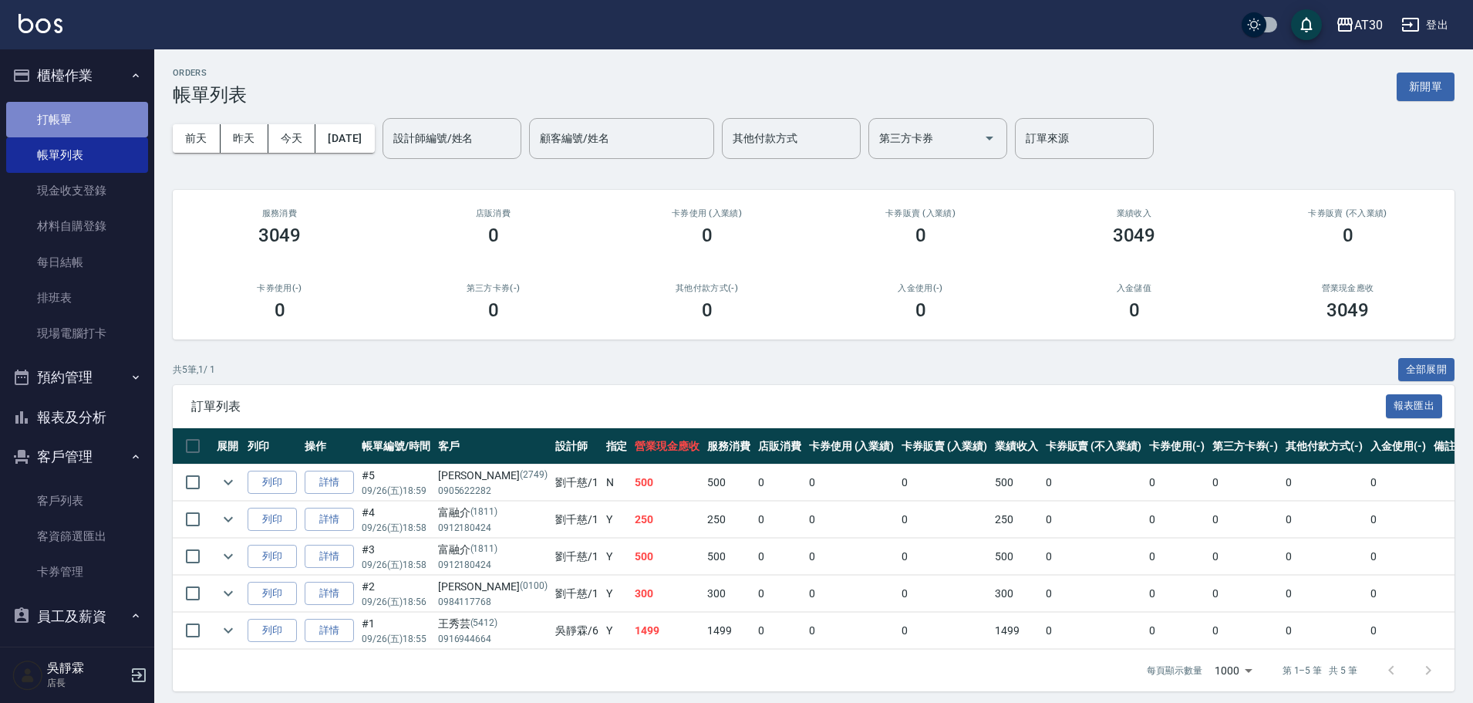
click at [89, 115] on link "打帳單" at bounding box center [77, 119] width 142 height 35
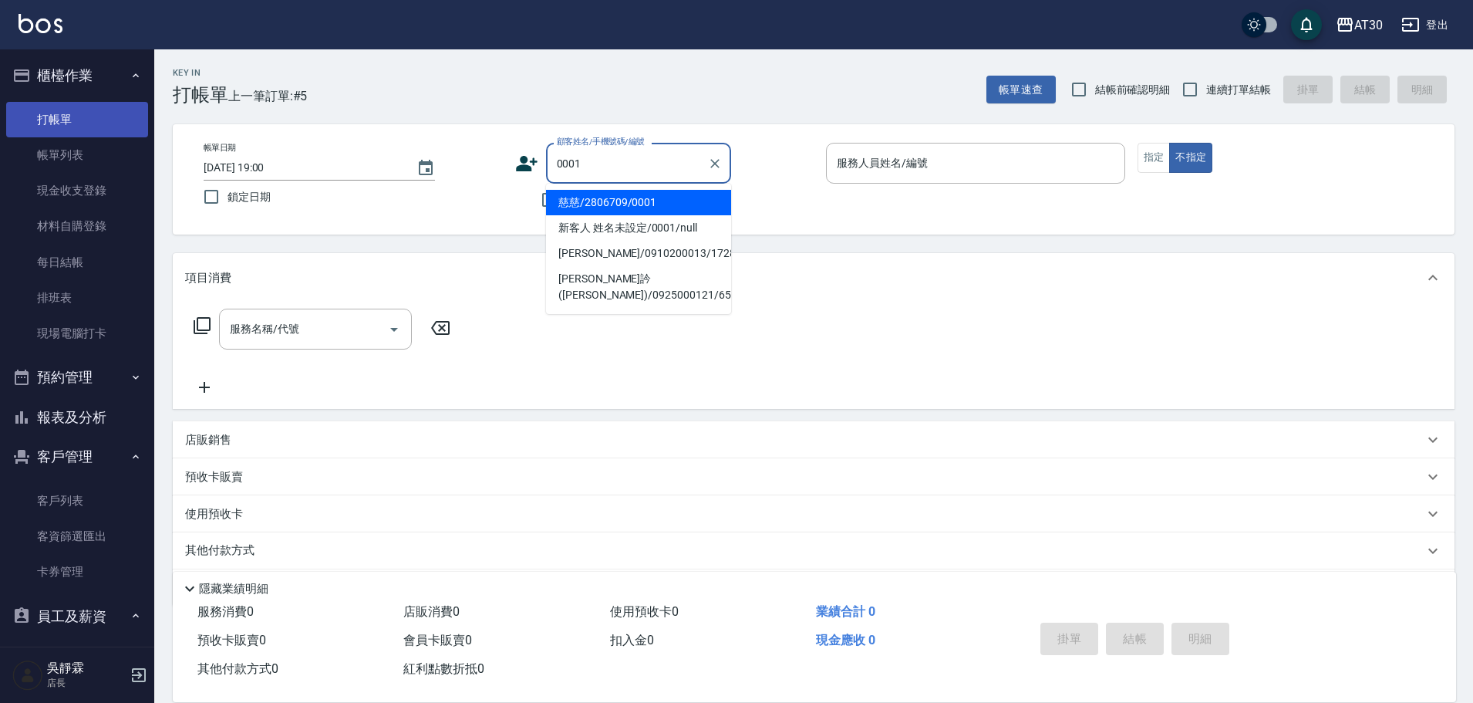
type input "慈慈/2806709/0001"
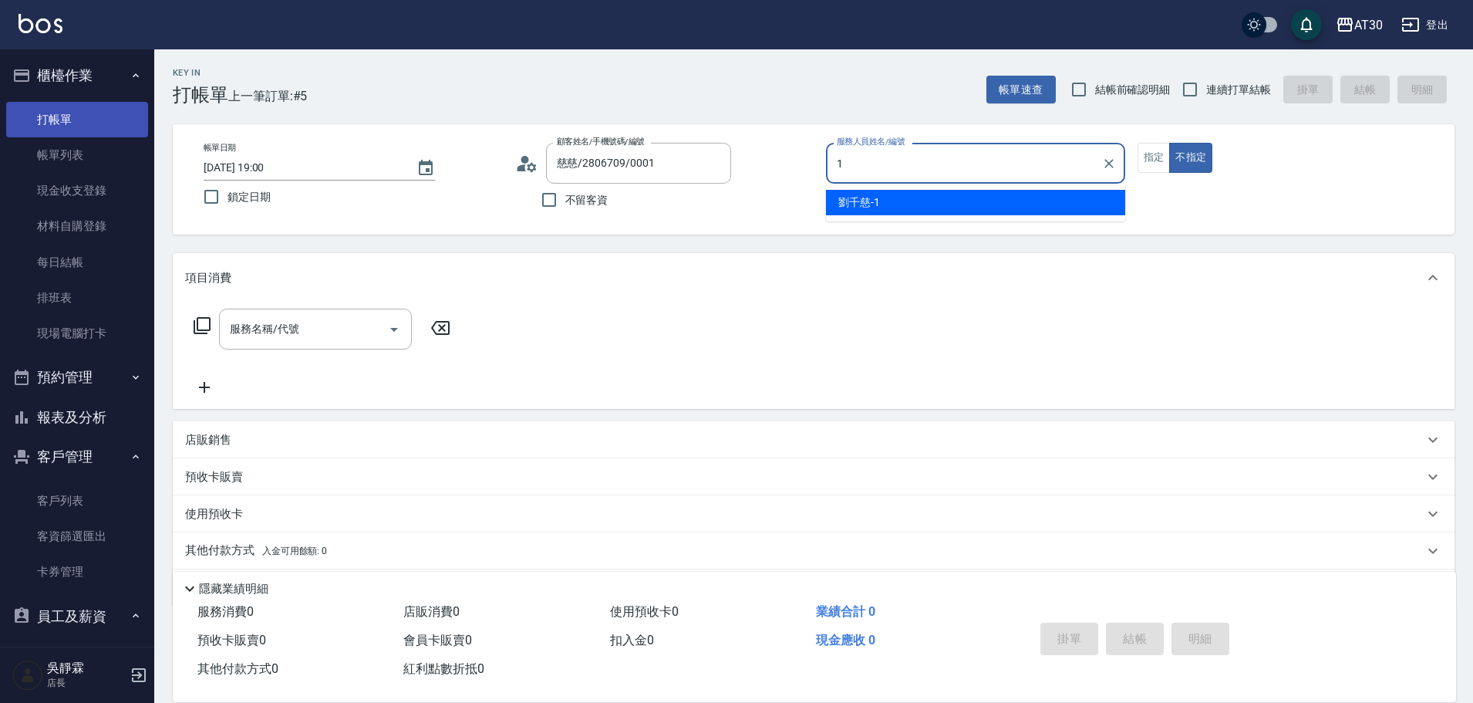
type input "[PERSON_NAME]1"
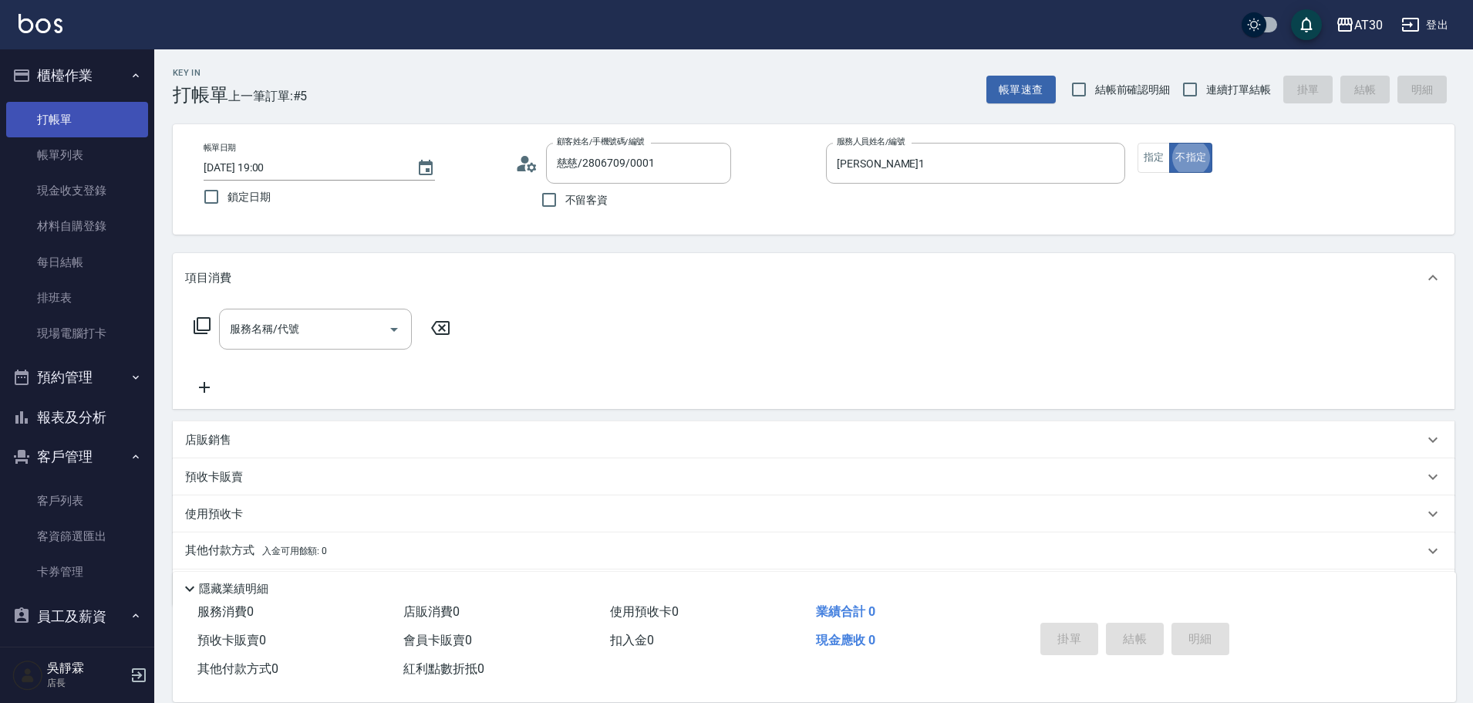
type button "false"
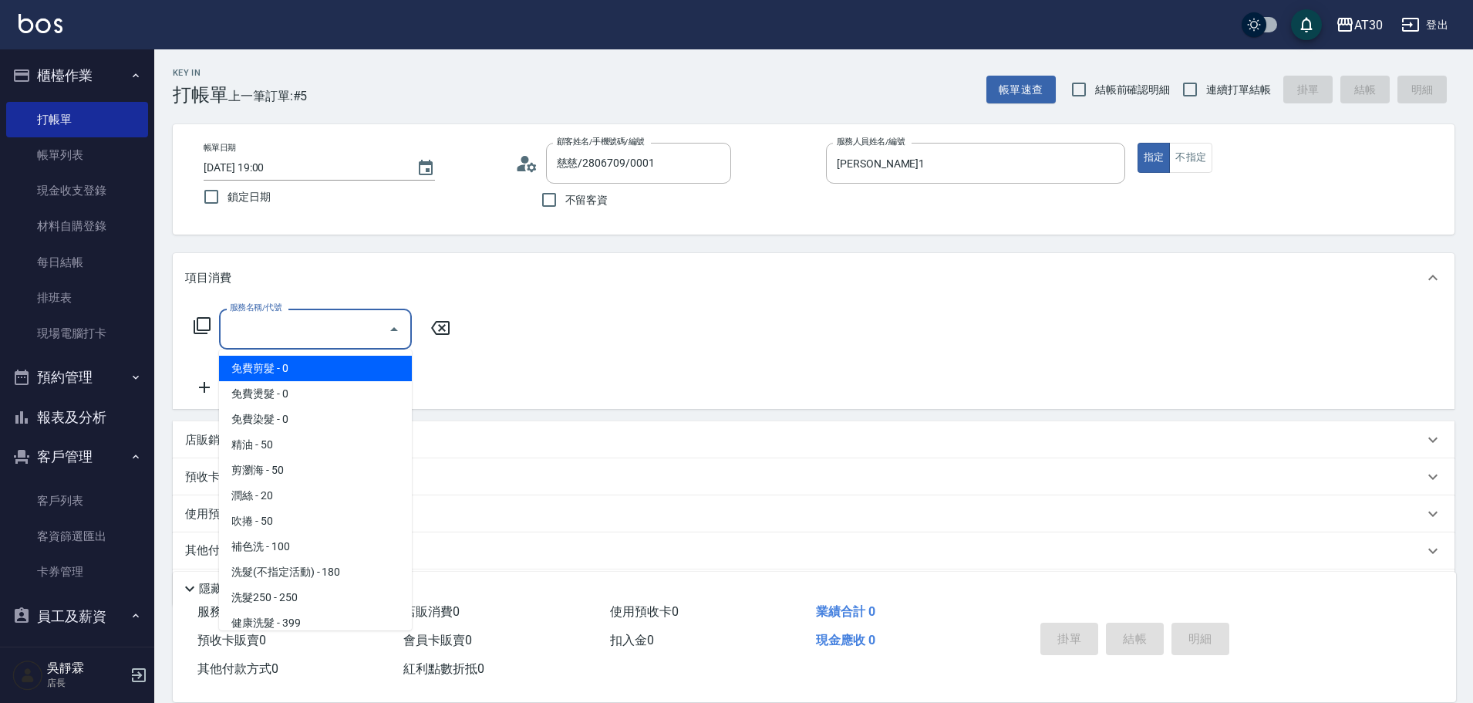
click at [311, 319] on input "服務名稱/代號" at bounding box center [304, 328] width 156 height 27
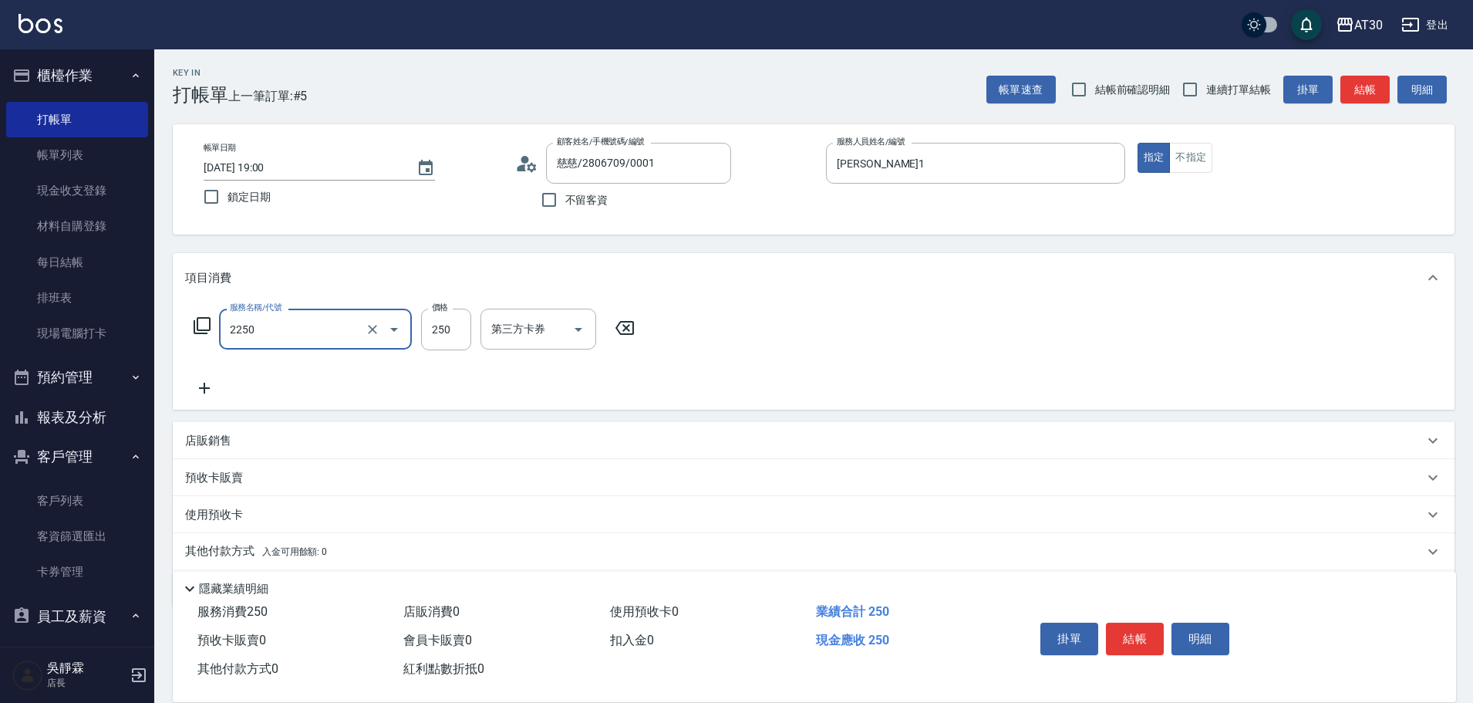
type input "剪髮(2250)"
type input "200"
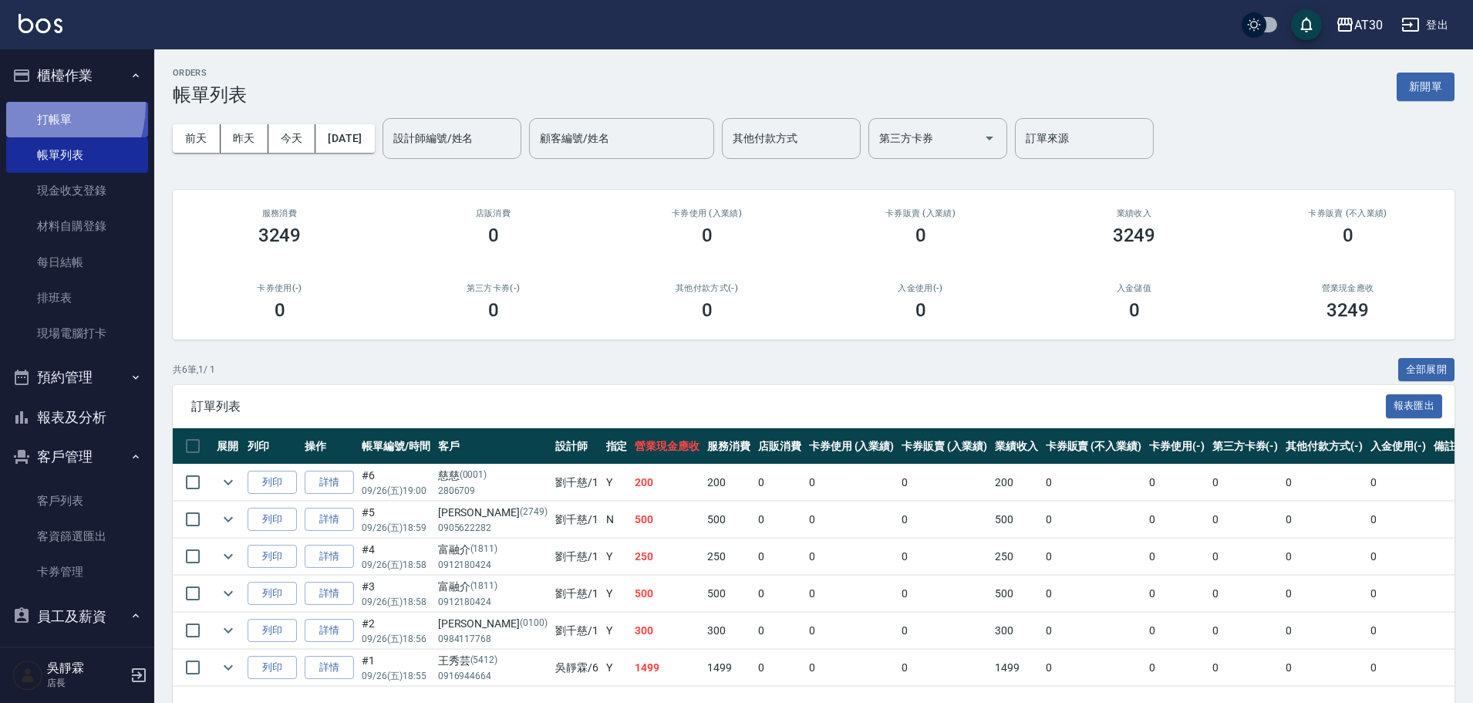
click at [24, 104] on link "打帳單" at bounding box center [77, 119] width 142 height 35
